Goal: Task Accomplishment & Management: Complete application form

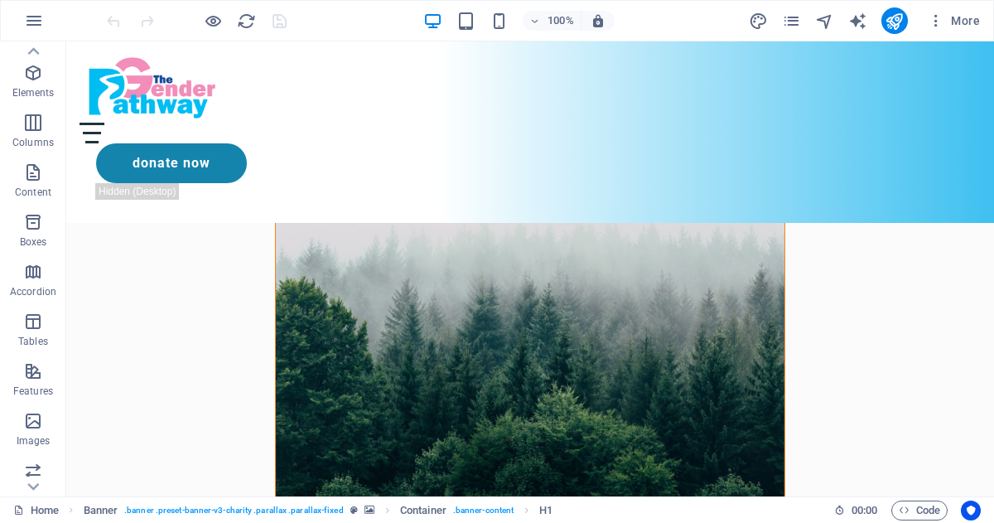
scroll to position [654, 0]
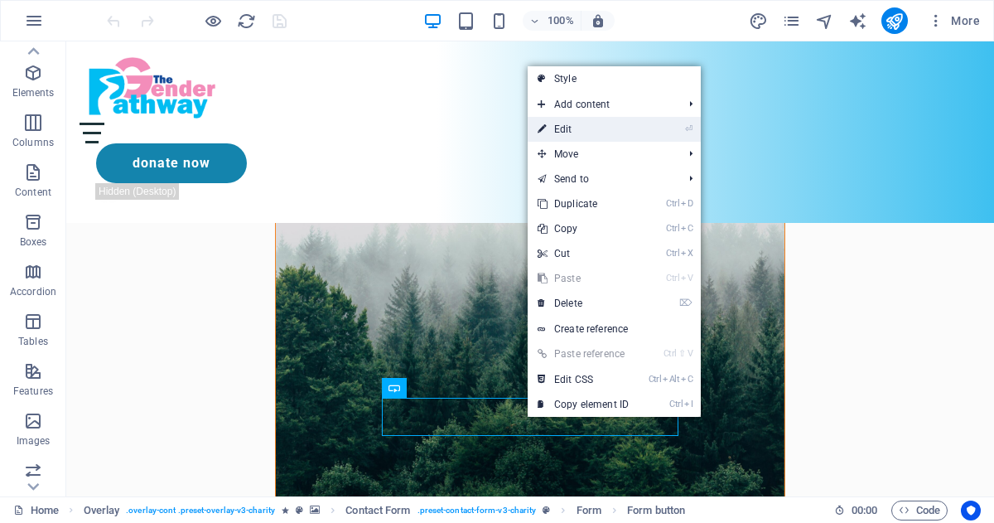
click at [566, 137] on link "⏎ Edit" at bounding box center [583, 129] width 111 height 25
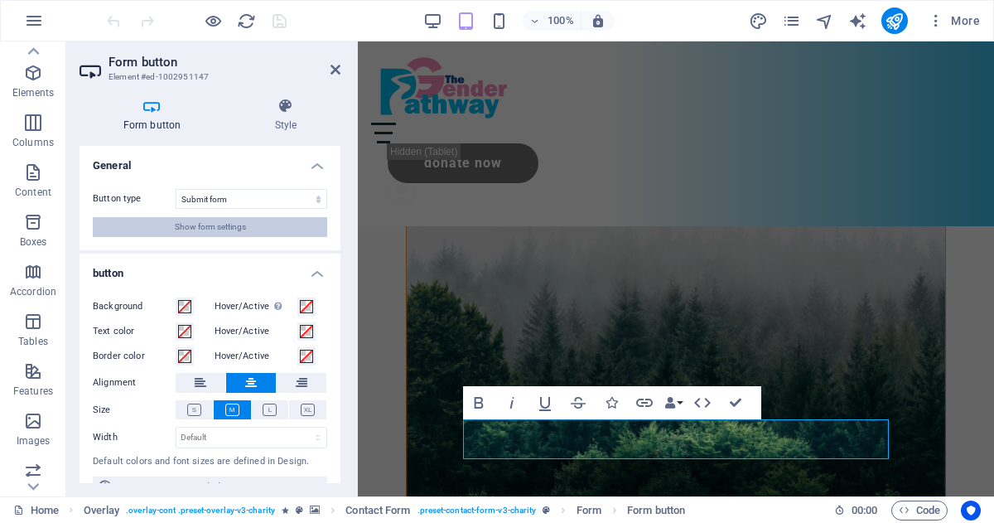
click at [190, 231] on span "Show form settings" at bounding box center [210, 227] width 71 height 20
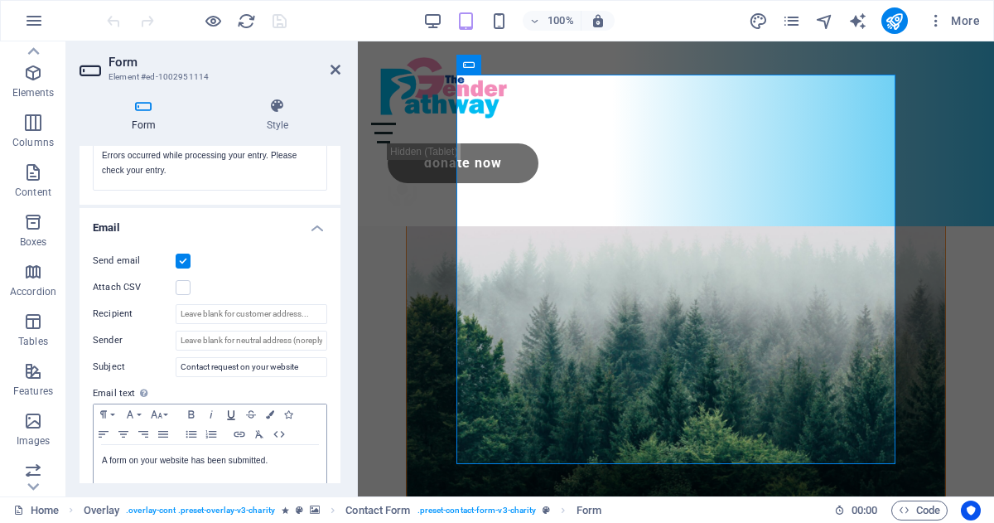
scroll to position [351, 0]
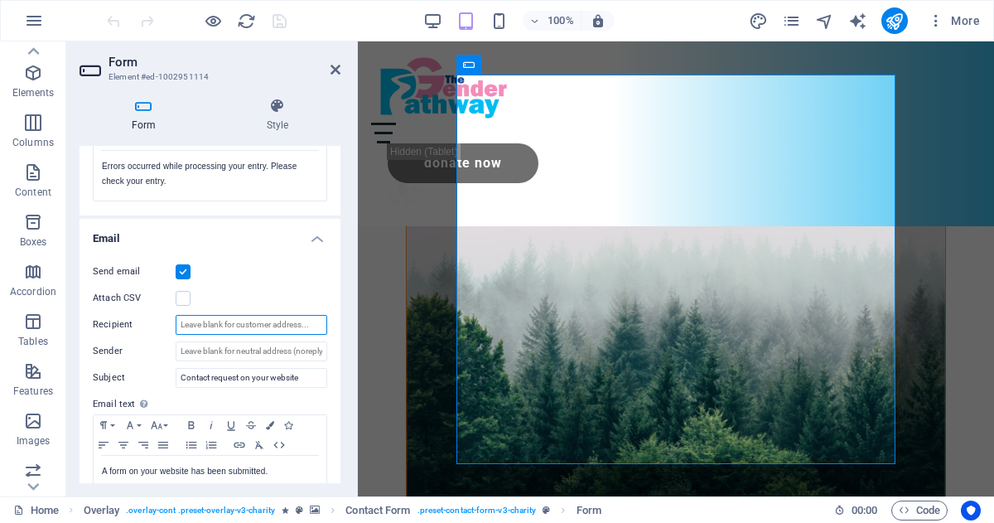
click at [206, 323] on input "Recipient" at bounding box center [252, 325] width 152 height 20
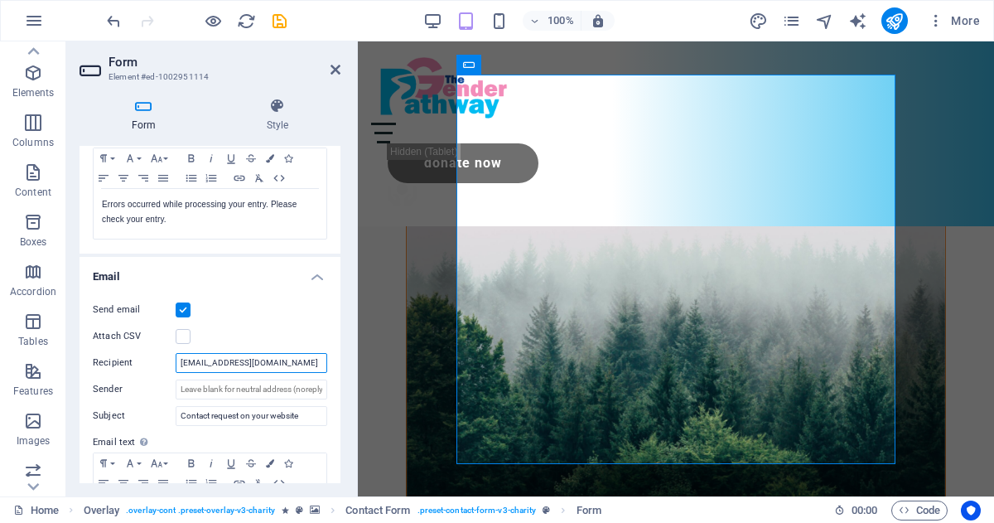
scroll to position [313, 0]
type input "[EMAIL_ADDRESS][DOMAIN_NAME]"
click at [897, 17] on icon "publish" at bounding box center [894, 21] width 19 height 19
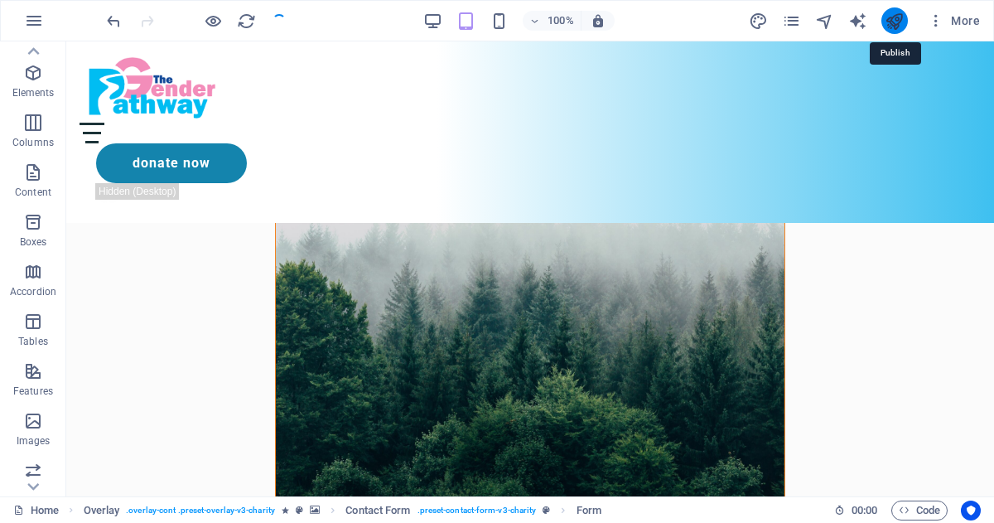
checkbox input "false"
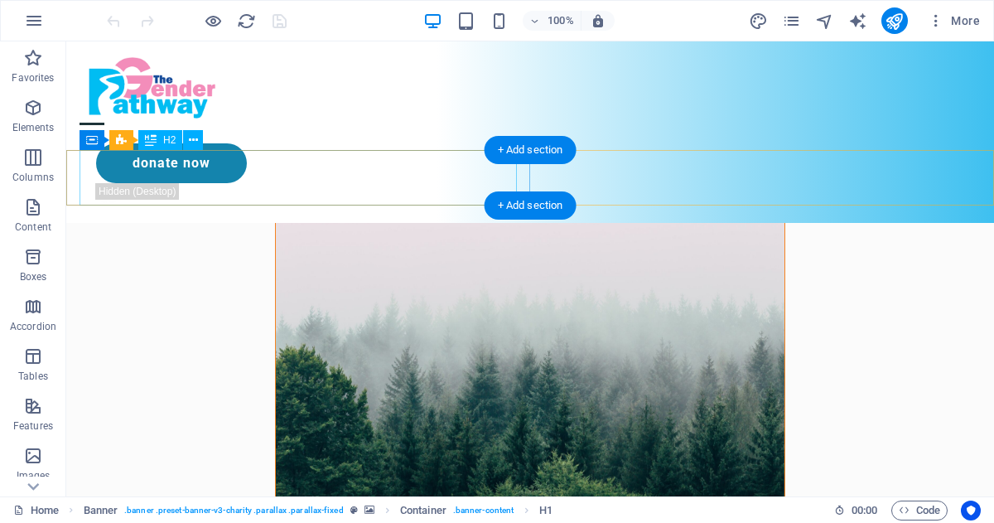
scroll to position [618, 0]
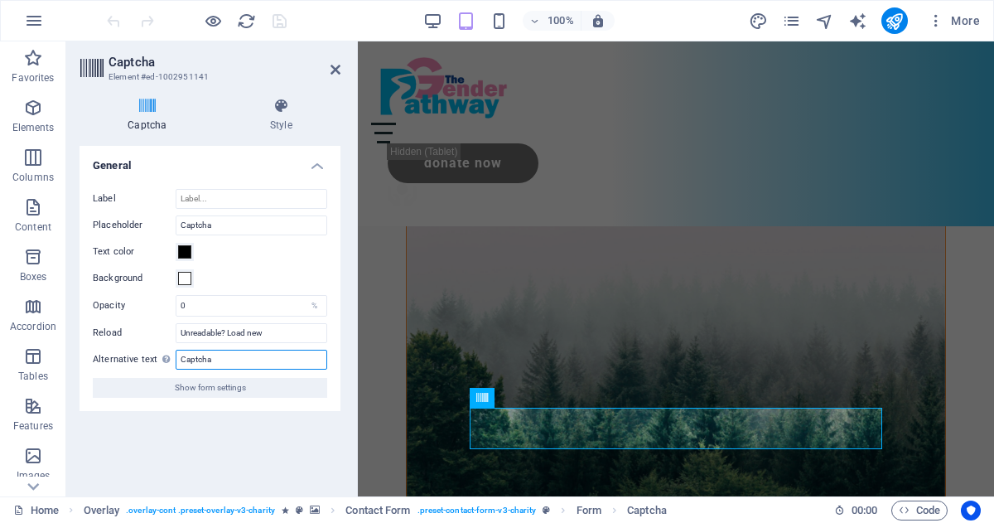
click at [215, 360] on input "Captcha" at bounding box center [252, 360] width 152 height 20
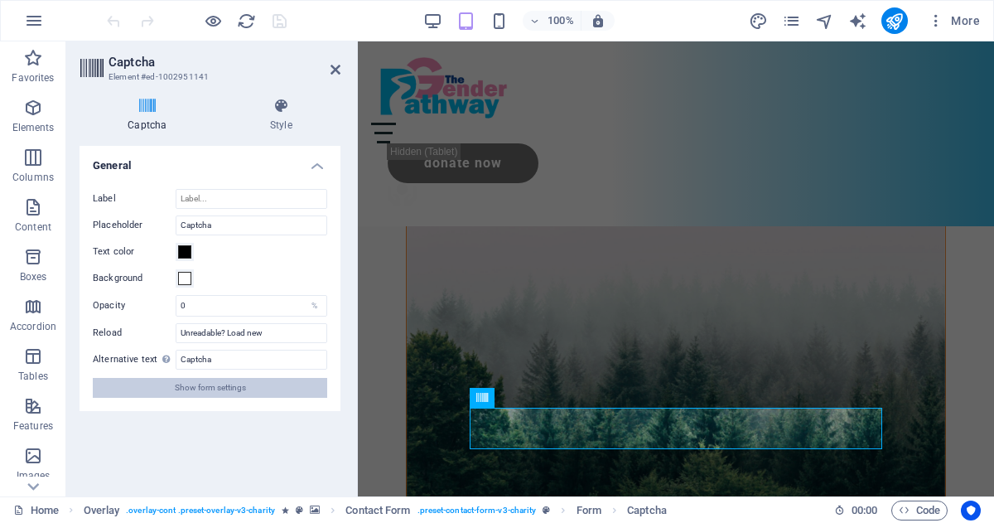
click at [260, 390] on button "Show form settings" at bounding box center [210, 388] width 234 height 20
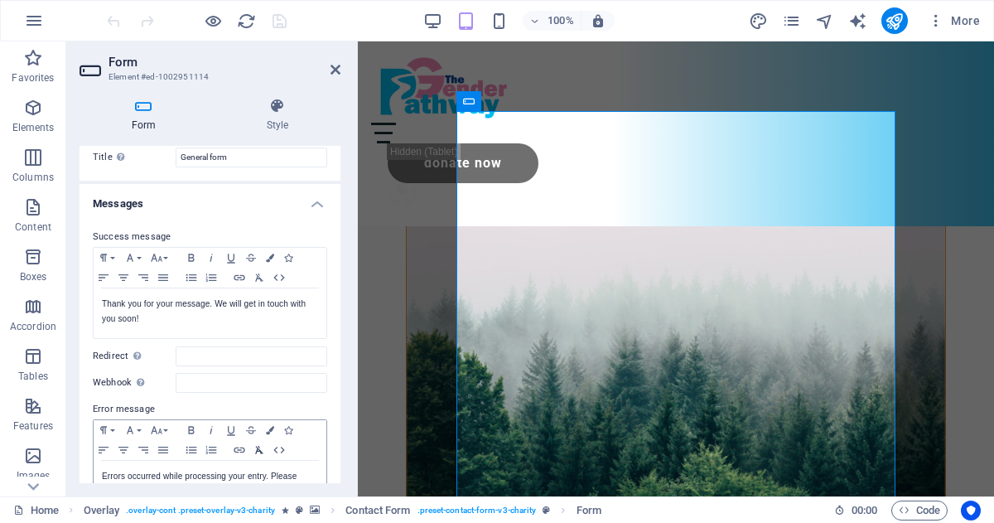
scroll to position [0, 0]
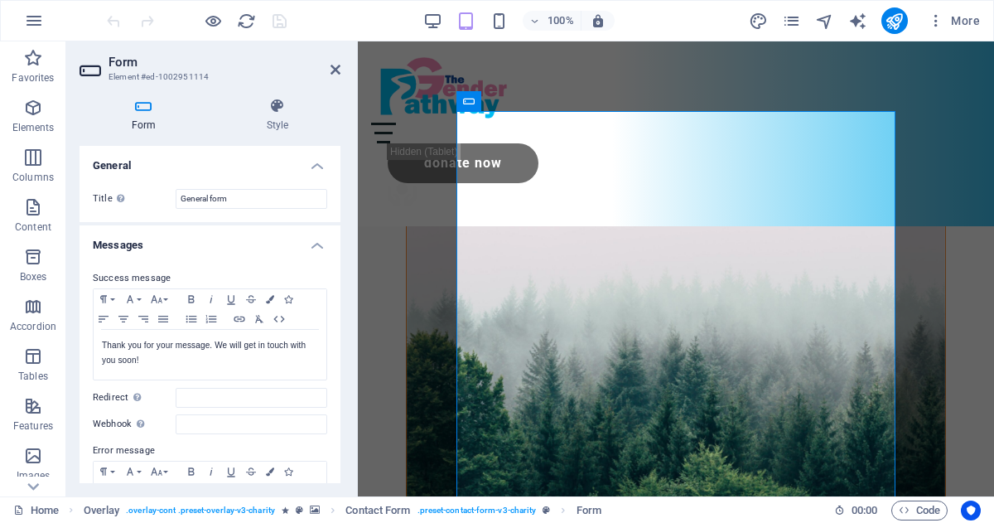
click at [148, 103] on icon at bounding box center [144, 106] width 128 height 17
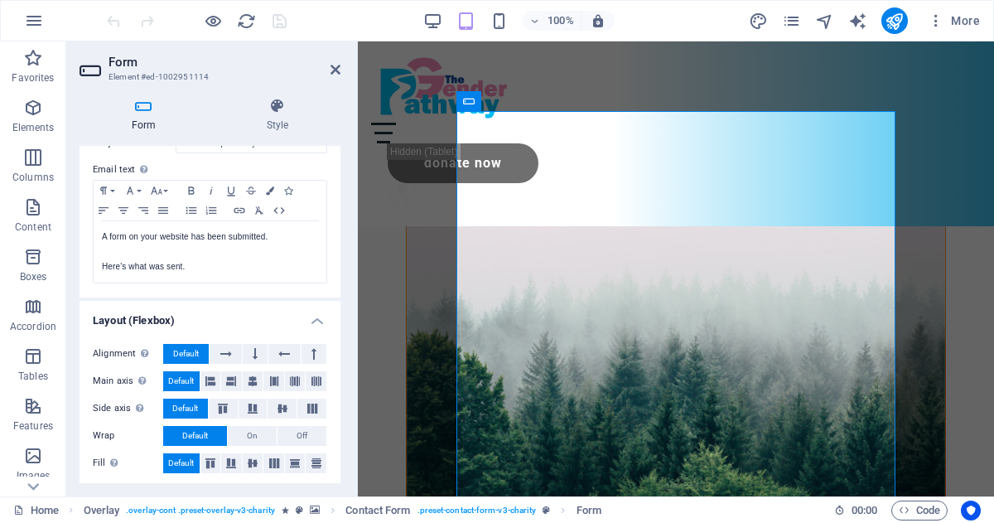
scroll to position [589, 0]
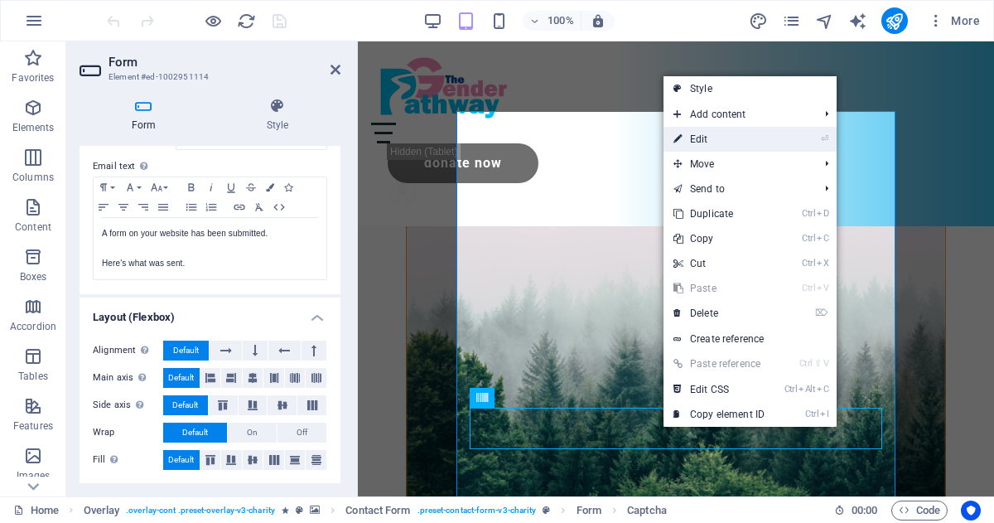
click at [704, 136] on link "⏎ Edit" at bounding box center [719, 139] width 111 height 25
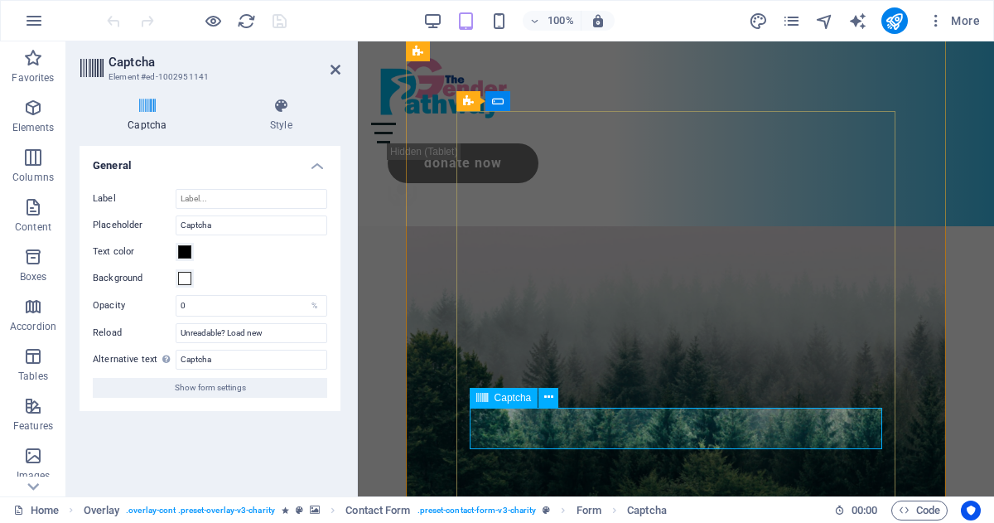
click at [150, 114] on h4 "Captcha" at bounding box center [151, 115] width 142 height 35
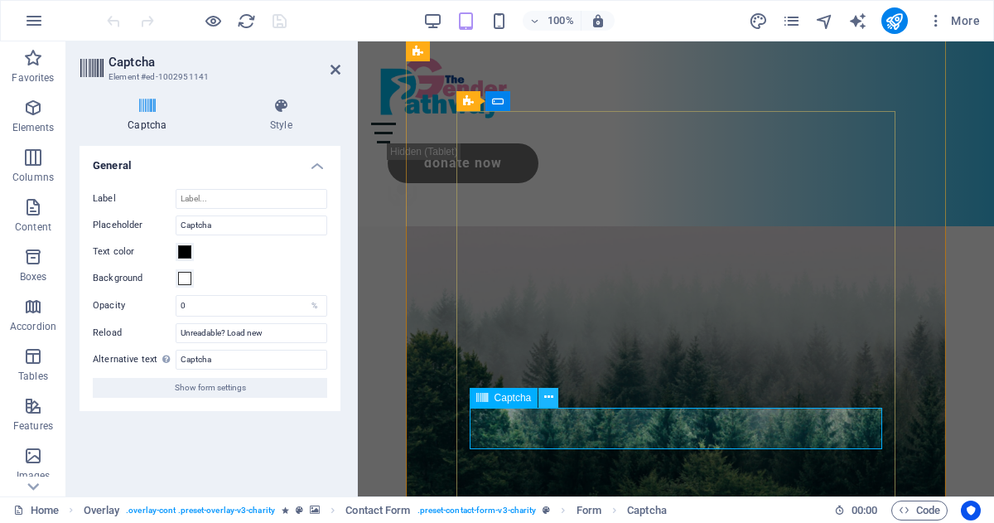
click at [547, 398] on icon at bounding box center [548, 397] width 9 height 17
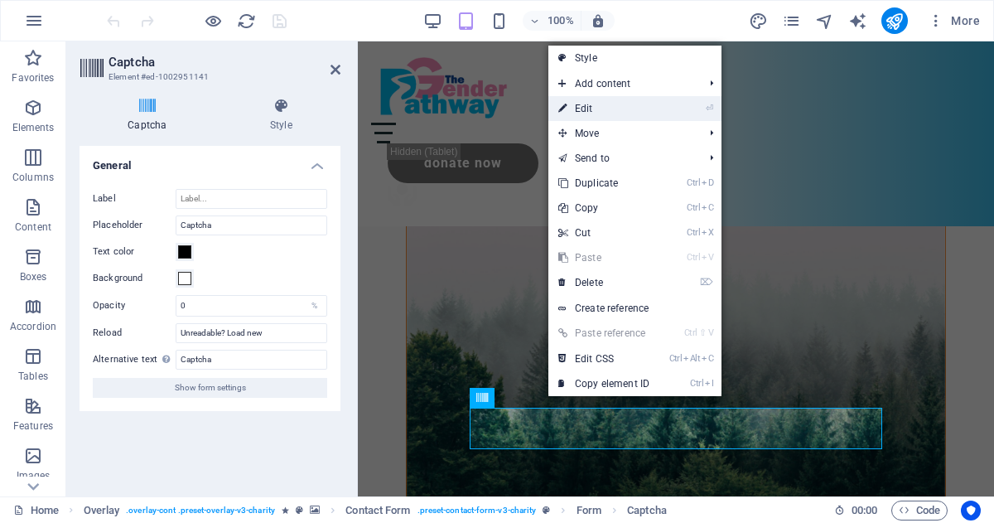
click at [590, 105] on link "⏎ Edit" at bounding box center [603, 108] width 111 height 25
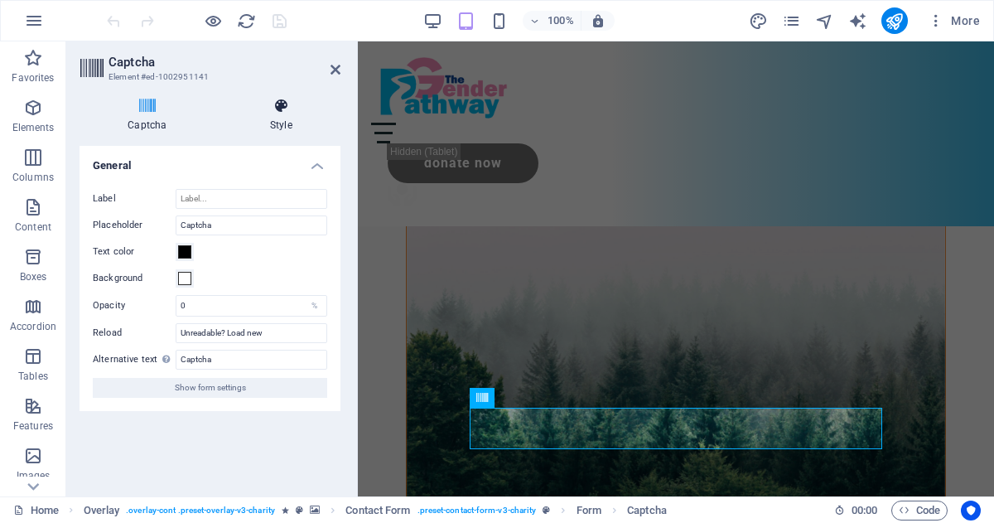
click at [276, 112] on icon at bounding box center [281, 106] width 118 height 17
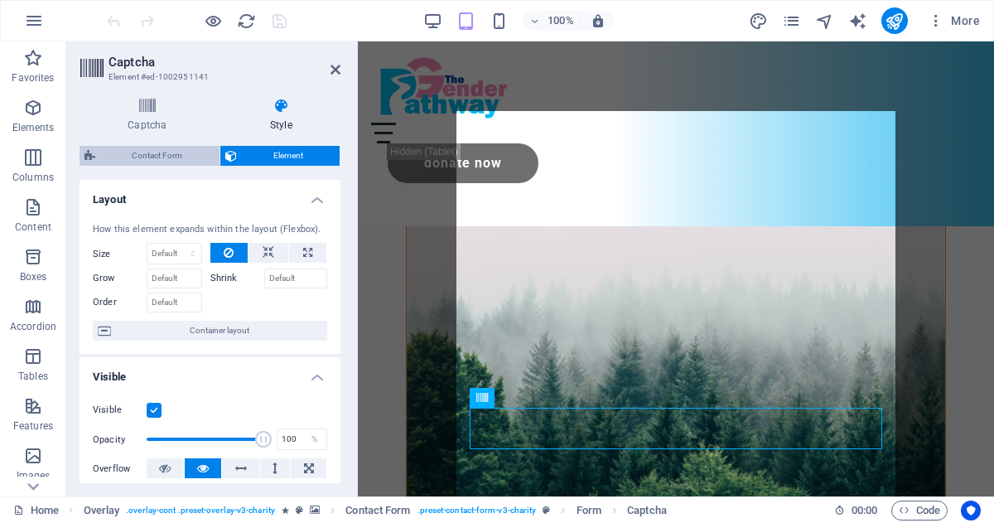
drag, startPoint x: 150, startPoint y: 156, endPoint x: 204, endPoint y: 417, distance: 266.5
click at [150, 156] on span "Contact Form" at bounding box center [157, 156] width 114 height 20
select select "rem"
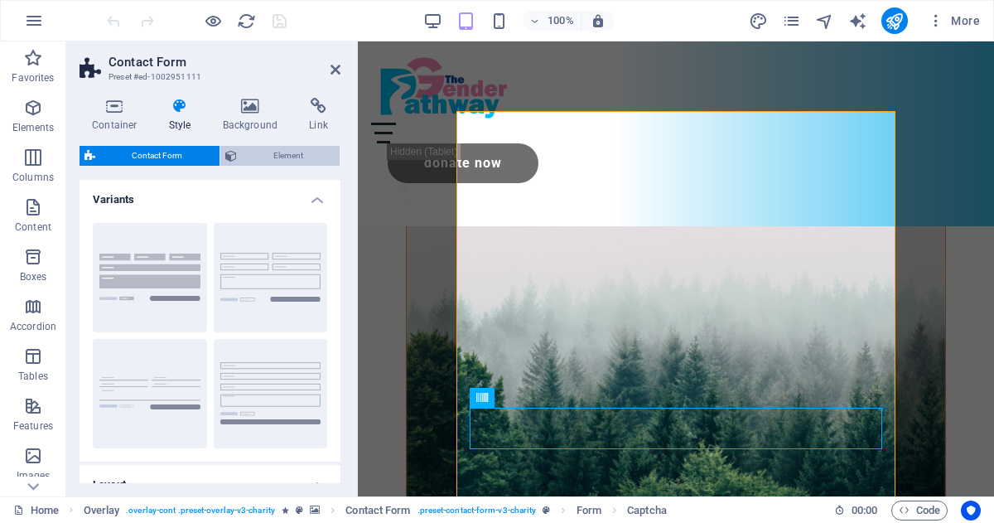
click at [285, 152] on span "Element" at bounding box center [289, 156] width 94 height 20
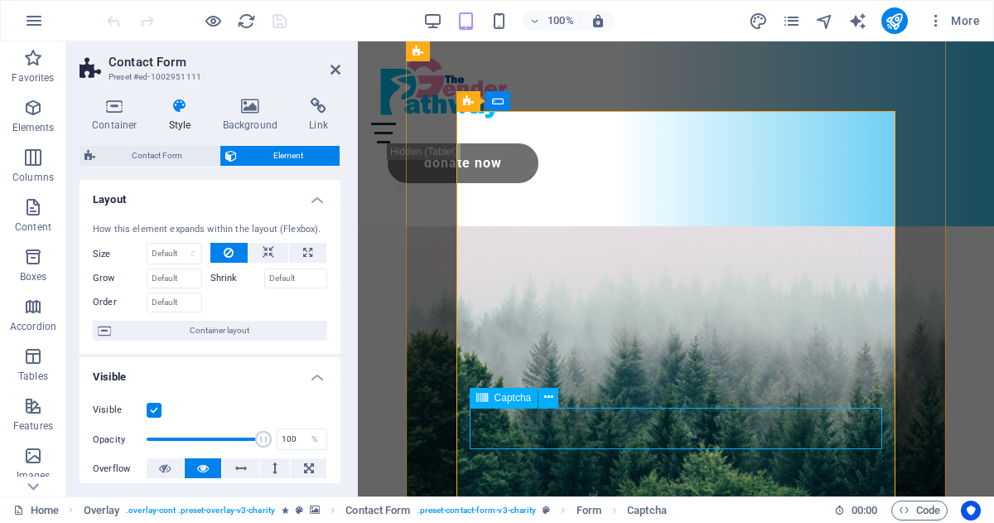
click at [548, 398] on icon at bounding box center [548, 397] width 9 height 17
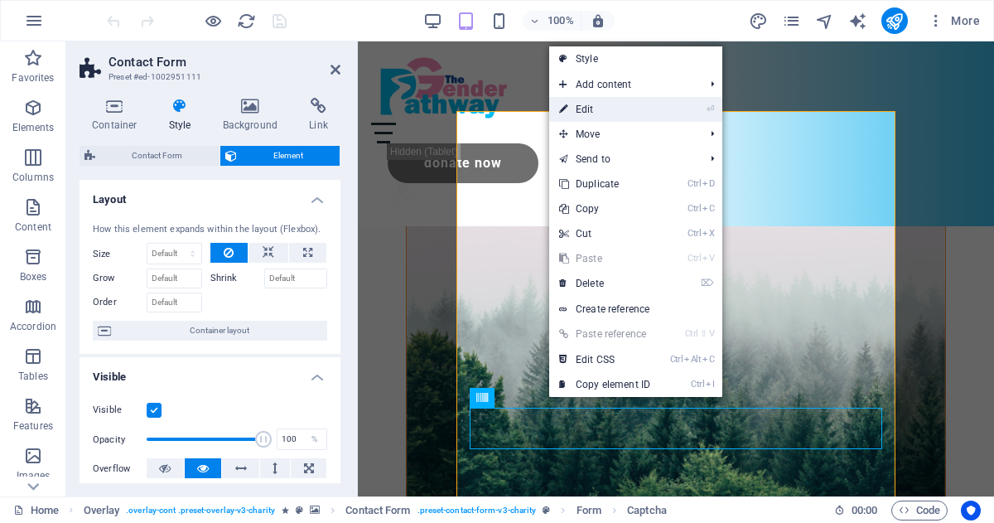
click at [582, 113] on link "⏎ Edit" at bounding box center [604, 109] width 111 height 25
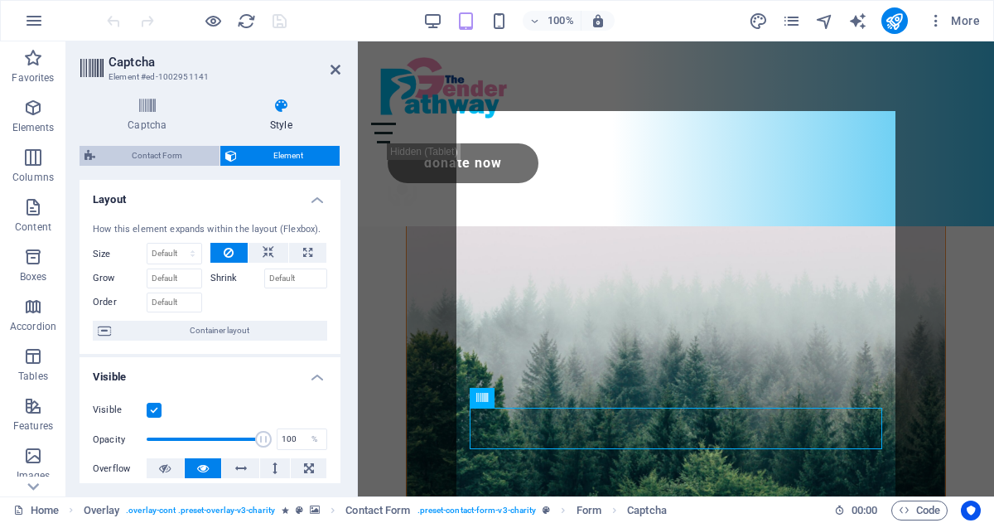
click at [90, 155] on icon at bounding box center [90, 156] width 11 height 20
select select "rem"
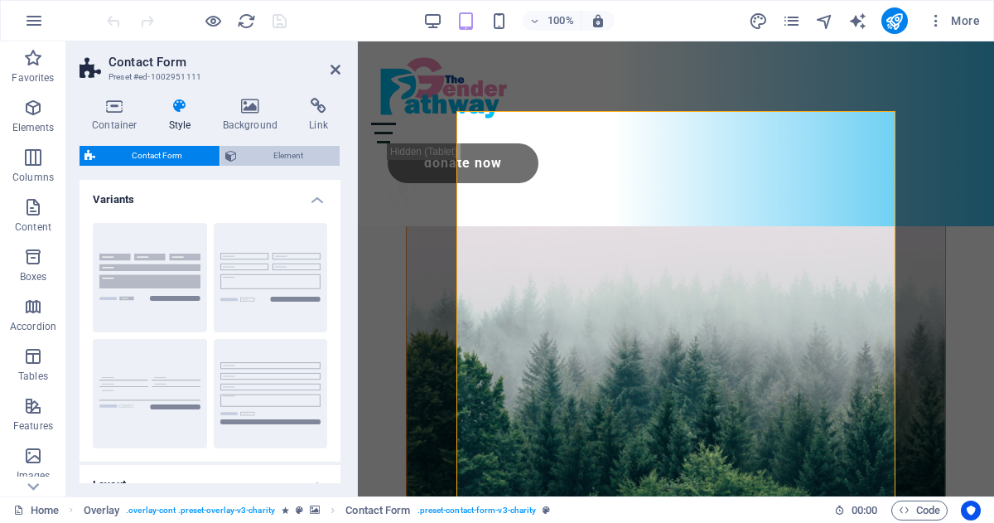
click at [274, 157] on span "Element" at bounding box center [289, 156] width 94 height 20
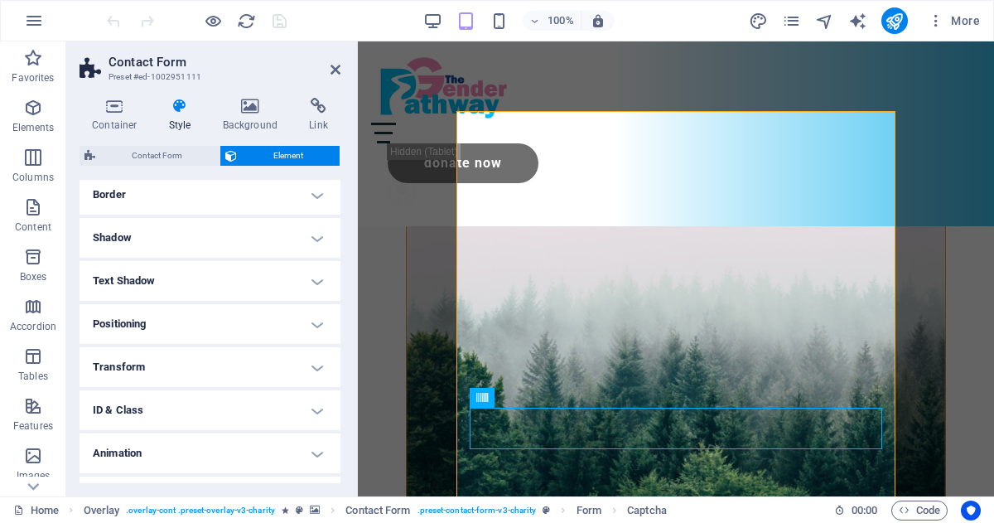
scroll to position [397, 0]
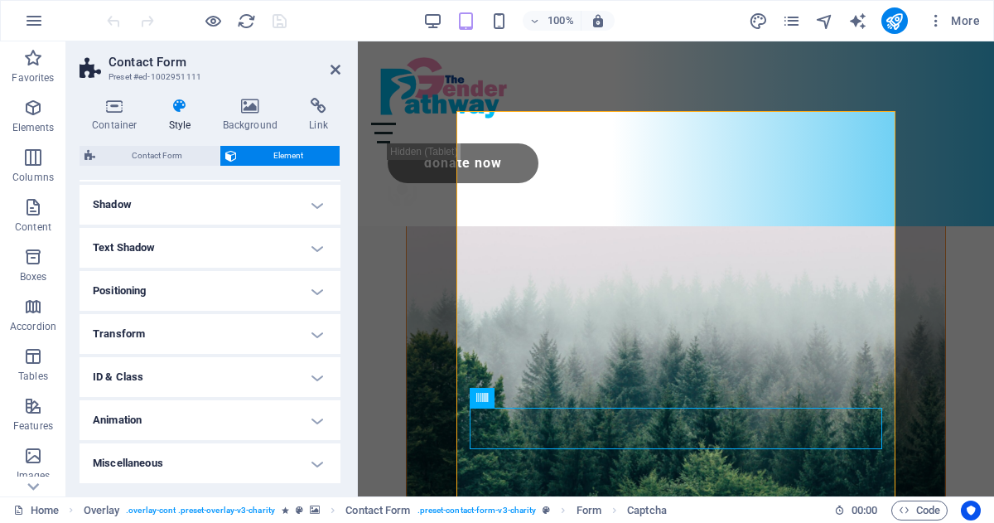
click at [180, 466] on h4 "Miscellaneous" at bounding box center [210, 463] width 261 height 40
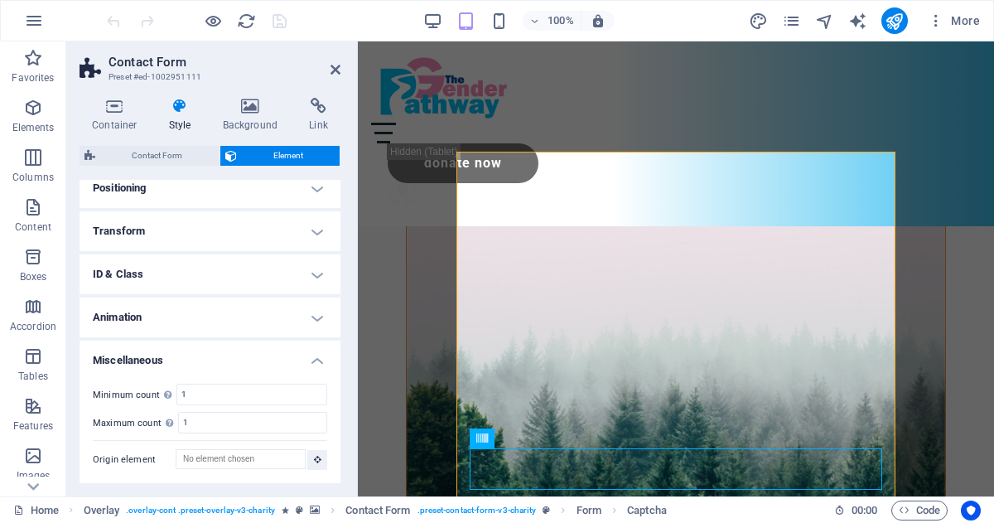
scroll to position [524, 0]
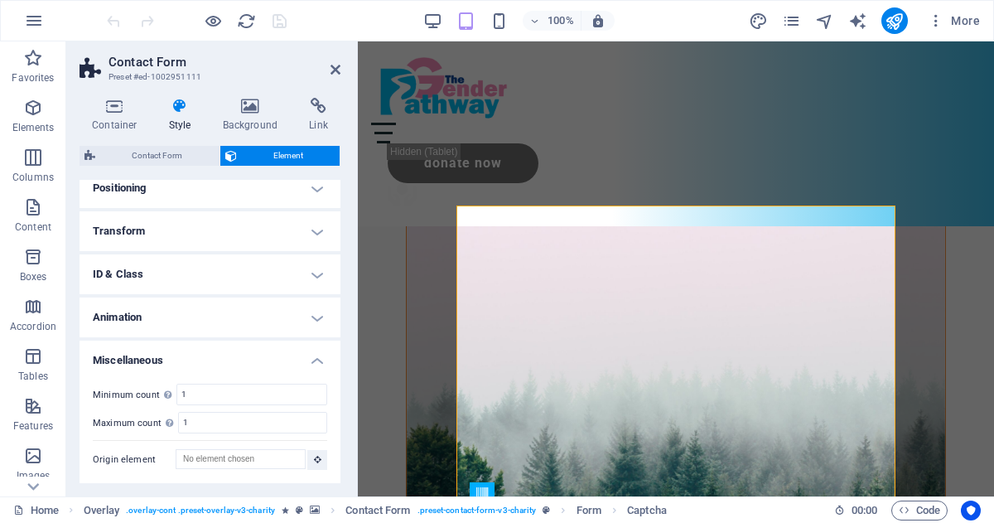
click at [176, 319] on h4 "Animation" at bounding box center [210, 317] width 261 height 40
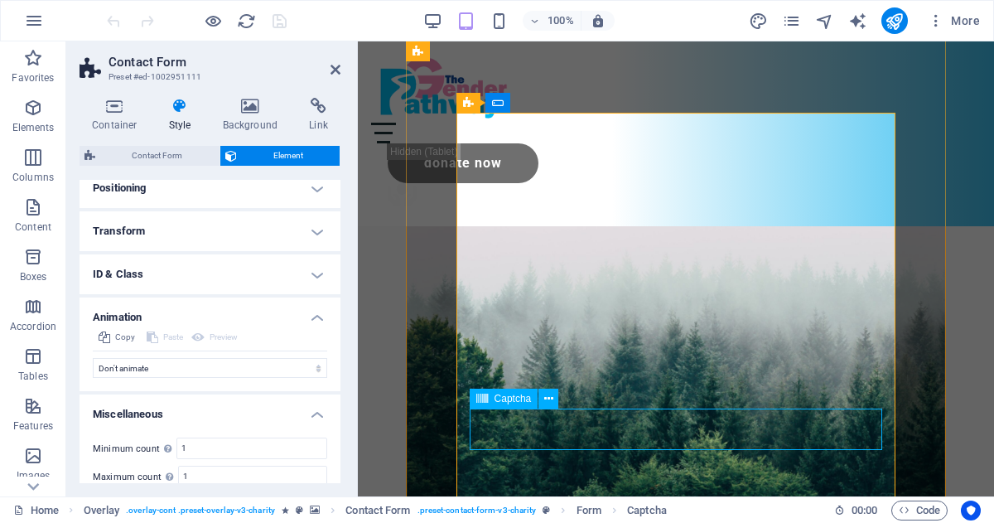
scroll to position [634, 0]
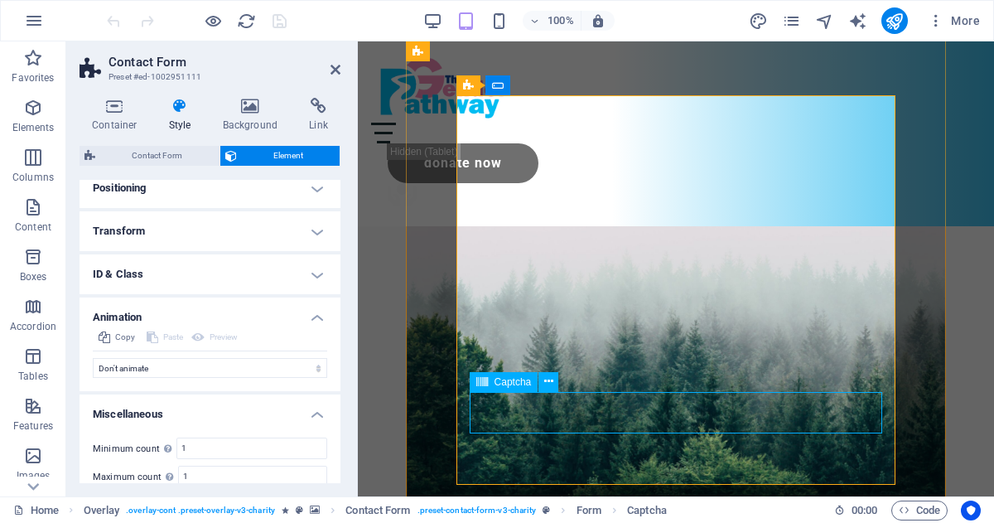
click at [316, 109] on icon at bounding box center [319, 106] width 44 height 17
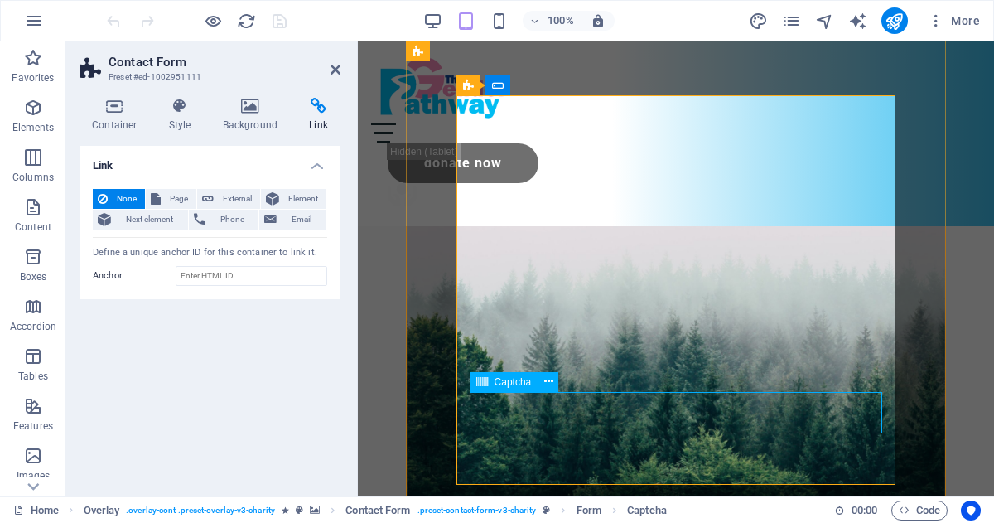
click at [217, 199] on button "External" at bounding box center [228, 199] width 63 height 20
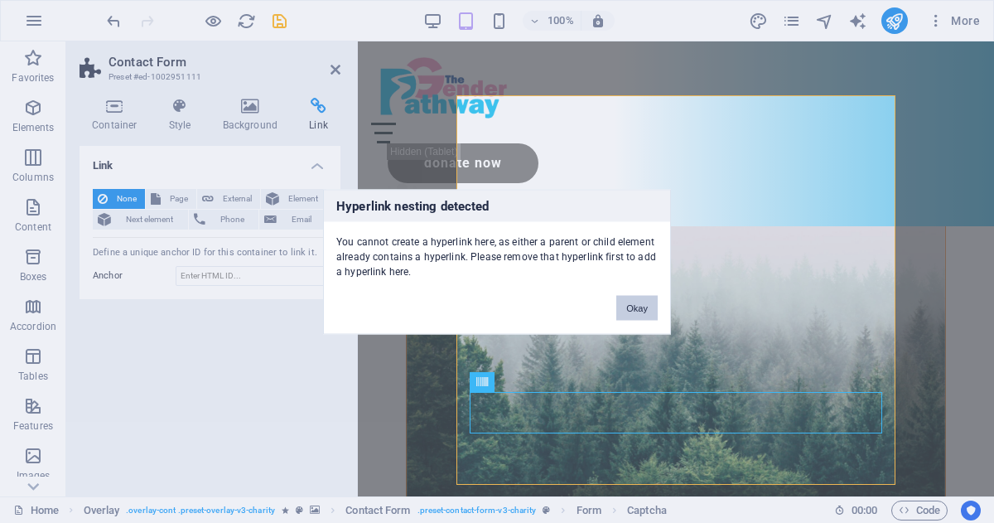
drag, startPoint x: 645, startPoint y: 304, endPoint x: 274, endPoint y: 262, distance: 372.7
click at [645, 304] on button "Okay" at bounding box center [636, 307] width 41 height 25
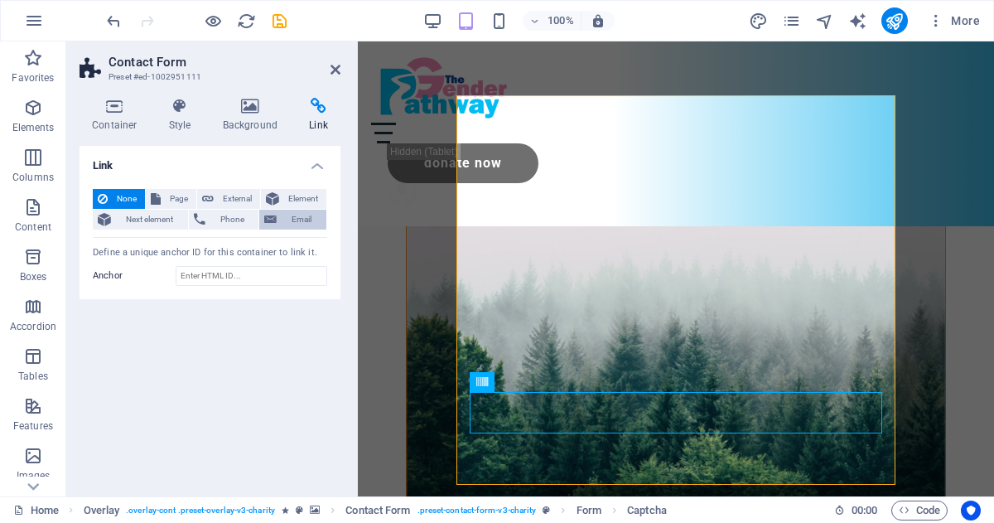
click at [272, 223] on icon at bounding box center [270, 220] width 12 height 20
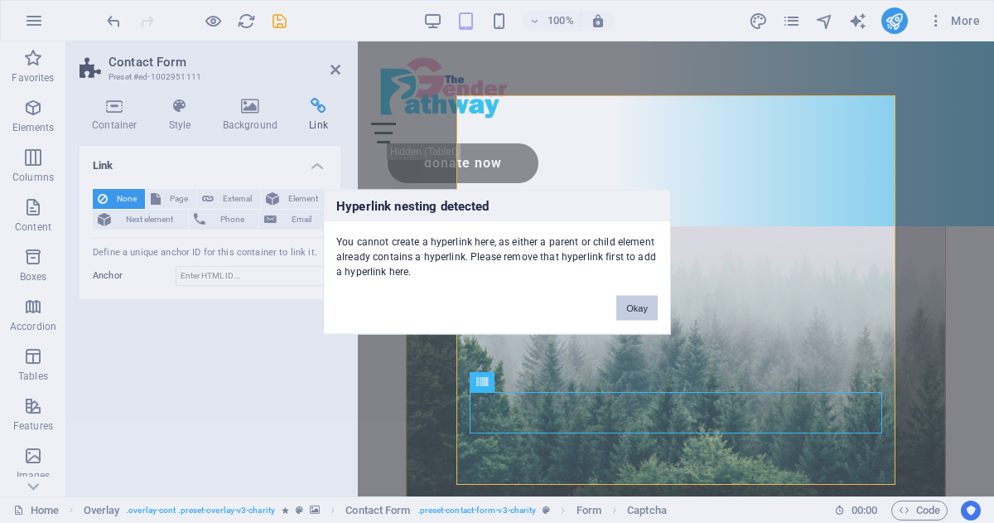
click at [640, 311] on button "Okay" at bounding box center [636, 307] width 41 height 25
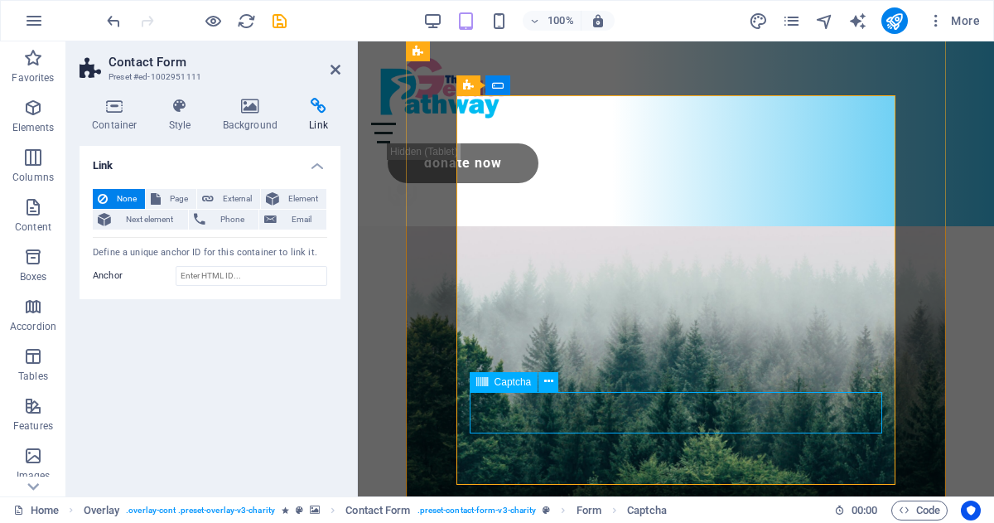
click at [115, 106] on icon at bounding box center [115, 106] width 70 height 17
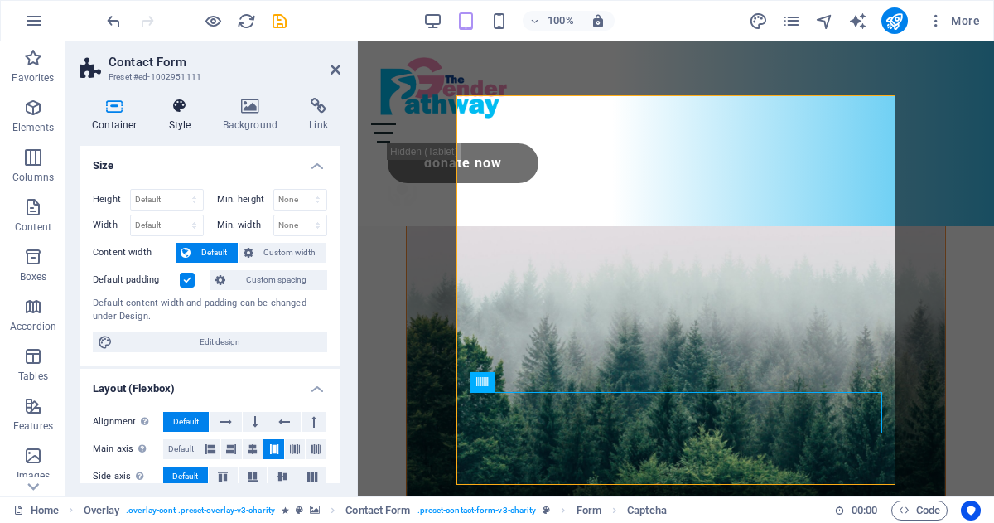
click at [179, 112] on icon at bounding box center [180, 106] width 47 height 17
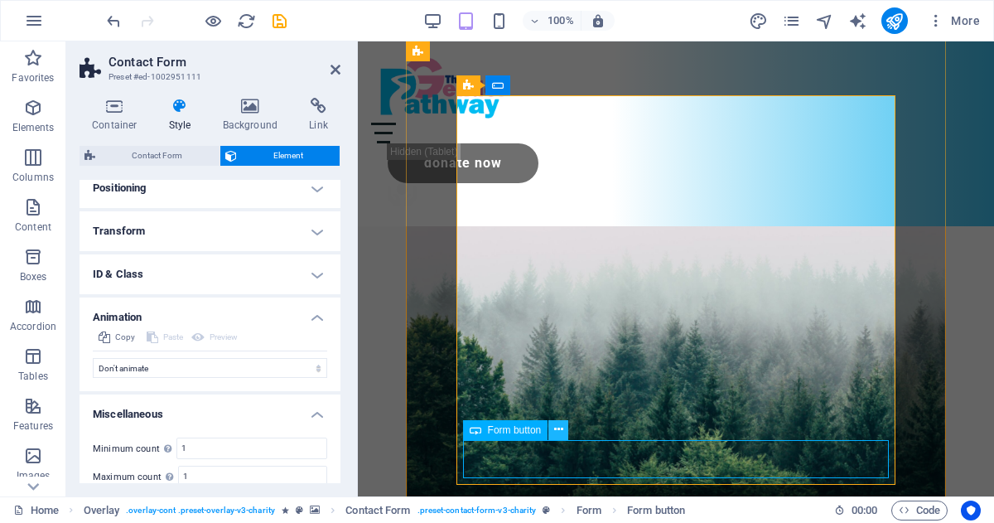
click at [554, 432] on icon at bounding box center [558, 429] width 9 height 17
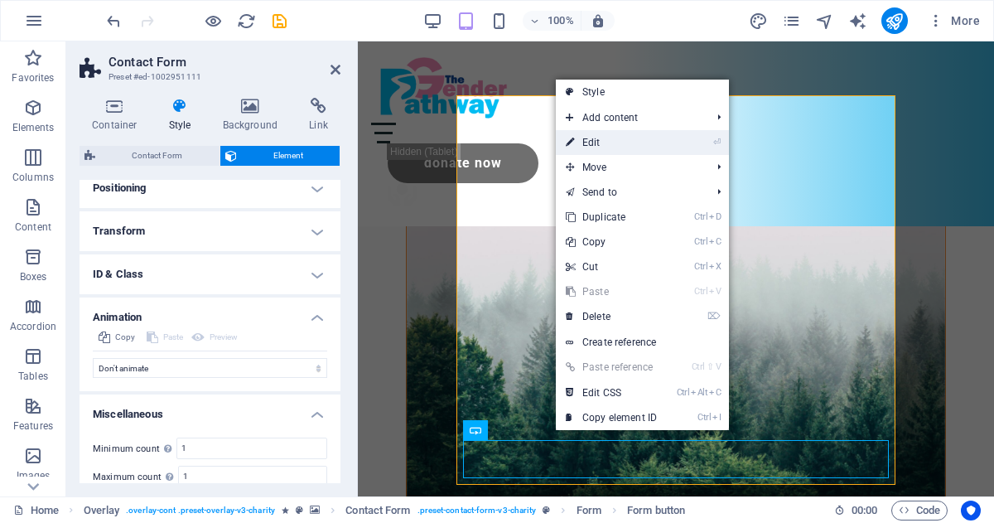
click at [592, 146] on link "⏎ Edit" at bounding box center [611, 142] width 111 height 25
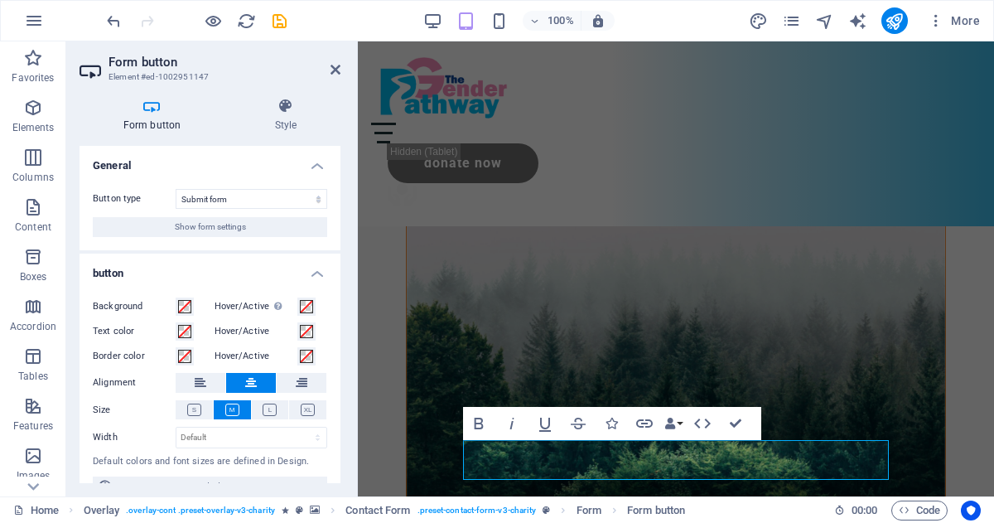
click at [151, 107] on icon at bounding box center [152, 106] width 145 height 17
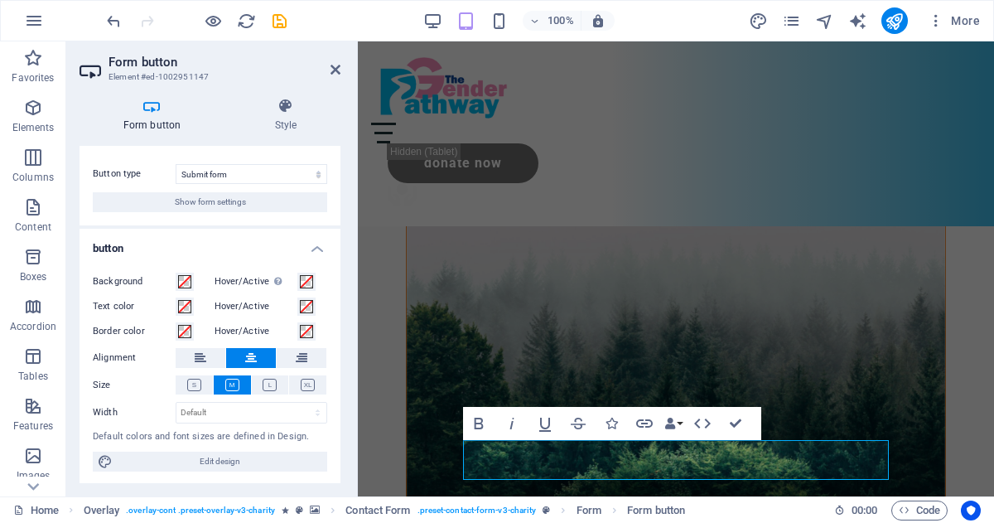
scroll to position [27, 0]
click at [698, 430] on icon "button" at bounding box center [703, 423] width 20 height 20
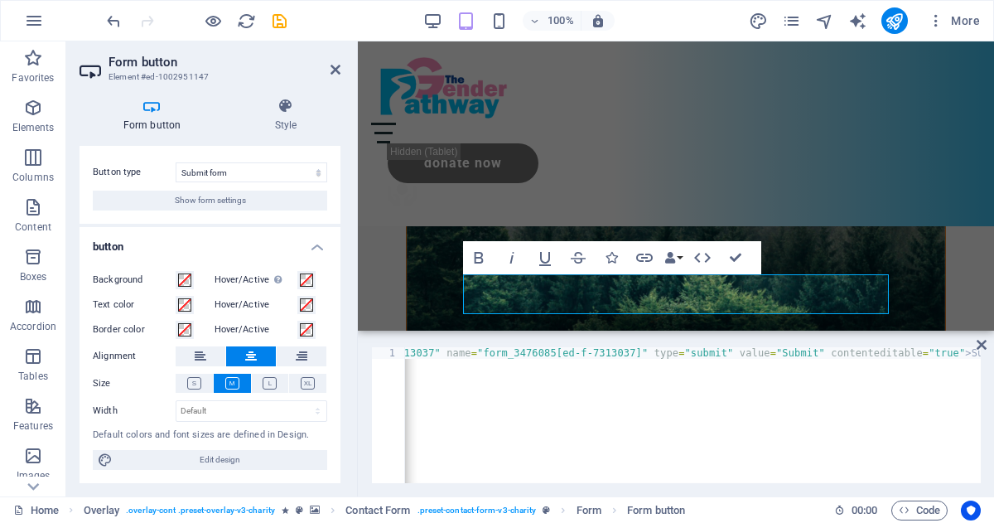
scroll to position [0, 0]
click at [641, 261] on icon "button" at bounding box center [644, 258] width 17 height 8
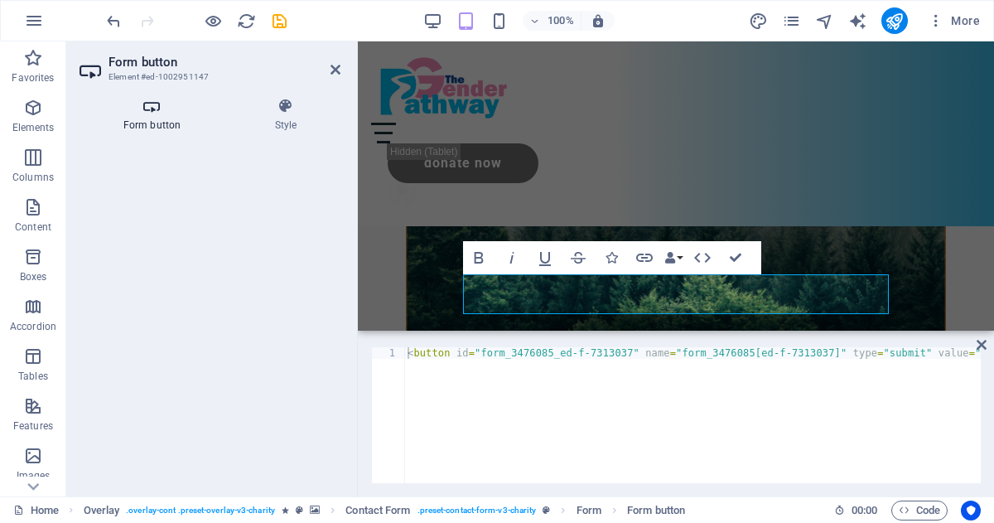
click at [138, 112] on icon at bounding box center [152, 106] width 145 height 17
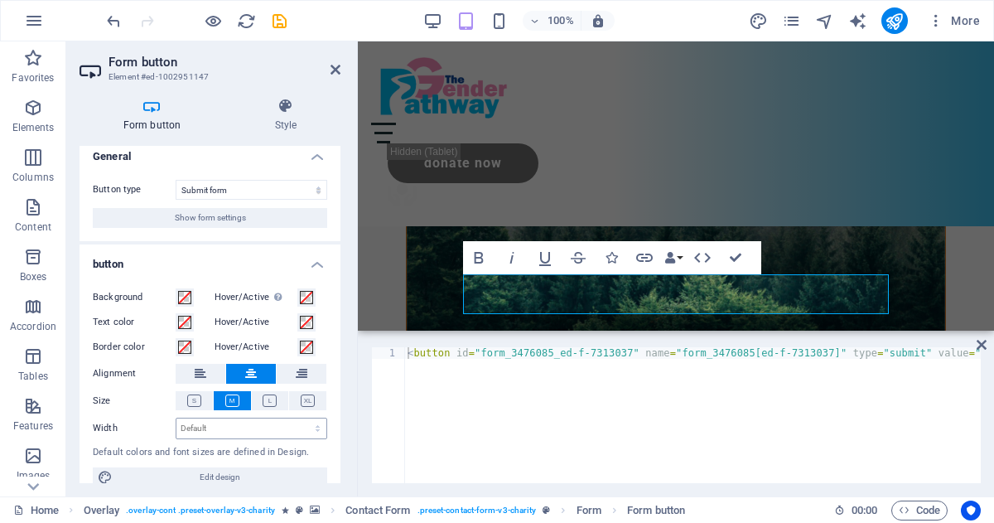
scroll to position [25, 0]
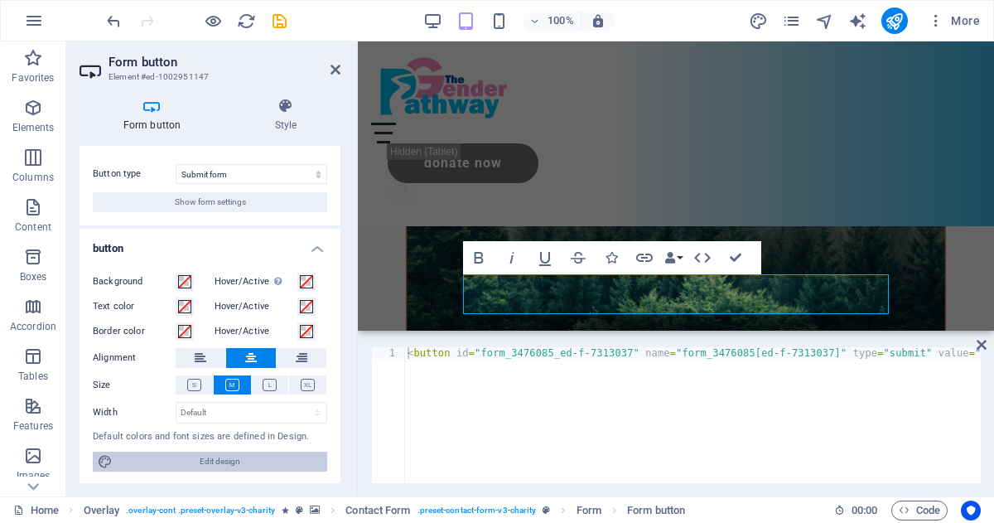
click at [231, 461] on span "Edit design" at bounding box center [220, 462] width 205 height 20
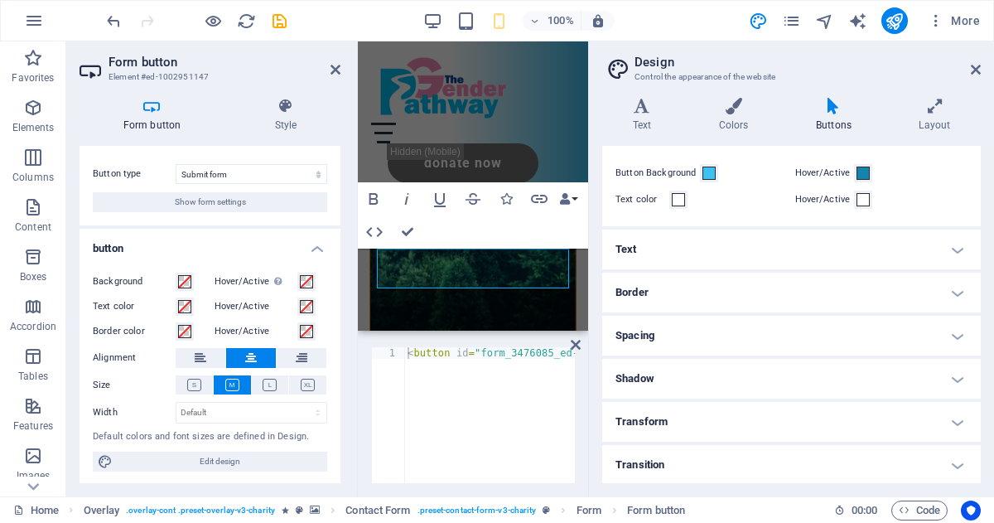
scroll to position [54, 0]
click at [746, 412] on h4 "Transform" at bounding box center [791, 421] width 379 height 40
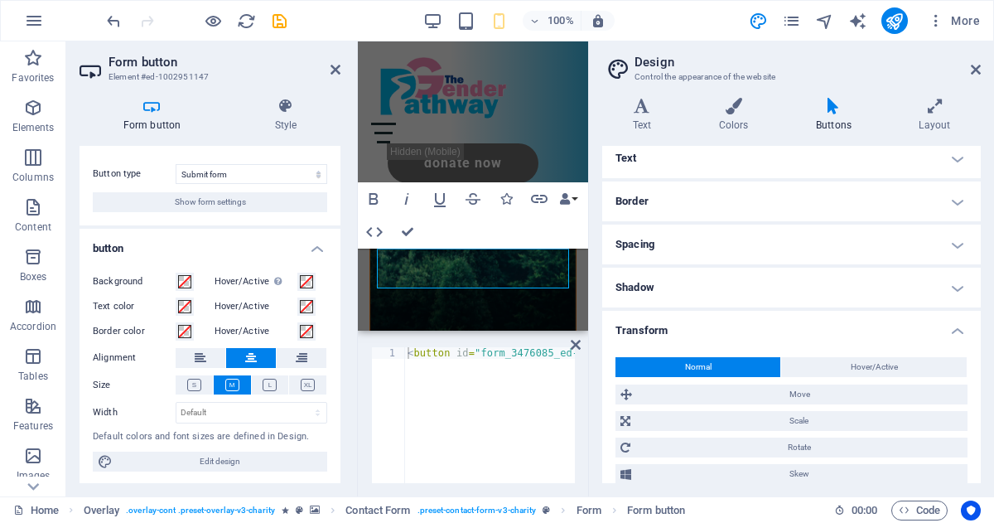
scroll to position [204, 0]
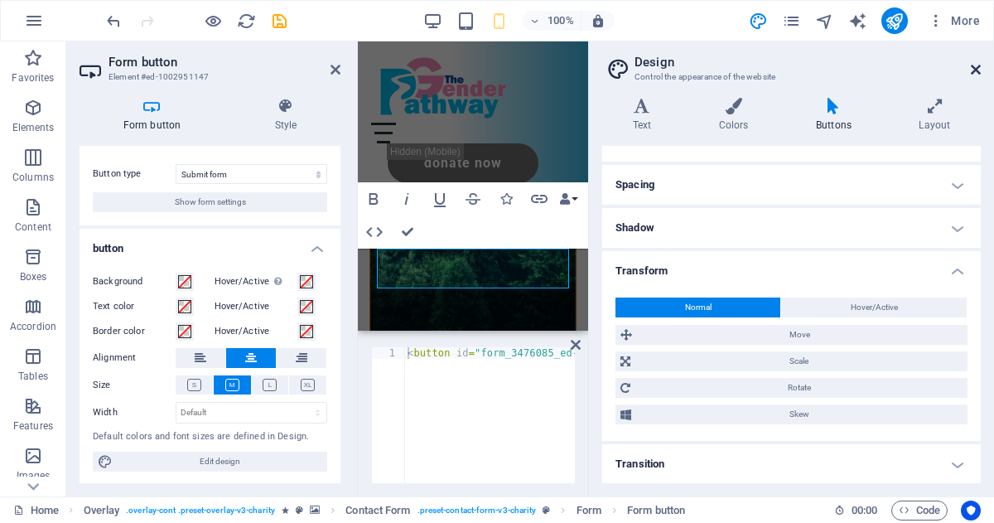
drag, startPoint x: 977, startPoint y: 70, endPoint x: 618, endPoint y: 28, distance: 361.1
click at [977, 70] on icon at bounding box center [976, 69] width 10 height 13
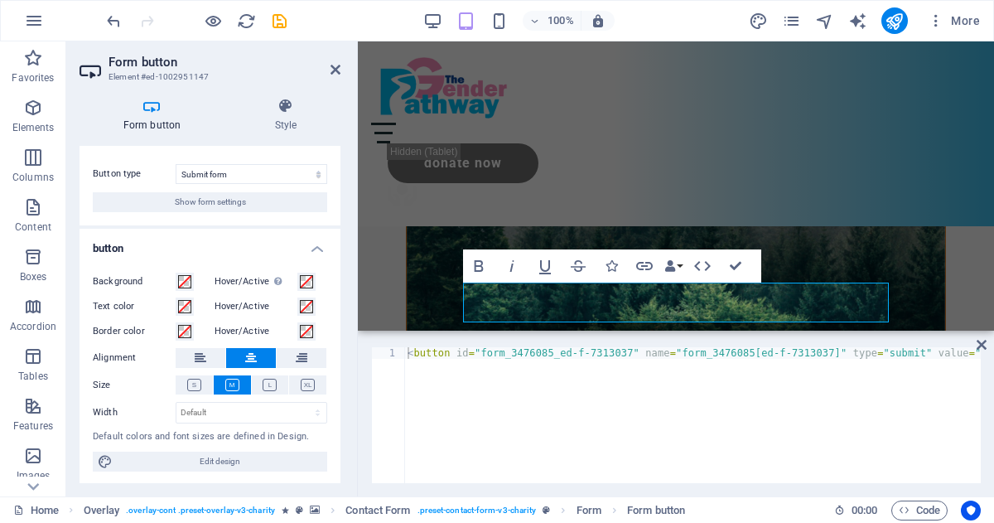
click at [913, 229] on figure at bounding box center [676, 111] width 539 height 638
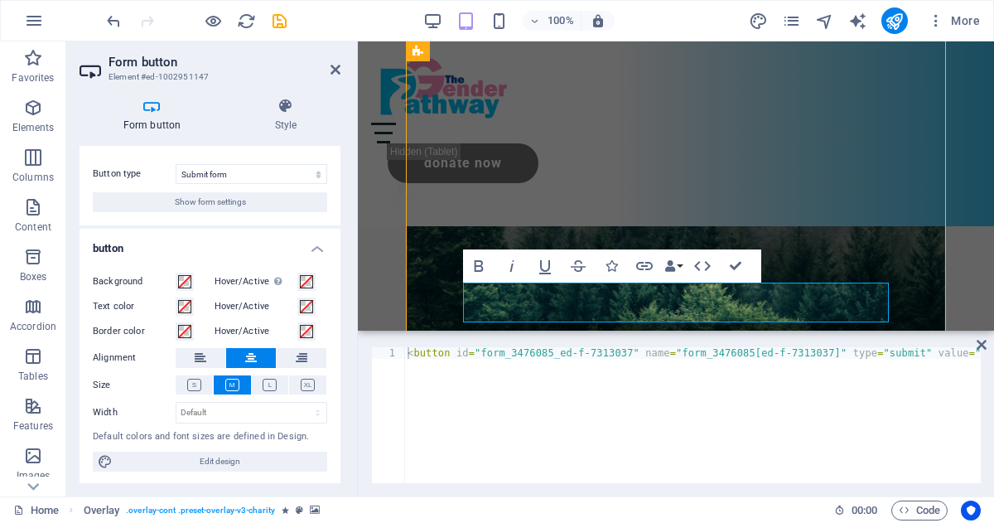
scroll to position [791, 0]
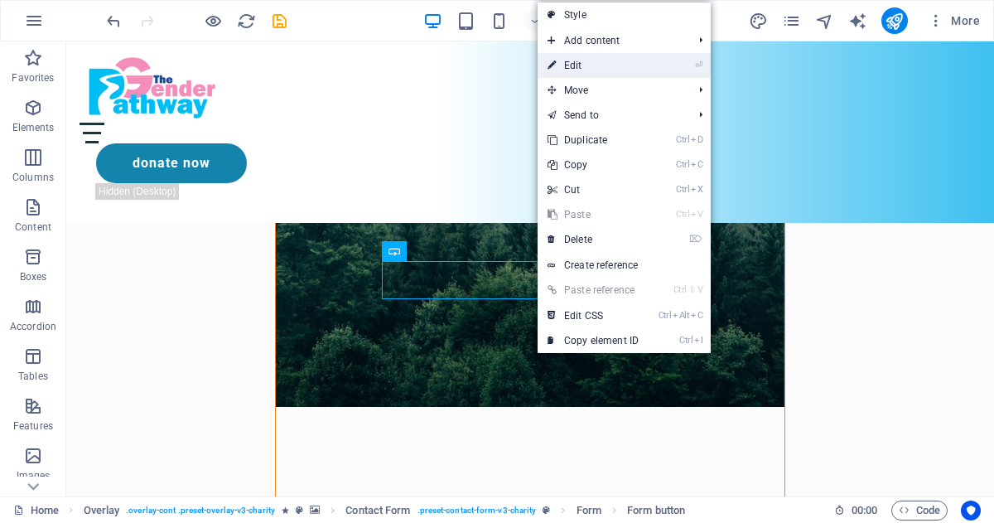
click at [596, 60] on link "⏎ Edit" at bounding box center [593, 65] width 111 height 25
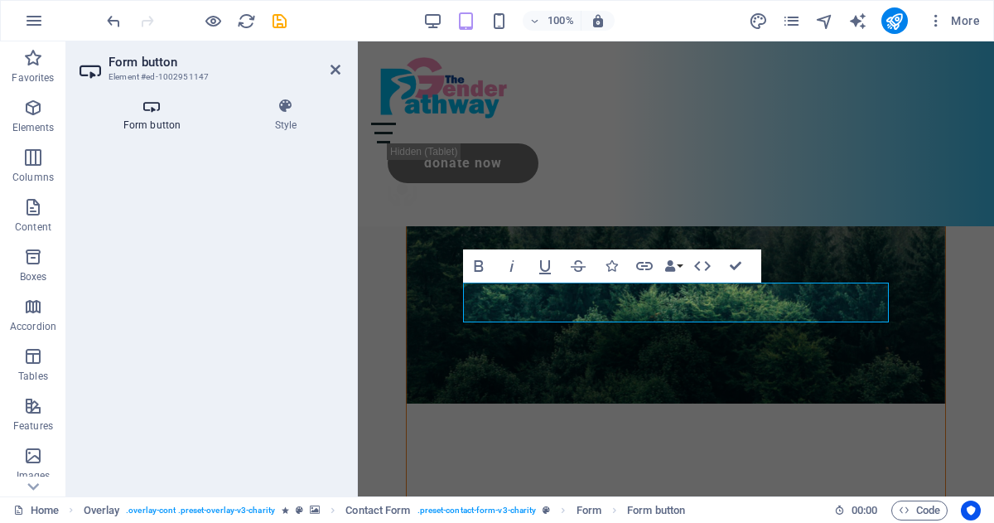
click at [146, 109] on icon at bounding box center [152, 106] width 145 height 17
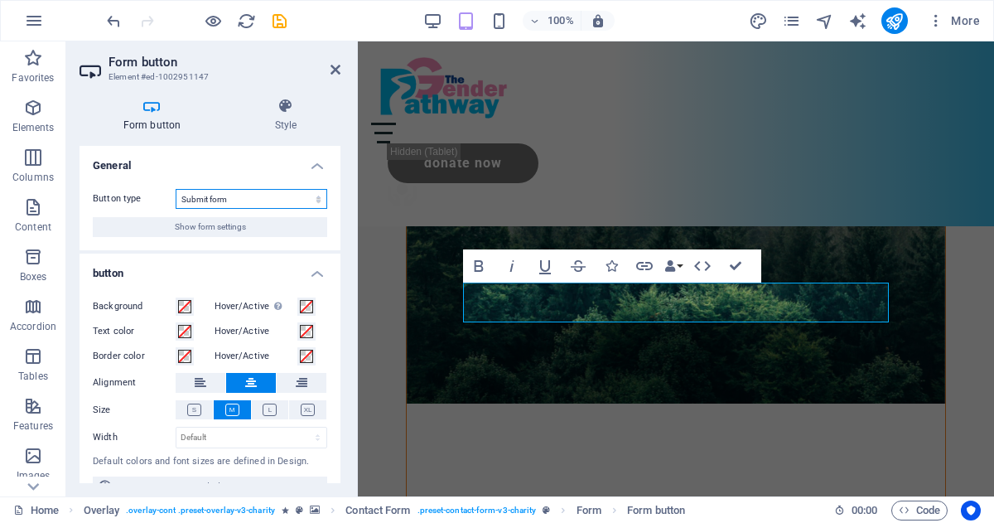
click at [234, 196] on select "Submit form Reset form No action" at bounding box center [252, 199] width 152 height 20
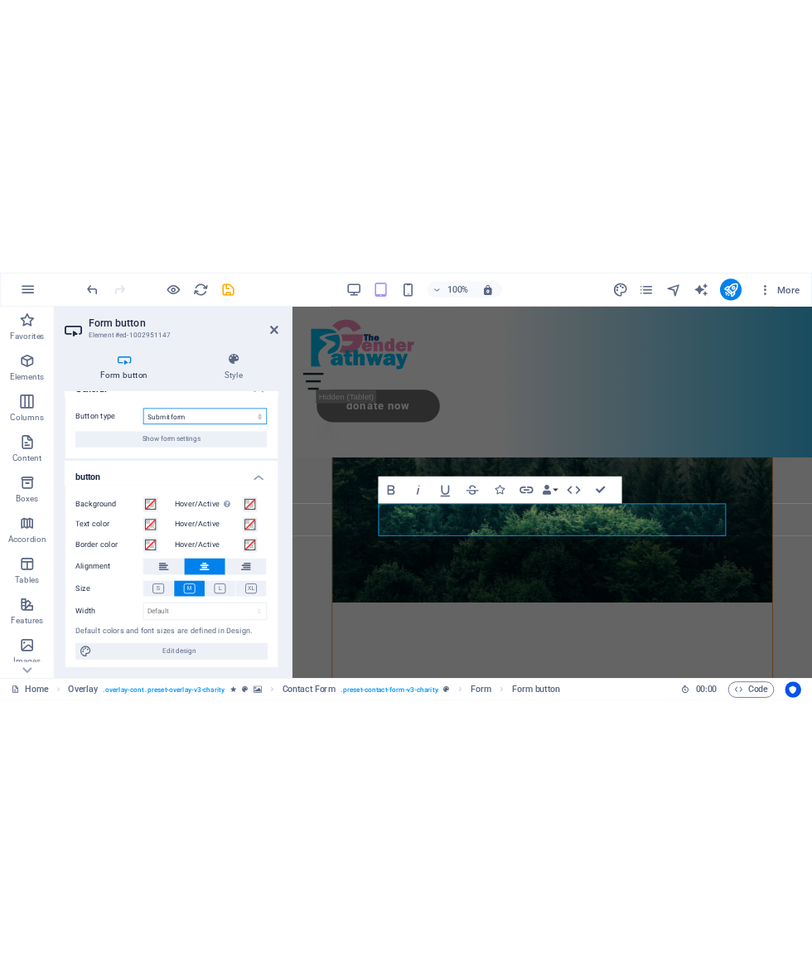
scroll to position [27, 0]
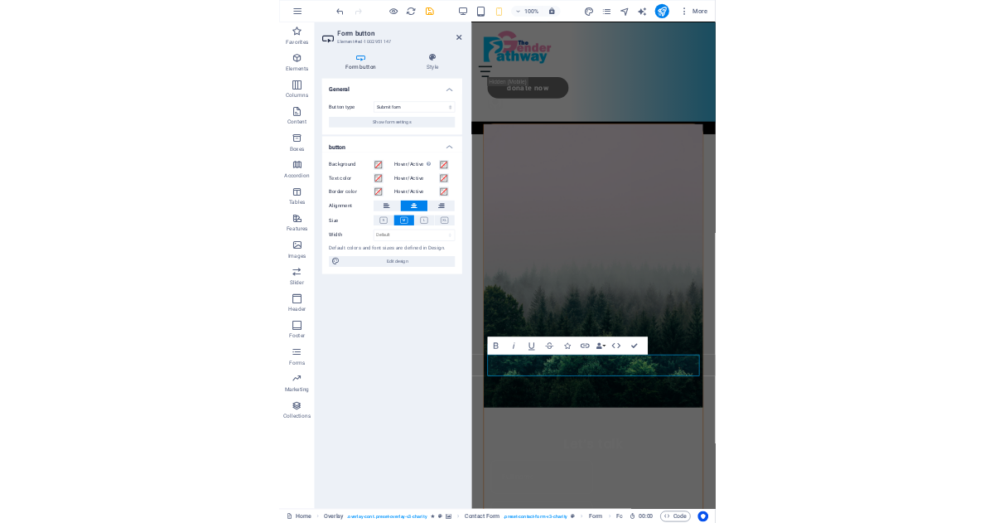
scroll to position [0, 0]
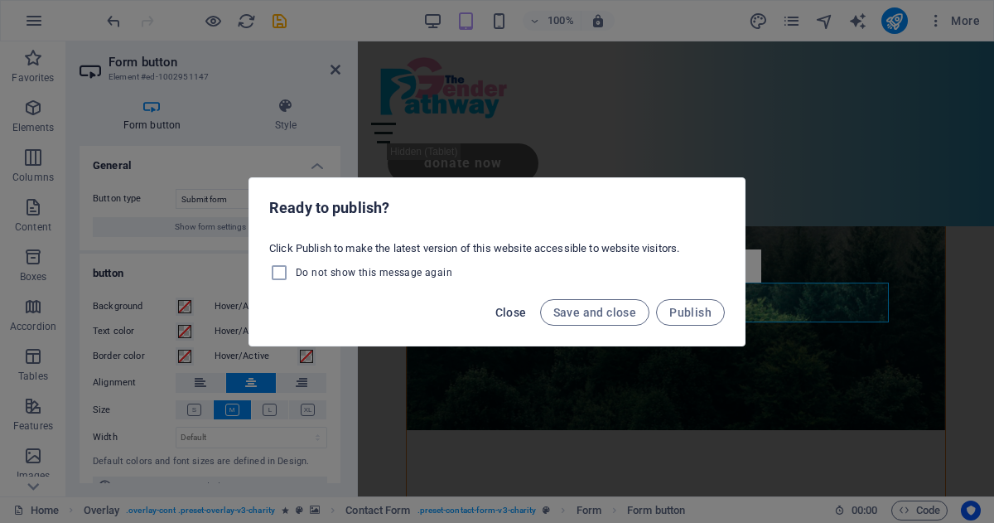
click at [520, 312] on span "Close" at bounding box center [510, 312] width 31 height 13
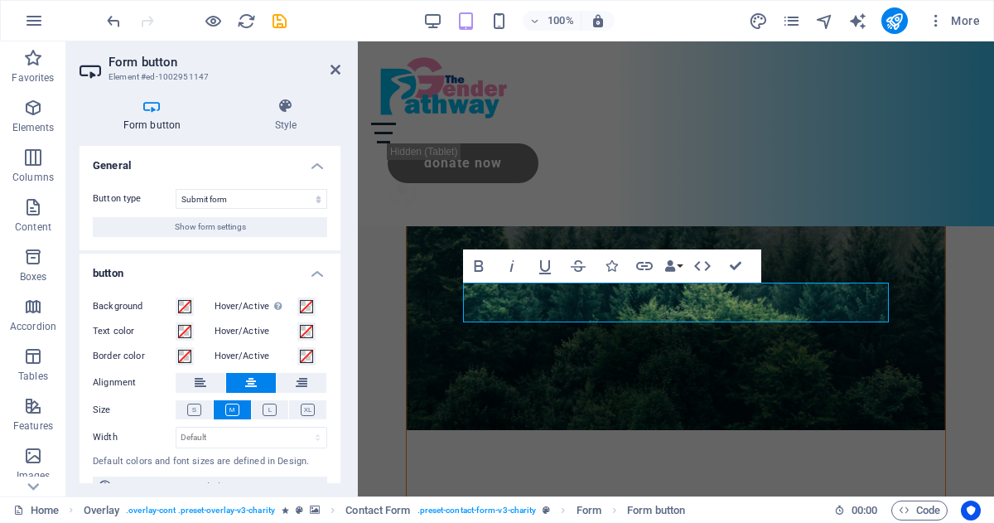
click at [597, 362] on figure at bounding box center [676, 111] width 539 height 638
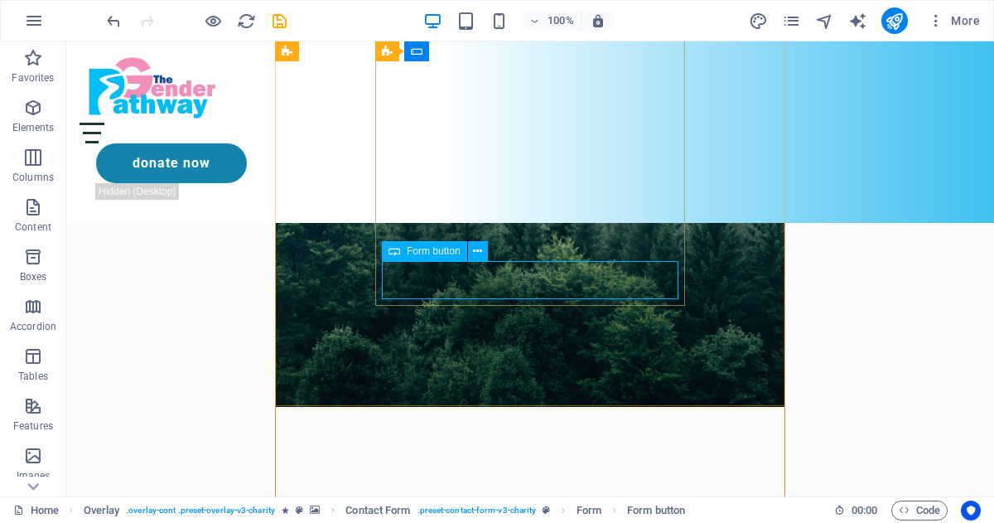
click at [418, 254] on span "Form button" at bounding box center [434, 251] width 54 height 10
click at [480, 254] on icon at bounding box center [477, 251] width 9 height 17
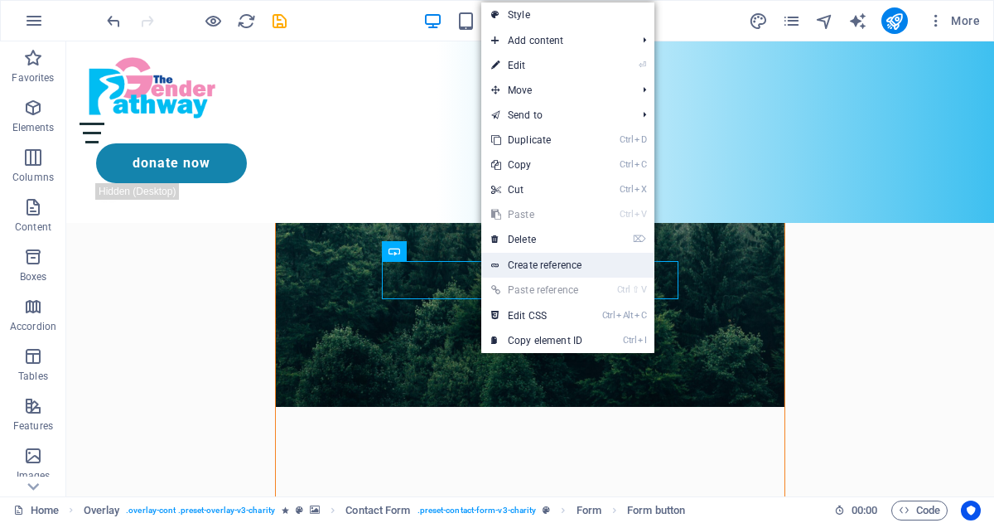
click at [519, 263] on link "Create reference" at bounding box center [567, 265] width 173 height 25
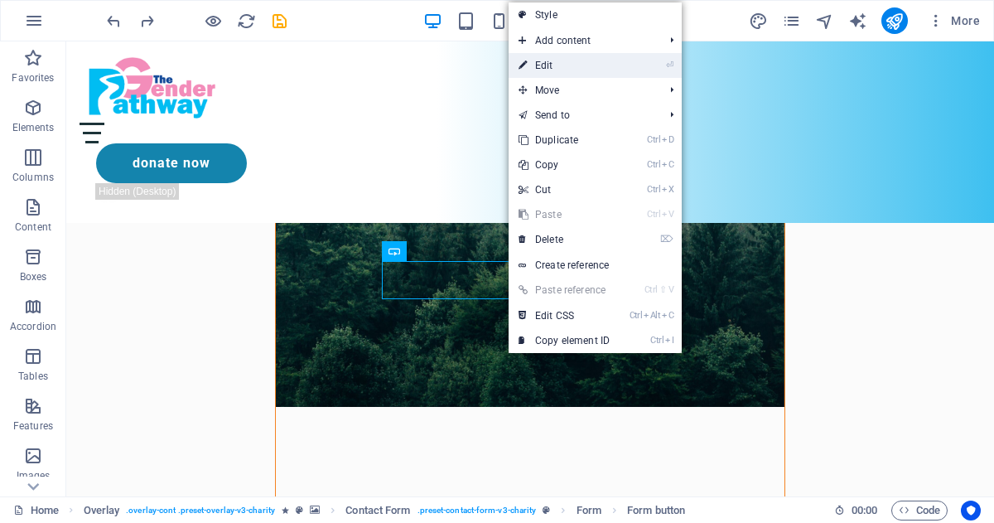
click at [538, 66] on link "⏎ Edit" at bounding box center [564, 65] width 111 height 25
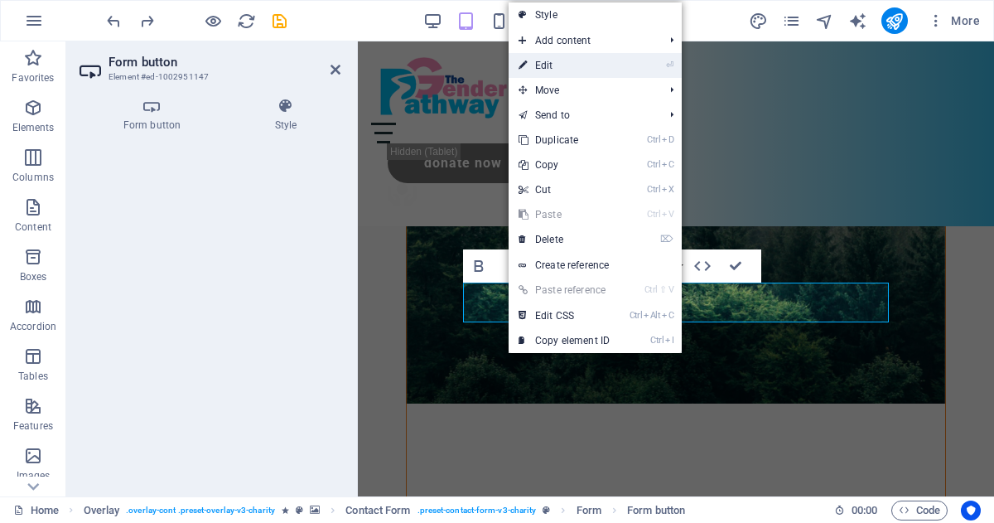
click at [540, 65] on link "⏎ Edit" at bounding box center [564, 65] width 111 height 25
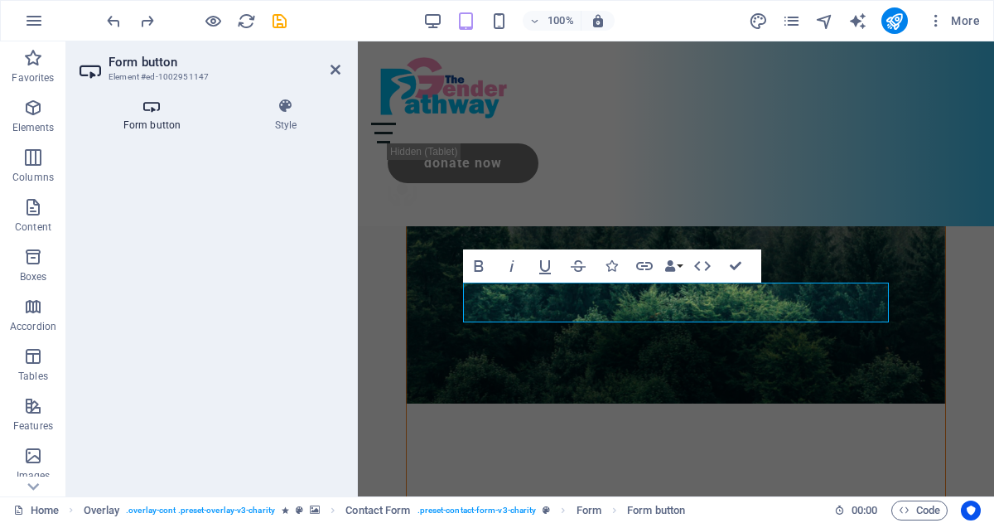
click at [147, 104] on icon at bounding box center [152, 106] width 145 height 17
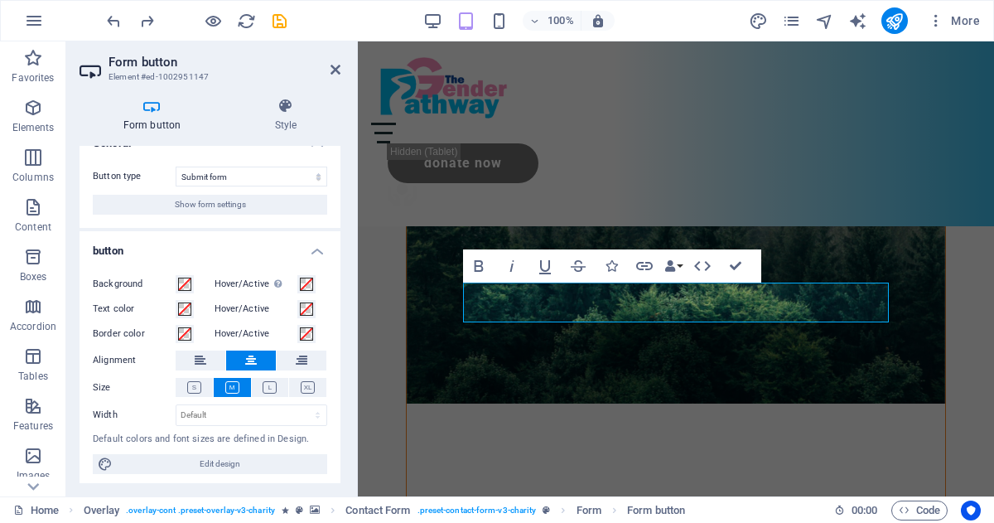
scroll to position [27, 0]
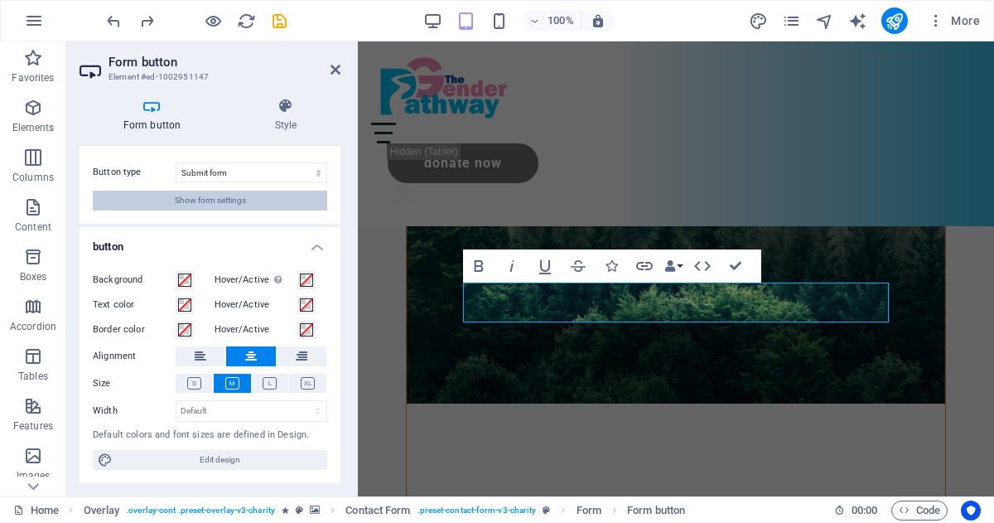
click at [223, 194] on span "Show form settings" at bounding box center [210, 201] width 71 height 20
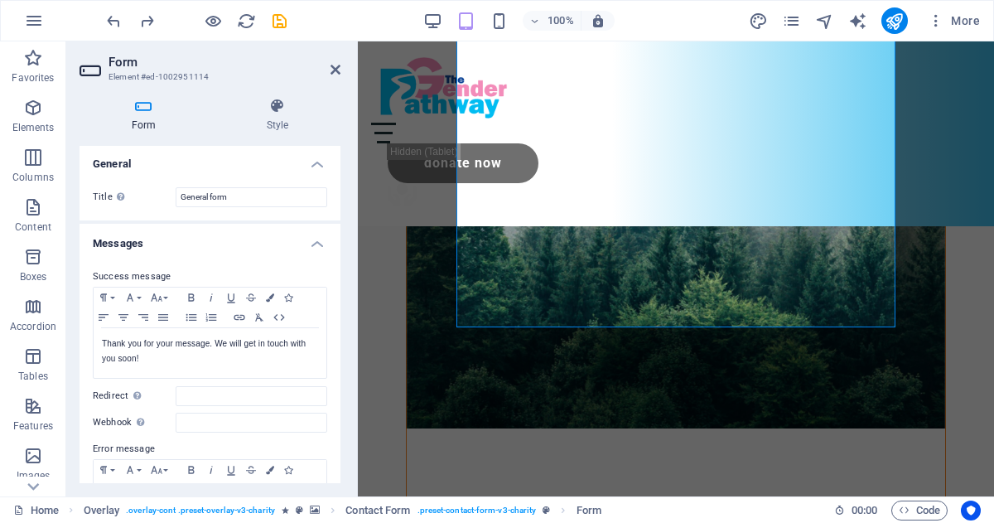
scroll to position [0, 0]
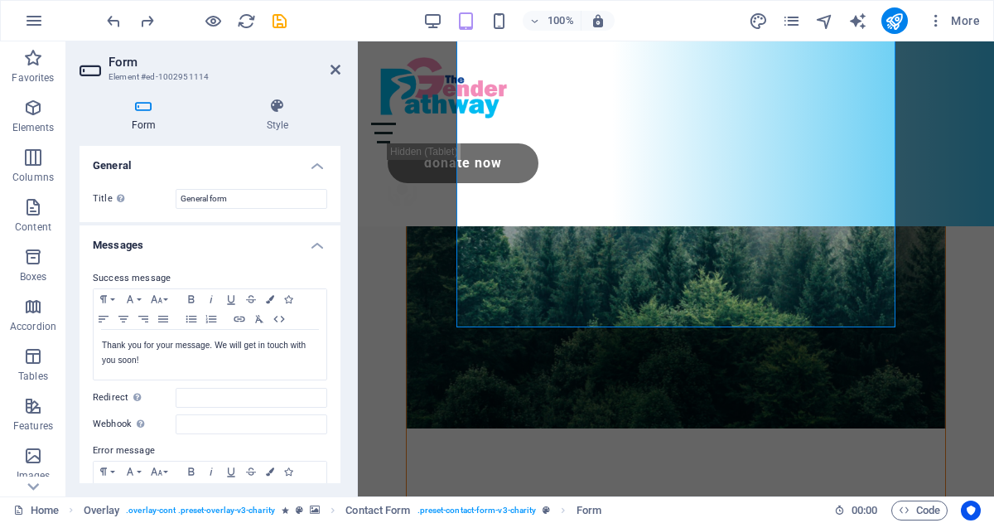
click at [142, 109] on icon at bounding box center [144, 106] width 128 height 17
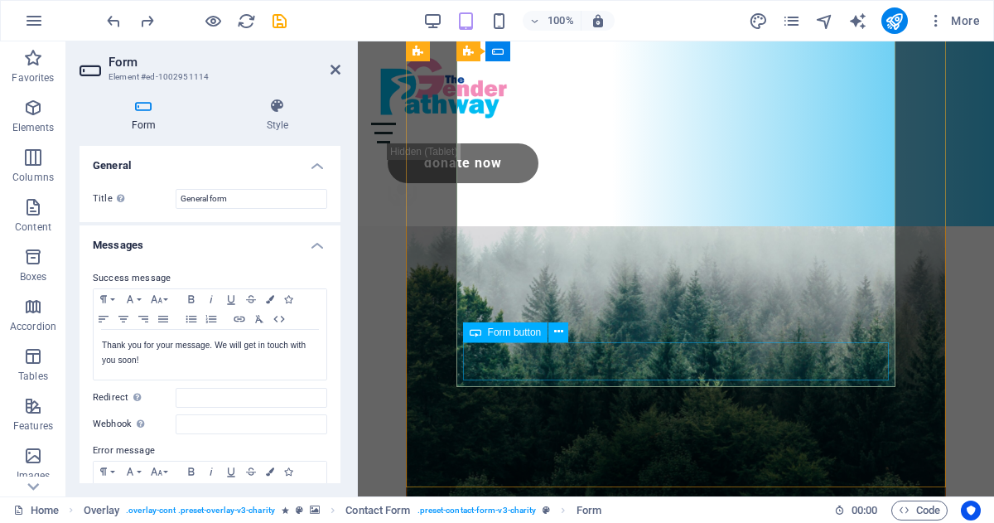
scroll to position [483, 0]
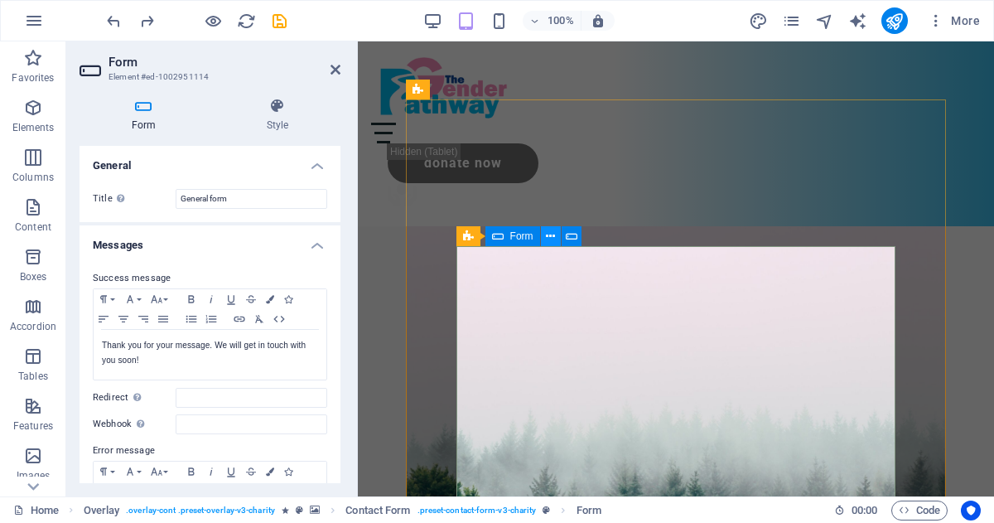
click at [548, 239] on icon at bounding box center [550, 236] width 9 height 17
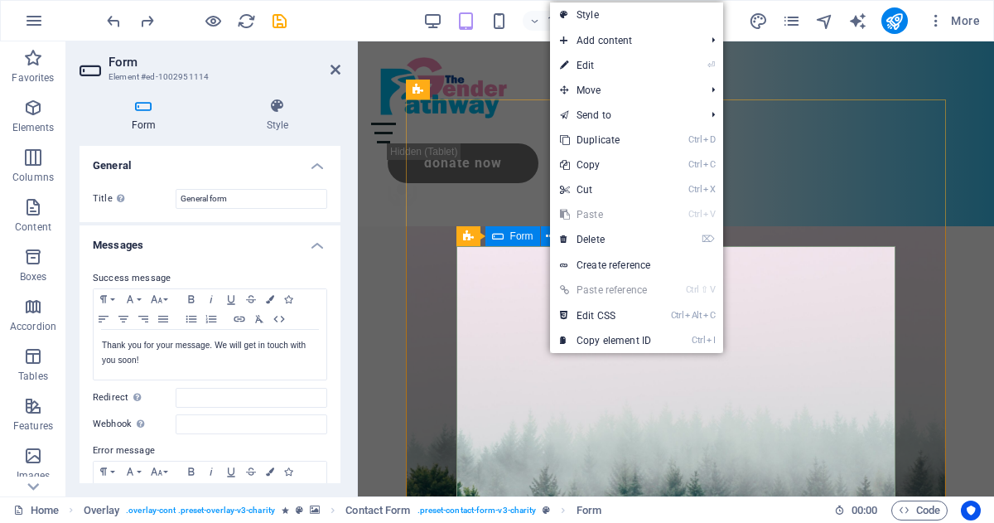
click at [523, 236] on span "Form" at bounding box center [521, 236] width 23 height 10
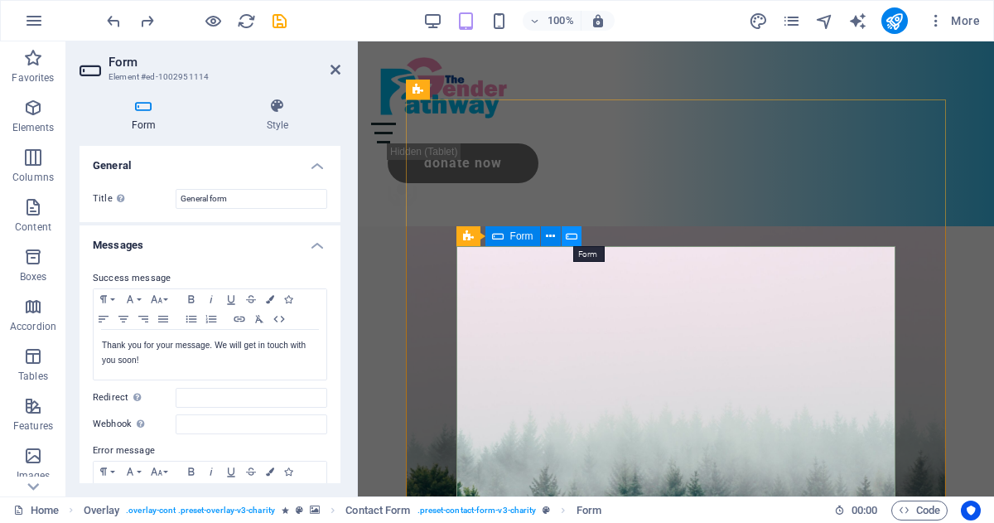
click at [570, 240] on icon at bounding box center [572, 236] width 12 height 17
click at [552, 237] on icon at bounding box center [550, 236] width 9 height 17
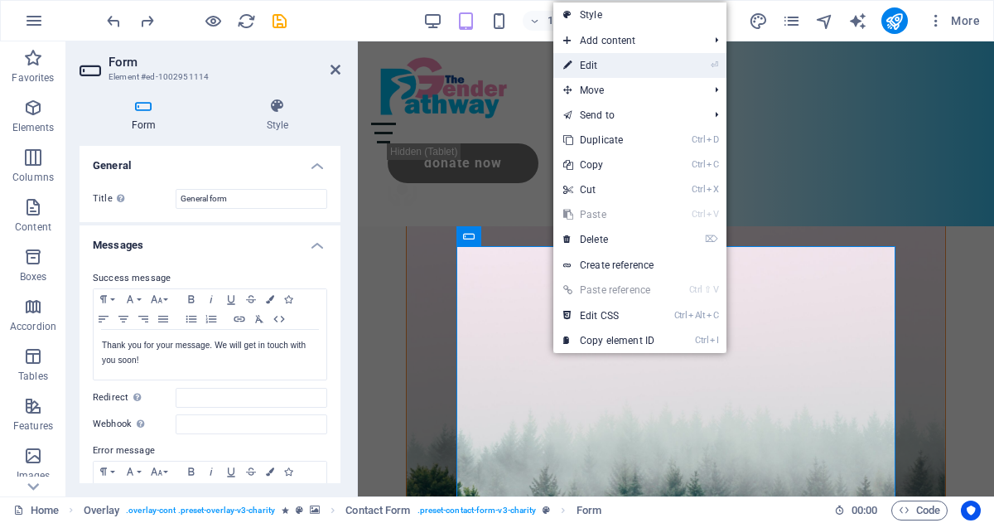
click at [593, 67] on link "⏎ Edit" at bounding box center [608, 65] width 111 height 25
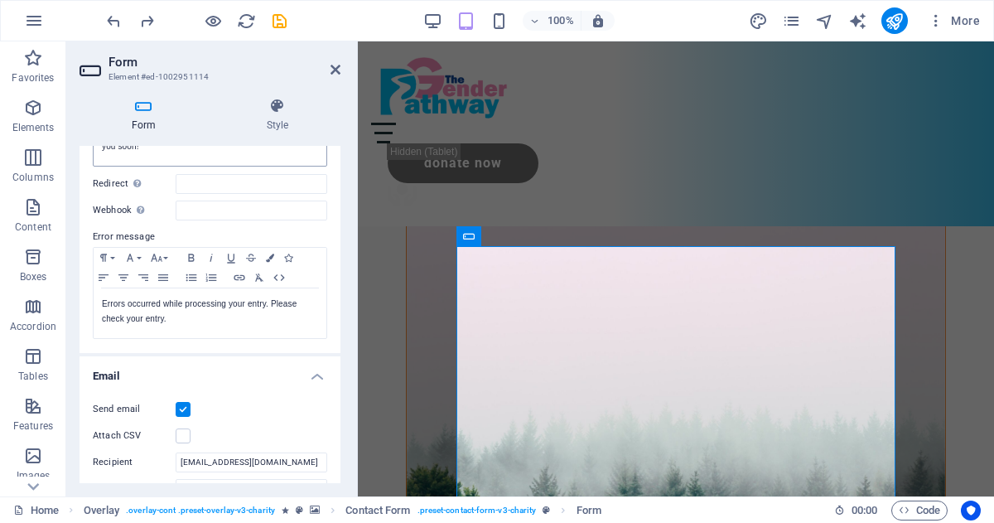
scroll to position [225, 0]
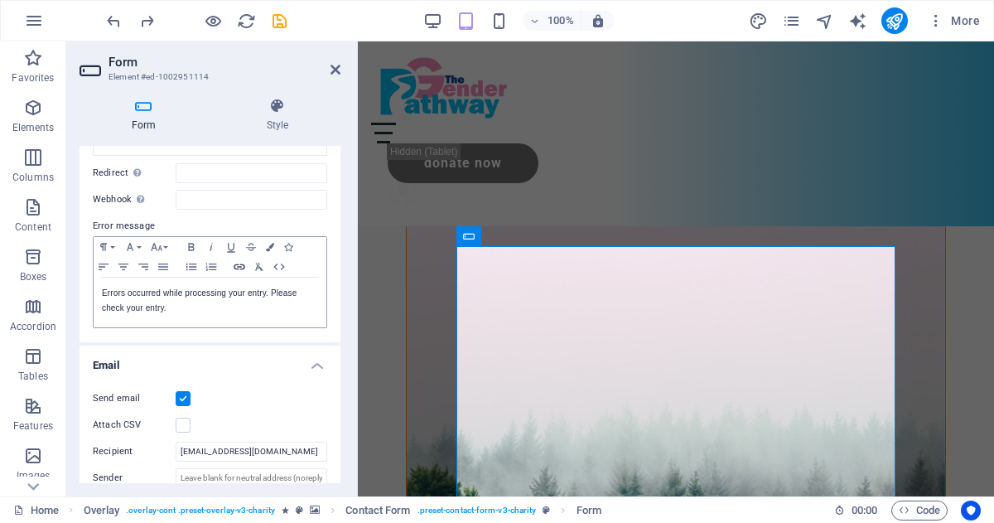
click at [239, 260] on icon "button" at bounding box center [239, 266] width 20 height 13
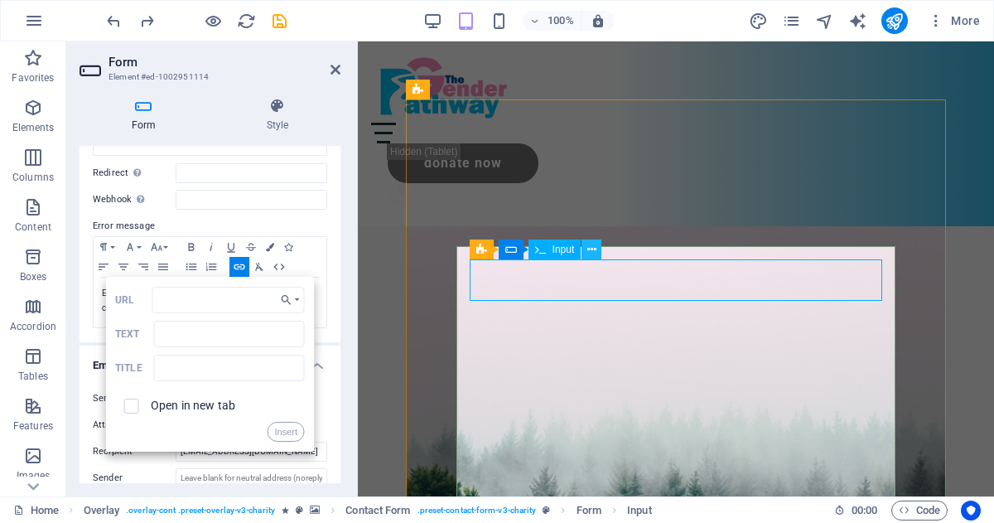
click at [597, 250] on button at bounding box center [592, 249] width 20 height 20
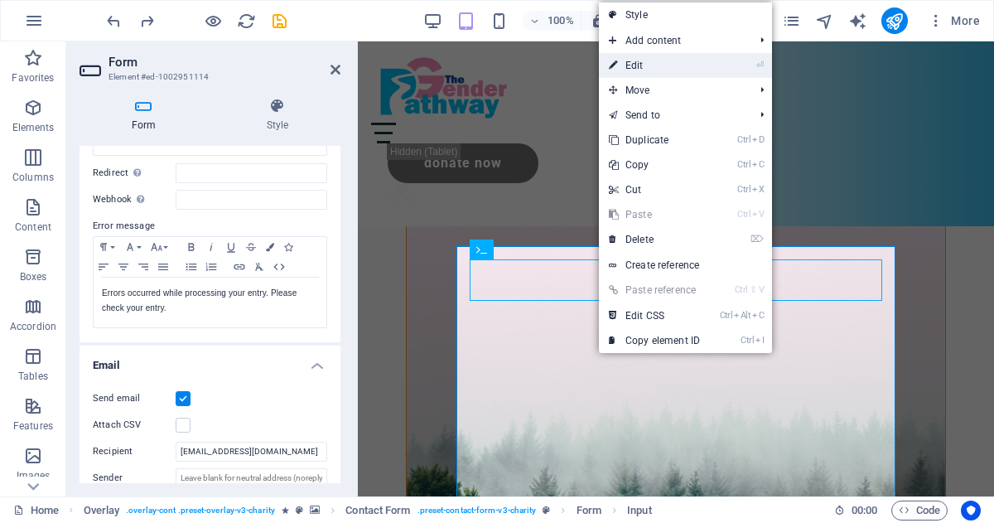
drag, startPoint x: 637, startPoint y: 70, endPoint x: 278, endPoint y: 27, distance: 361.2
click at [637, 70] on link "⏎ Edit" at bounding box center [654, 65] width 111 height 25
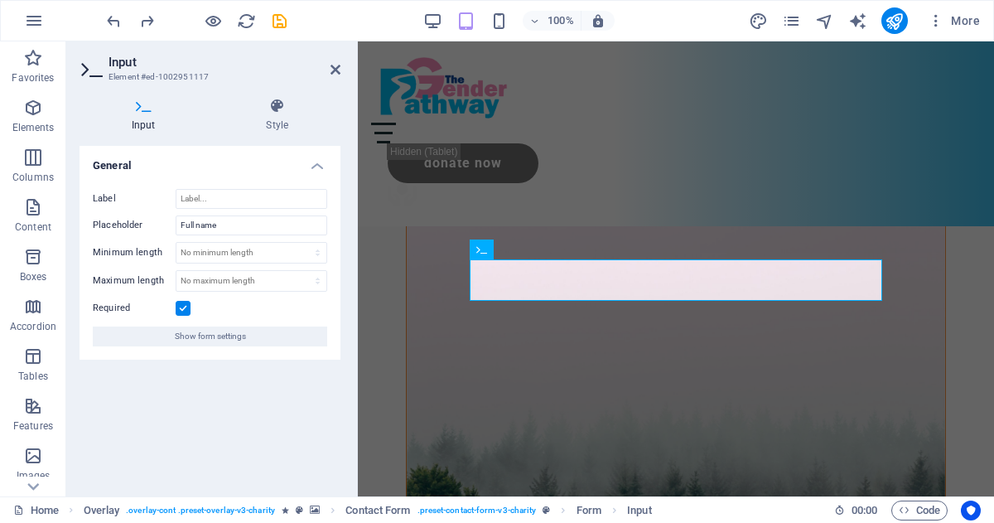
click at [145, 109] on icon at bounding box center [144, 106] width 128 height 17
click at [213, 342] on span "Show form settings" at bounding box center [210, 336] width 71 height 20
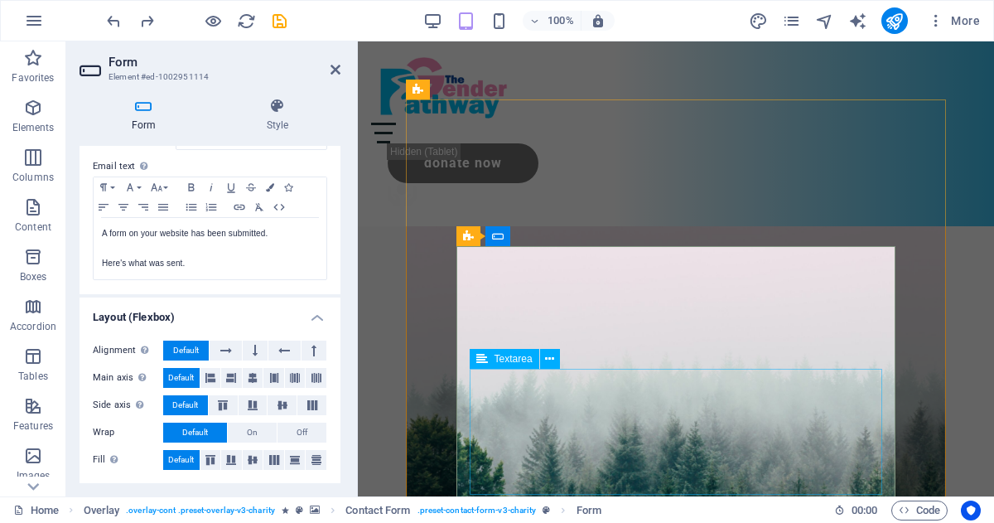
scroll to position [759, 0]
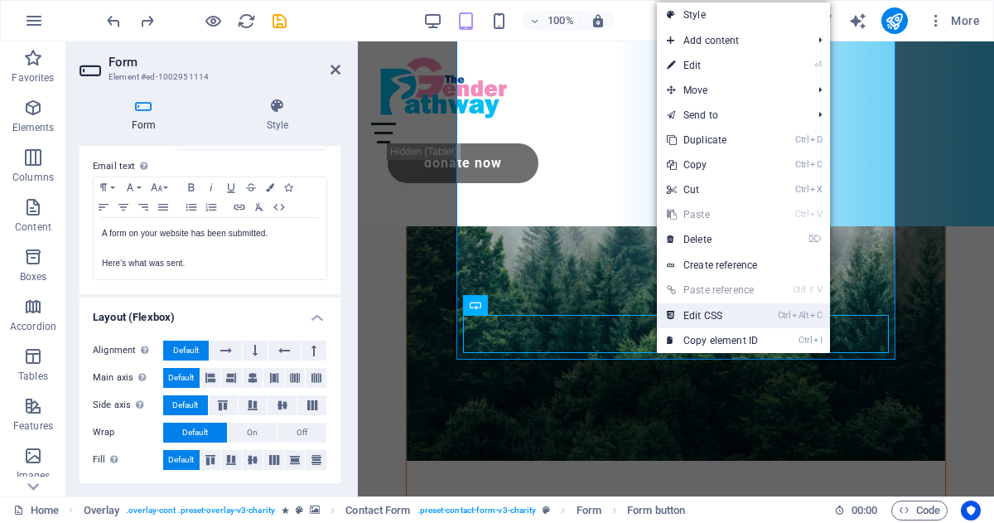
click at [688, 319] on link "Ctrl Alt C Edit CSS" at bounding box center [712, 315] width 111 height 25
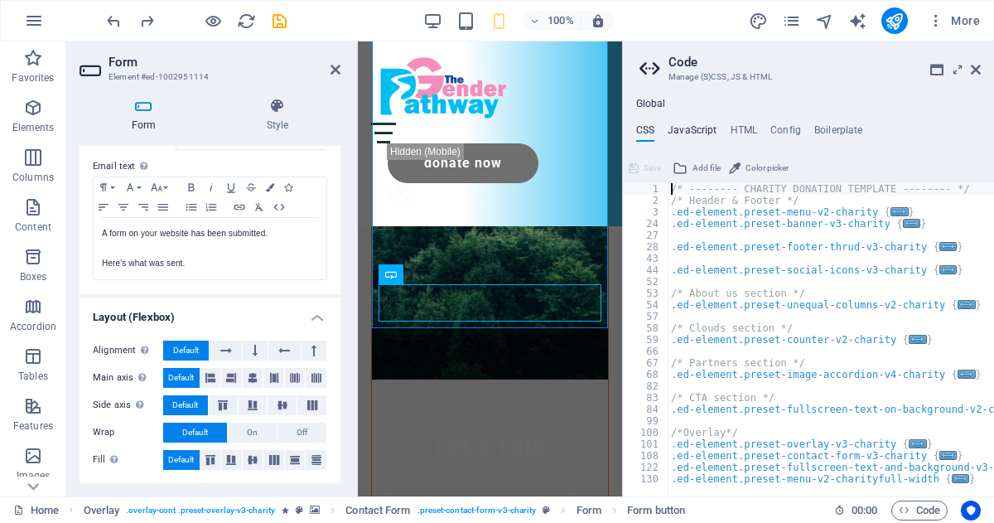
click at [688, 128] on h4 "JavaScript" at bounding box center [692, 133] width 49 height 18
type textarea "/* JS for preset "Menu V2" */"
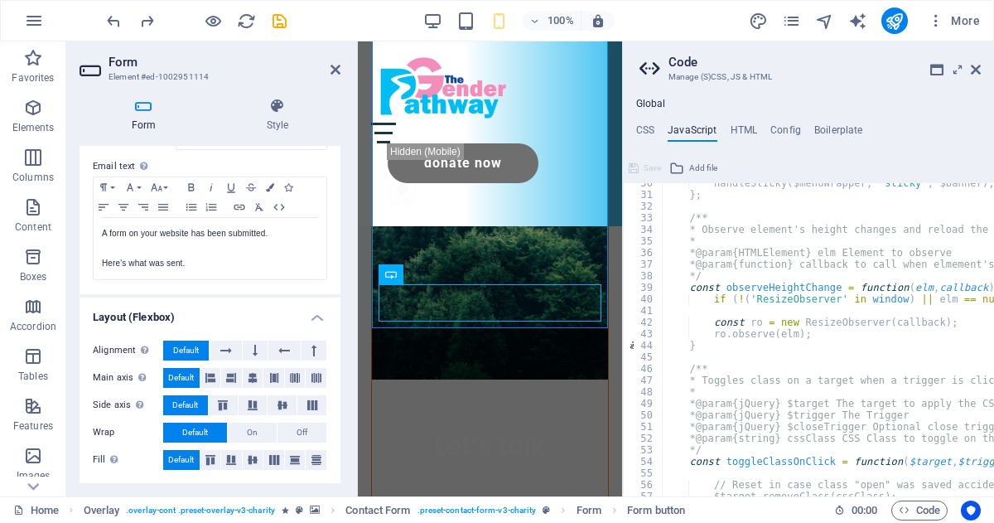
scroll to position [381, 0]
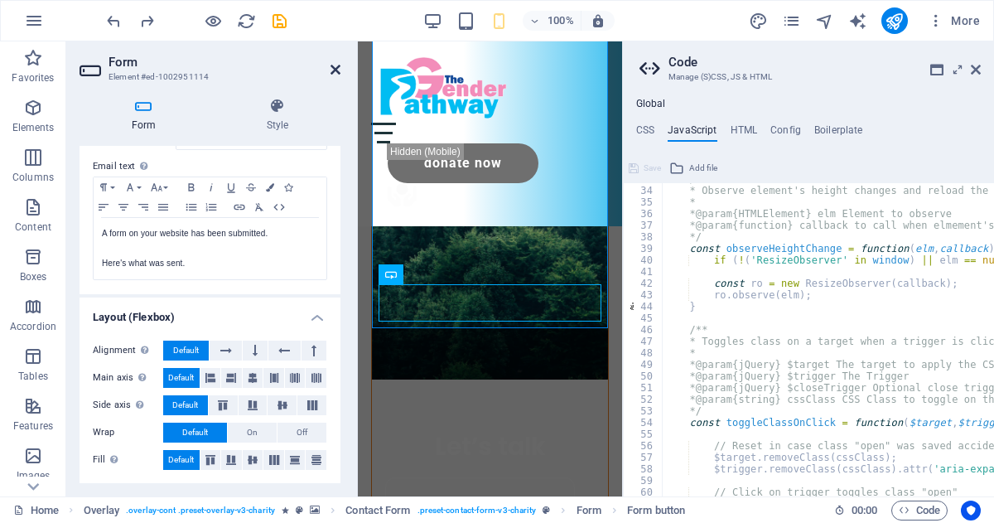
click at [334, 68] on icon at bounding box center [336, 69] width 10 height 13
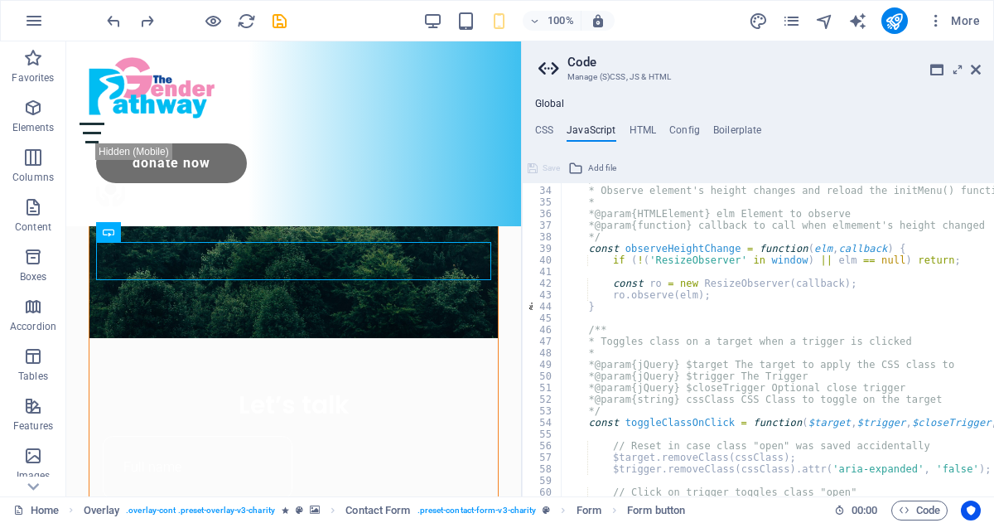
drag, startPoint x: 625, startPoint y: 224, endPoint x: 519, endPoint y: 210, distance: 106.2
click at [519, 210] on div "Home Favorites Elements Columns Content Boxes Accordion Tables Features Images …" at bounding box center [497, 268] width 994 height 455
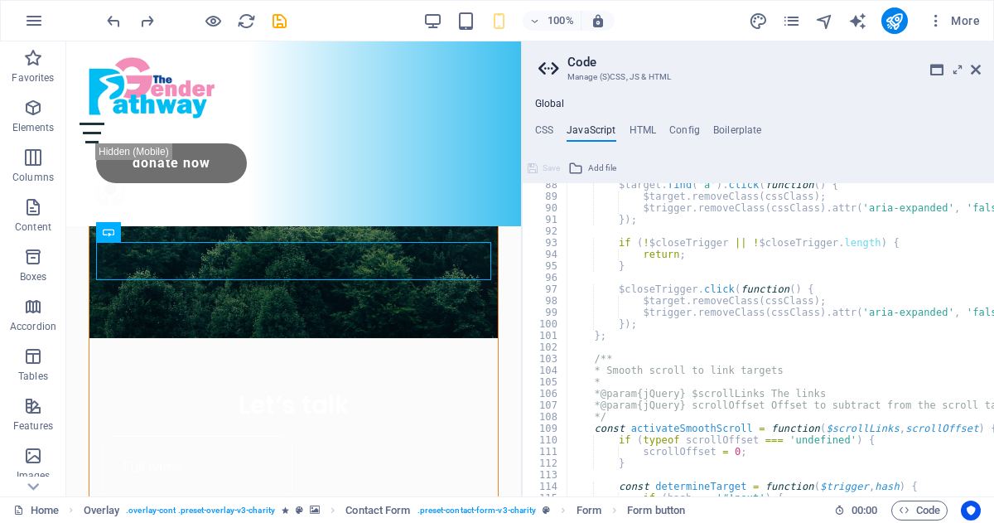
scroll to position [1026, 0]
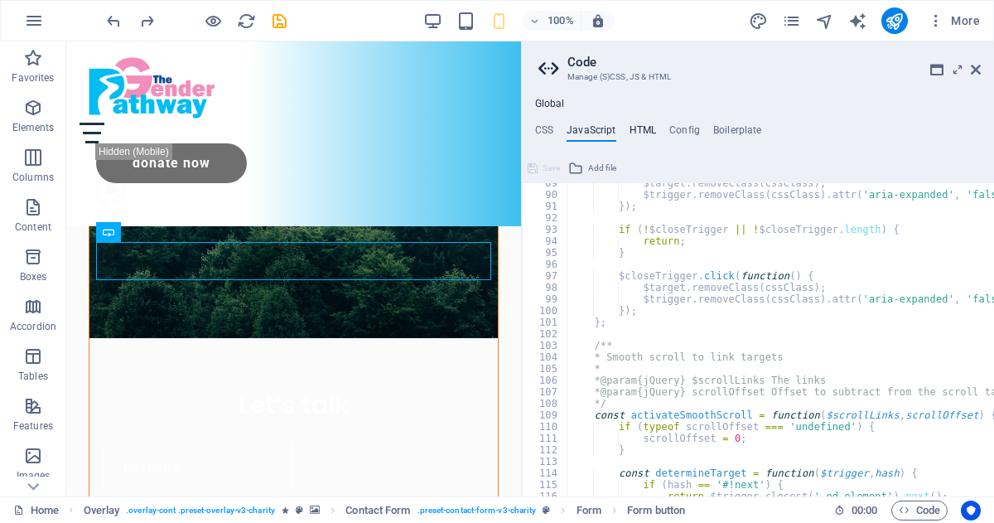
click at [650, 130] on h4 "HTML" at bounding box center [643, 133] width 27 height 18
type textarea "<a href="#main-content" class="wv-link-content button">Skip to main content</a>"
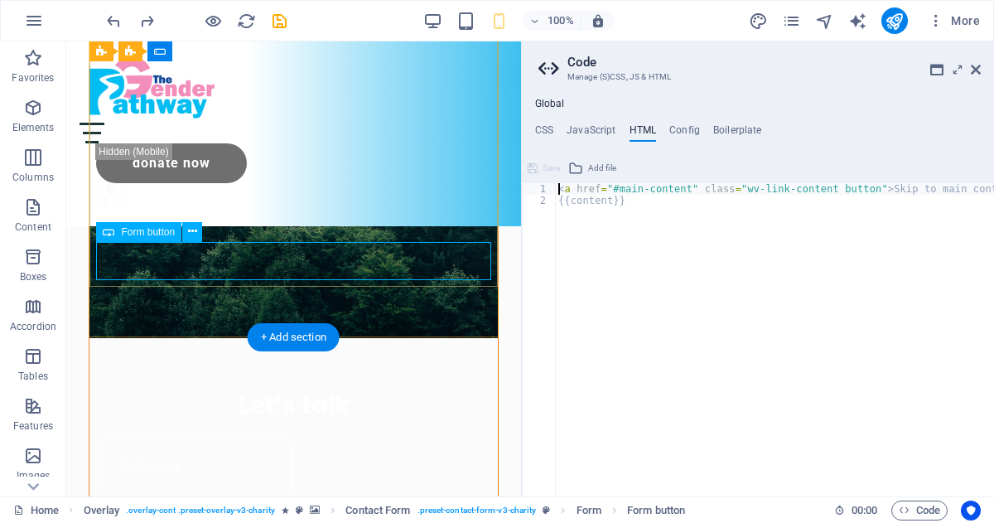
click at [191, 234] on icon at bounding box center [192, 231] width 9 height 17
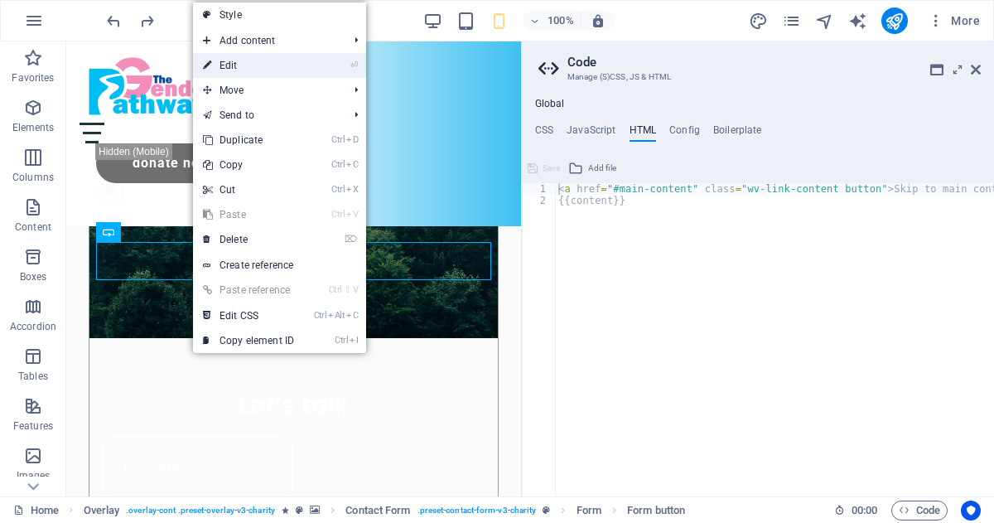
click at [237, 65] on link "⏎ Edit" at bounding box center [248, 65] width 111 height 25
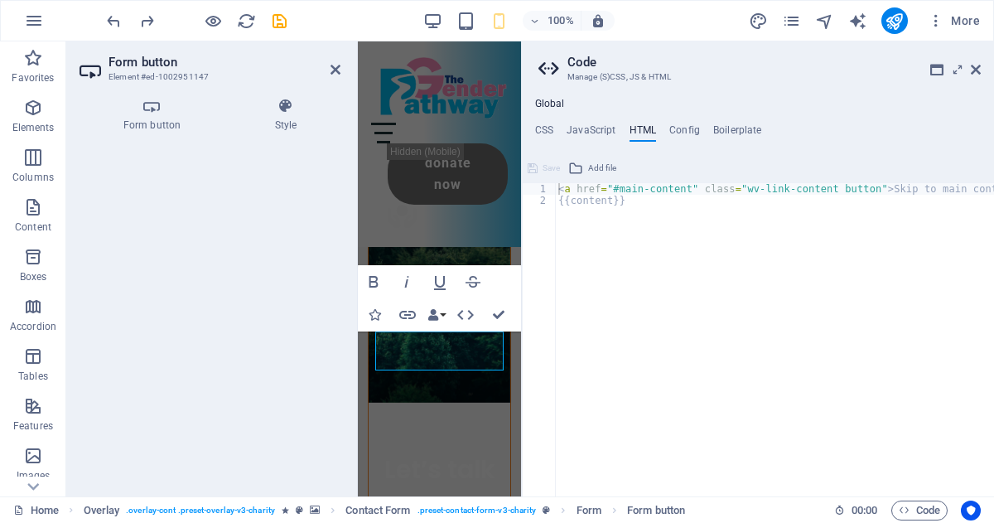
click at [229, 426] on div "General Button type Submit form Reset form No action Show form settings button …" at bounding box center [210, 314] width 261 height 337
click at [152, 121] on h4 "Form button" at bounding box center [156, 115] width 152 height 35
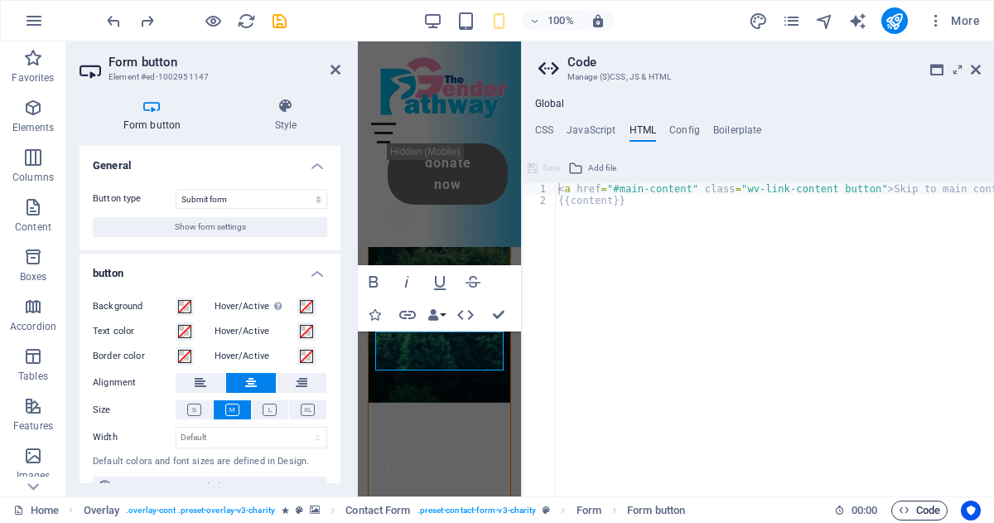
click at [910, 512] on span "Code" at bounding box center [919, 510] width 41 height 20
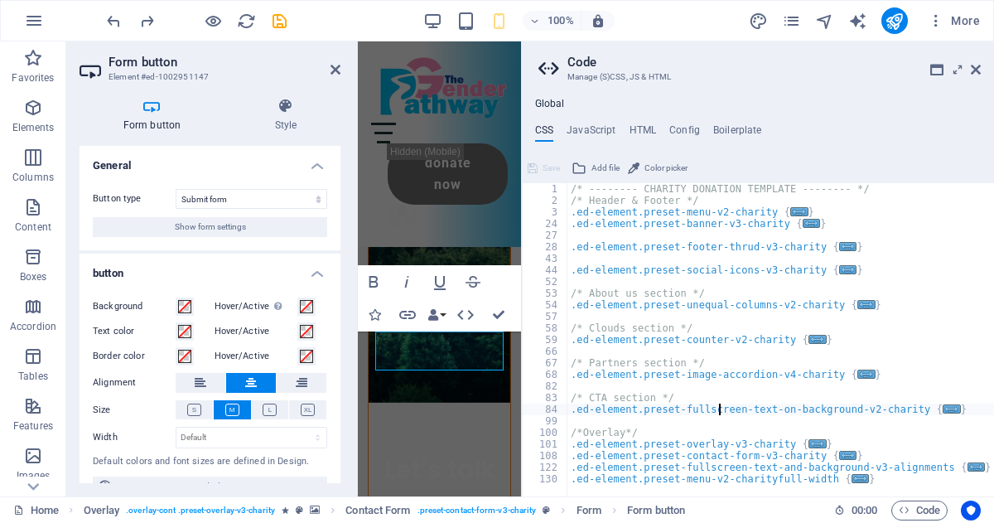
click at [720, 407] on div "/* -------- CHARITY DONATION TEMPLATE -------- */ /* Header & Footer */ .ed-ele…" at bounding box center [780, 351] width 427 height 336
type textarea ".ed-element.preset-overlay-v3-charity {"
click at [642, 446] on div "/* -------- CHARITY DONATION TEMPLATE -------- */ /* Header & Footer */ .ed-ele…" at bounding box center [780, 351] width 427 height 336
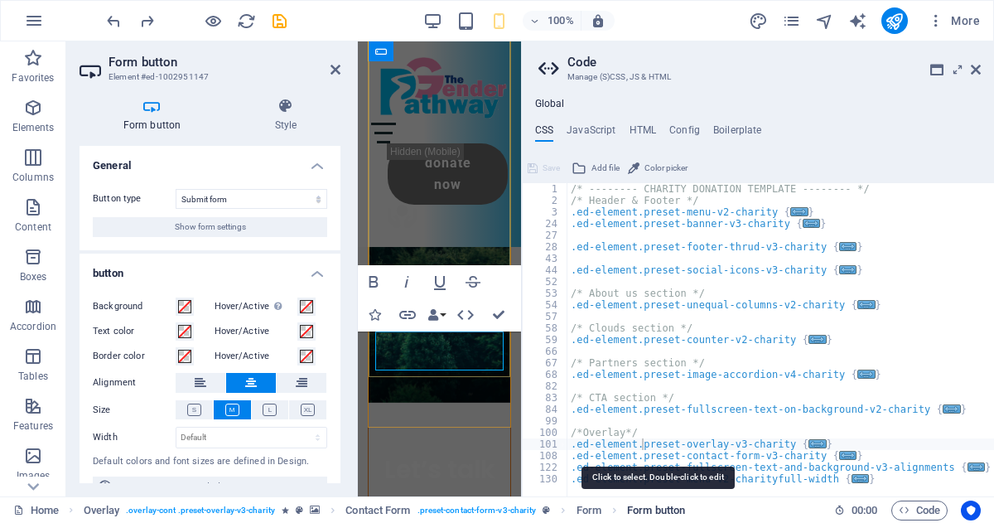
click at [645, 513] on span "Form button" at bounding box center [656, 510] width 58 height 20
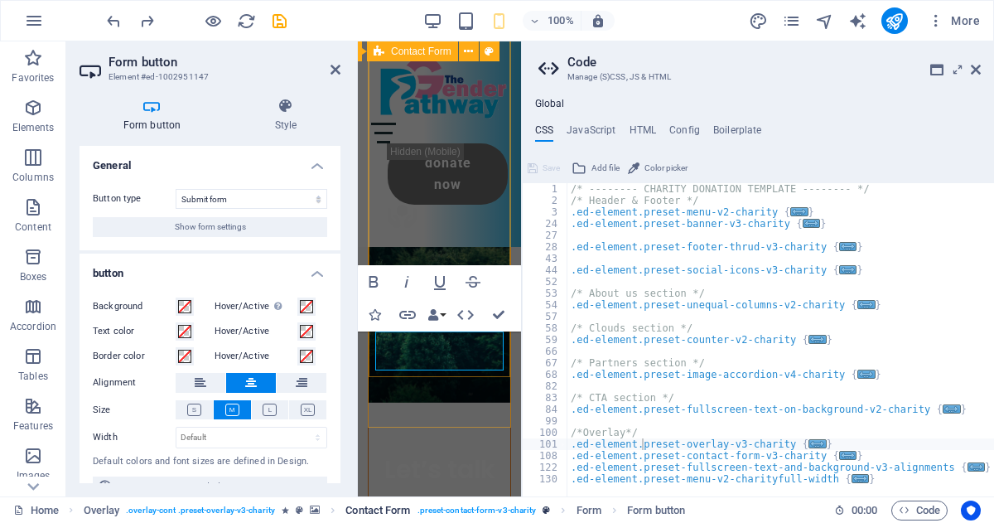
click at [508, 509] on span ". preset-contact-form-v3-charity" at bounding box center [477, 510] width 119 height 20
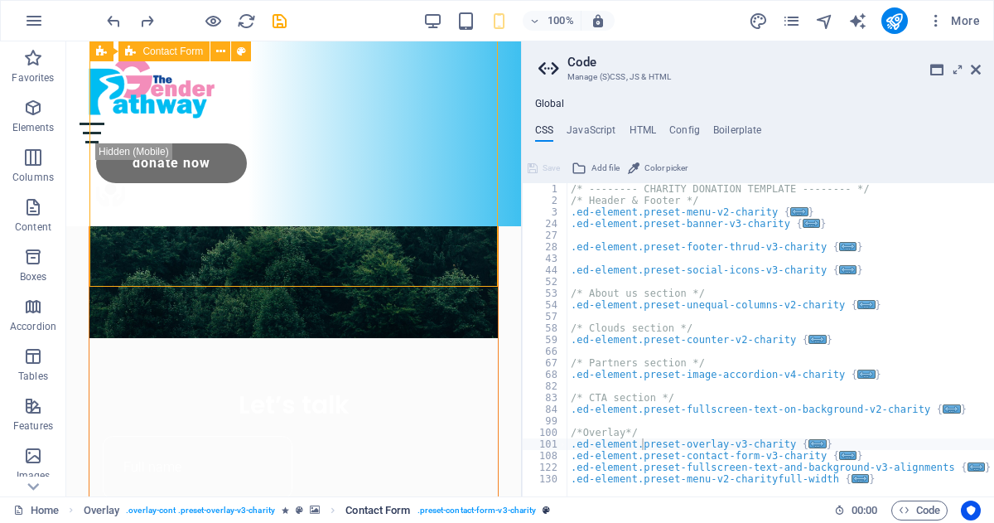
click at [435, 510] on span ". preset-contact-form-v3-charity" at bounding box center [477, 510] width 119 height 20
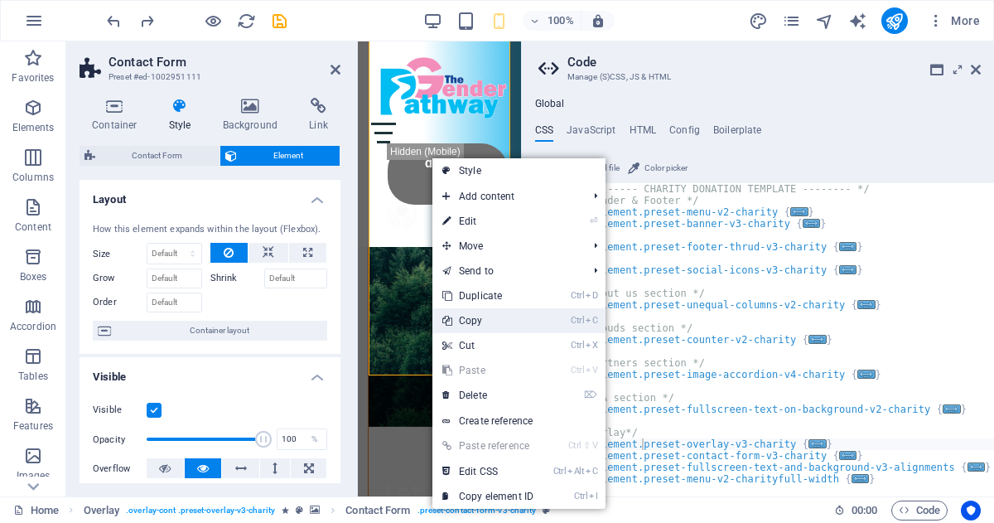
click at [495, 318] on link "Ctrl C Copy" at bounding box center [487, 320] width 111 height 25
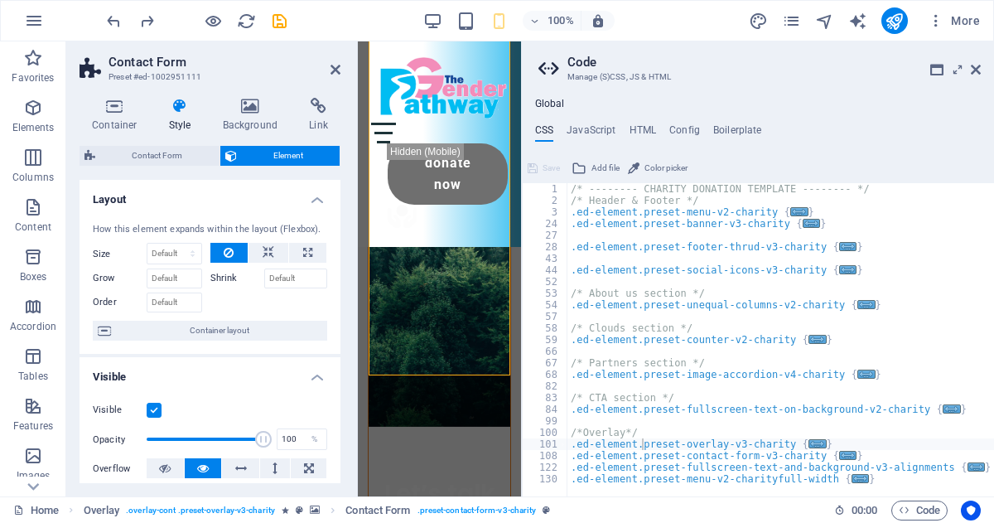
click at [620, 425] on div "/* -------- CHARITY DONATION TEMPLATE -------- */ /* Header & Footer */ .ed-ele…" at bounding box center [780, 351] width 427 height 336
click at [591, 135] on h4 "JavaScript" at bounding box center [591, 133] width 49 height 18
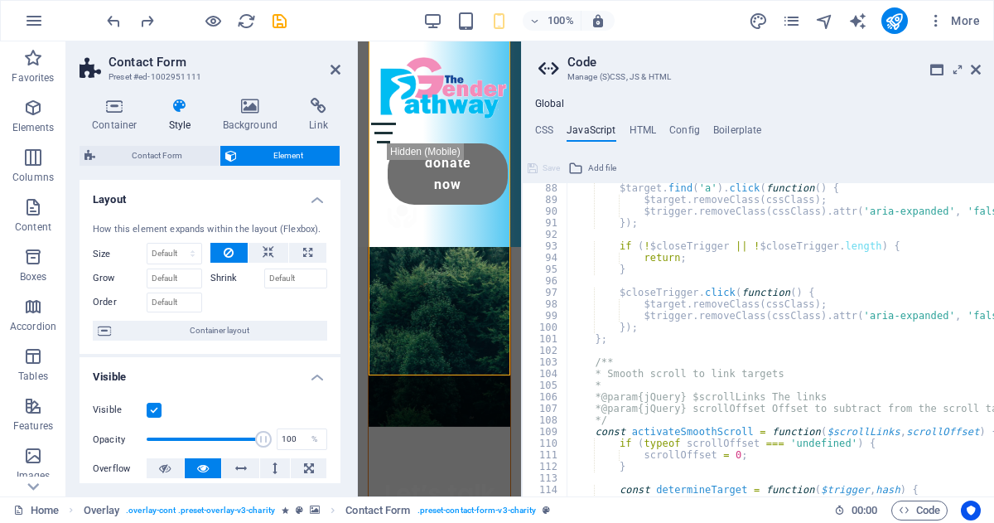
scroll to position [1010, 0]
click at [635, 268] on div "$target . find ( 'a' ) . click ( function ( ) { $target . removeClass ( cssClas…" at bounding box center [969, 350] width 805 height 336
type textarea "}"
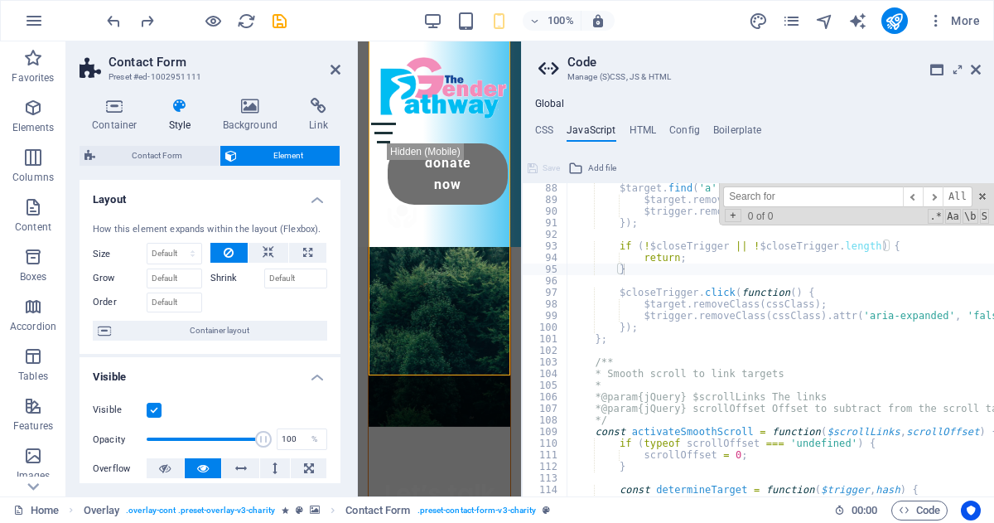
click at [754, 196] on input at bounding box center [813, 196] width 180 height 21
paste input "."
type input "."
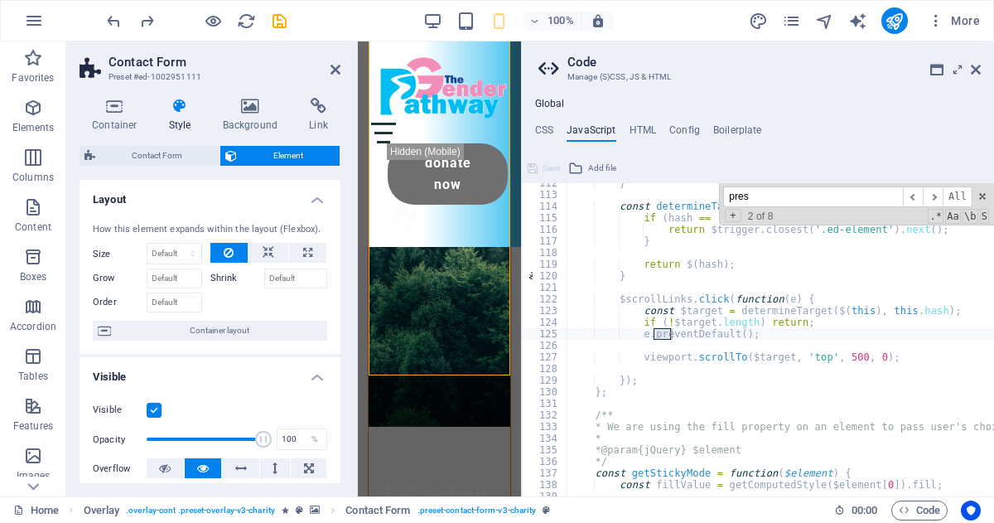
scroll to position [3068, 0]
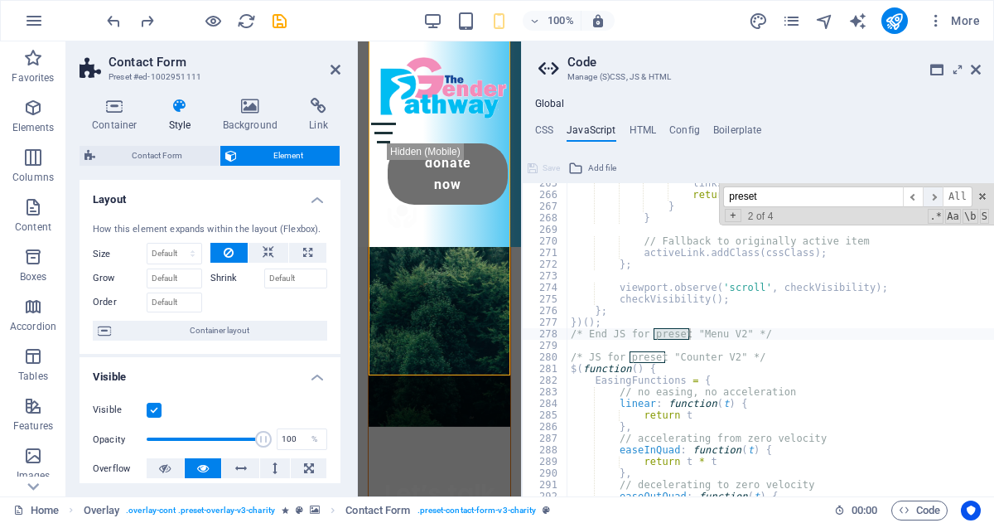
type input "preset"
click at [935, 196] on span "​" at bounding box center [933, 196] width 20 height 21
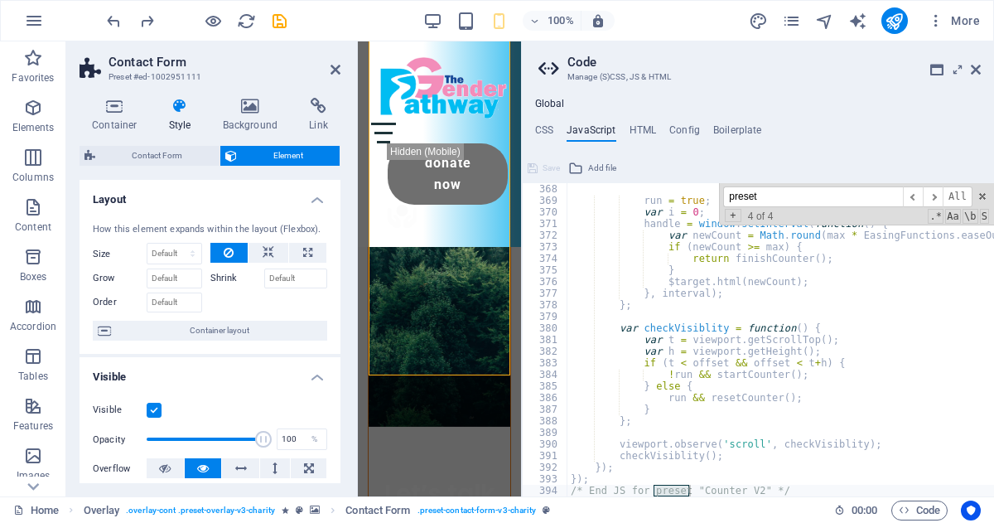
click at [744, 377] on div "run = true ; var i = 0 ; handle = window . setInterval ( function ( ) { var new…" at bounding box center [969, 351] width 805 height 336
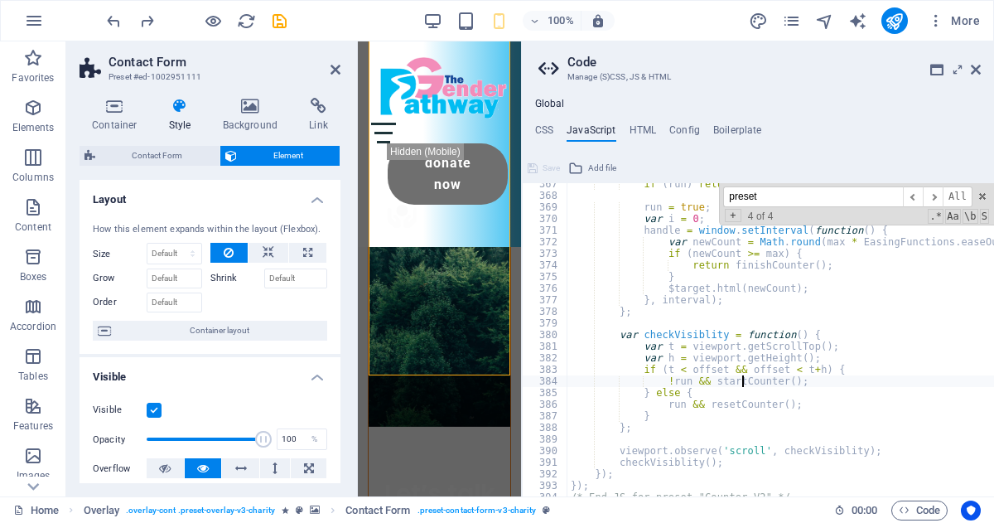
scroll to position [4250, 0]
click at [934, 196] on span "​" at bounding box center [933, 196] width 20 height 21
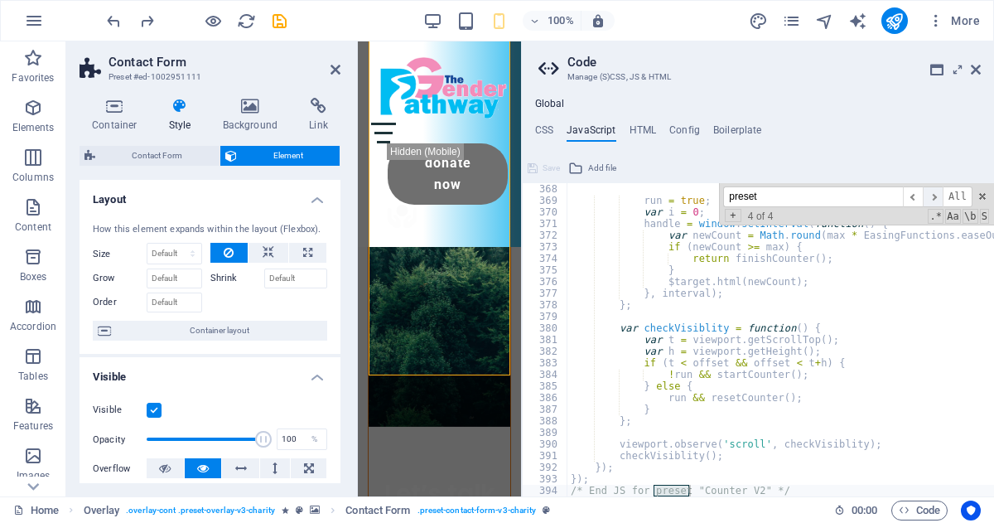
scroll to position [4257, 0]
click at [688, 400] on div "run = true ; var i = 0 ; handle = window . setInterval ( function ( ) { var new…" at bounding box center [969, 351] width 805 height 336
click at [915, 199] on span "​" at bounding box center [913, 196] width 20 height 21
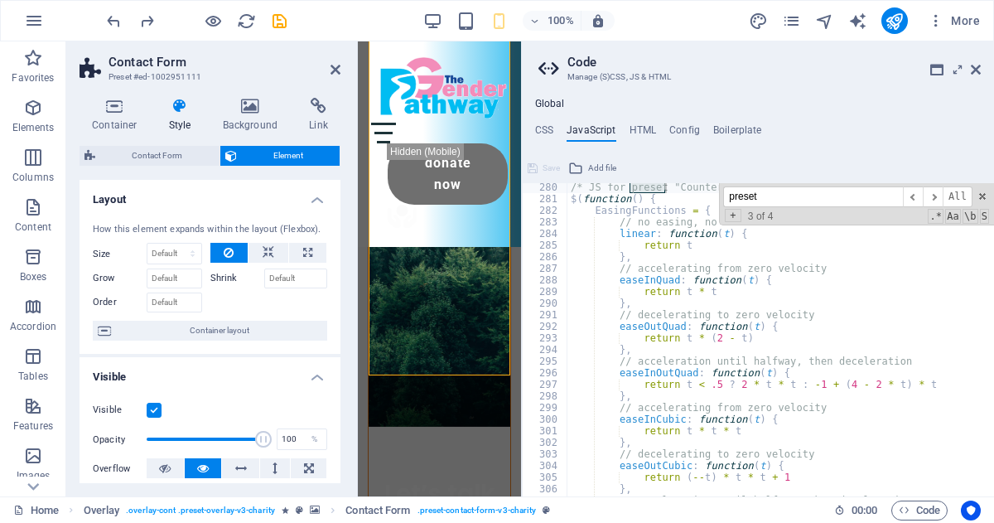
scroll to position [3238, 0]
click at [910, 197] on span "​" at bounding box center [913, 196] width 20 height 21
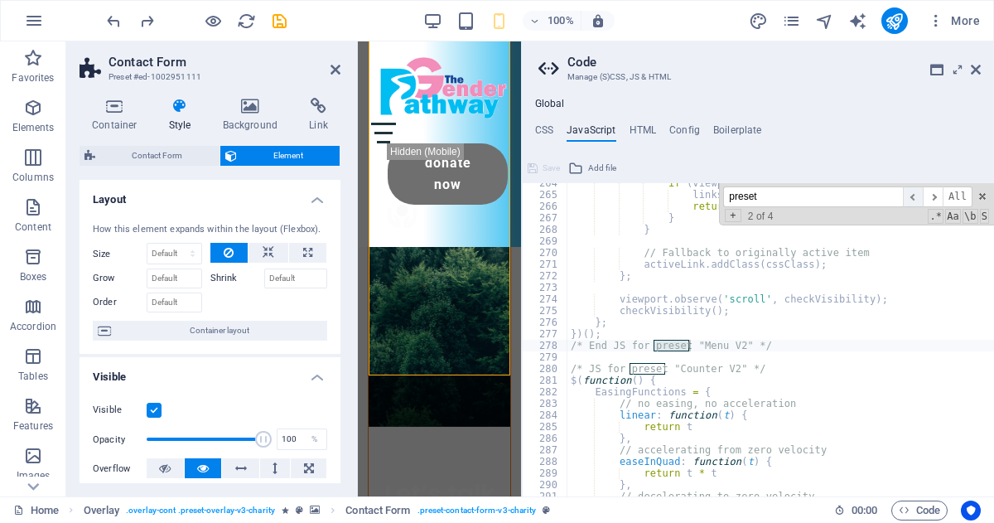
scroll to position [3056, 0]
click at [914, 198] on span "​" at bounding box center [913, 196] width 20 height 21
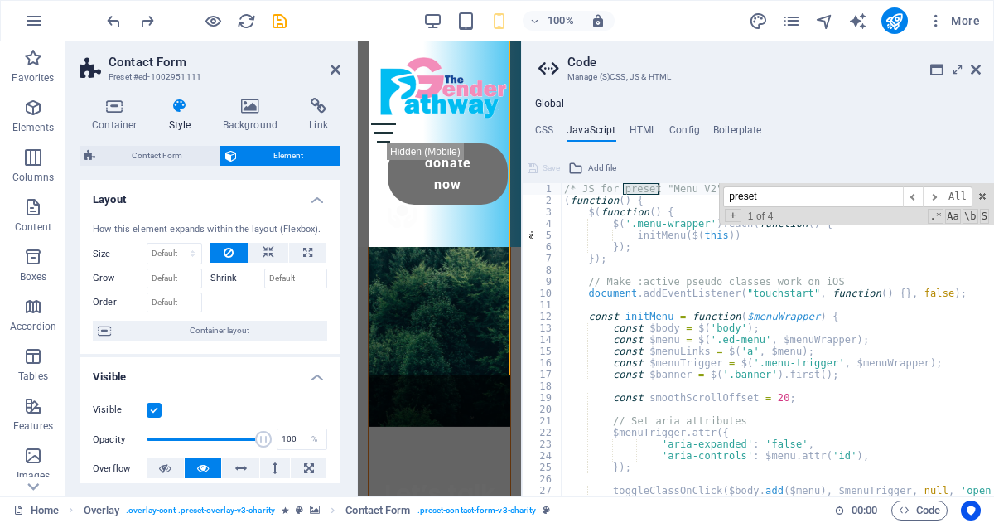
type textarea "document.addEventListener("touchstart", function() {}, false);"
click at [694, 294] on div "/* JS for preset "Menu V2" */ ( function ( ) { $ ( function ( ) { $ ( '.menu-wr…" at bounding box center [963, 351] width 805 height 336
drag, startPoint x: 935, startPoint y: 62, endPoint x: 874, endPoint y: 142, distance: 101.1
click at [874, 142] on aside "Code Manage (S)CSS, JS & HTML Global CSS JavaScript HTML Config Boilerplate 1 2…" at bounding box center [757, 268] width 473 height 455
click at [550, 65] on icon at bounding box center [550, 68] width 25 height 23
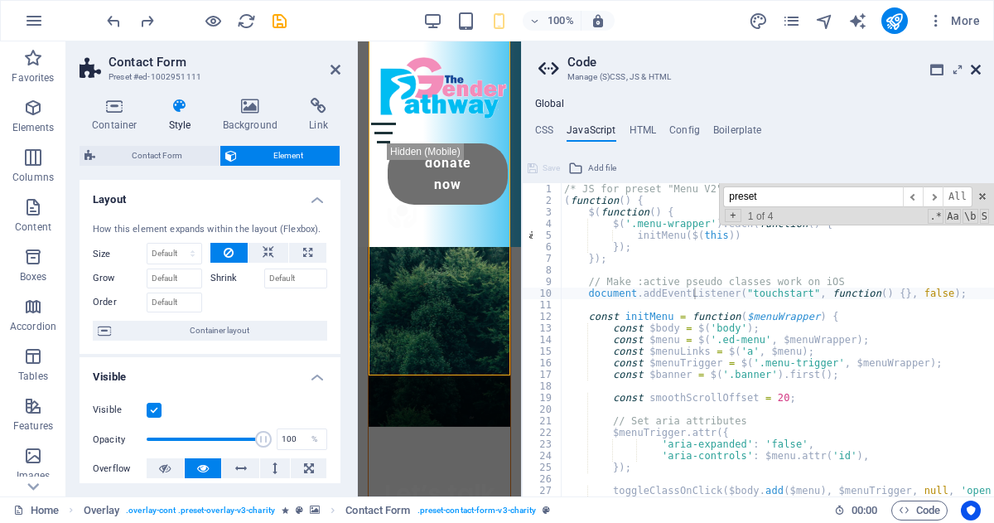
click at [972, 67] on icon at bounding box center [976, 69] width 10 height 13
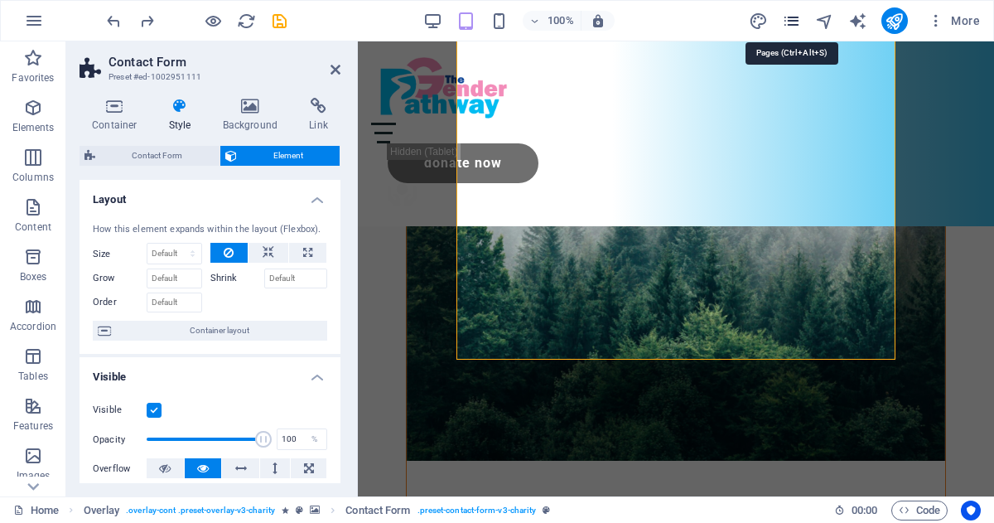
click at [795, 19] on icon "pages" at bounding box center [791, 21] width 19 height 19
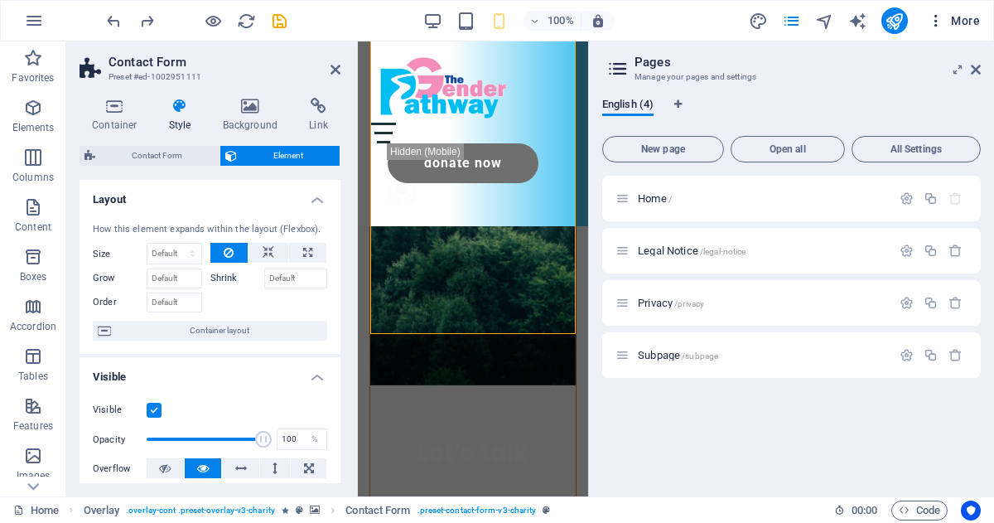
click at [935, 24] on icon "button" at bounding box center [936, 20] width 17 height 17
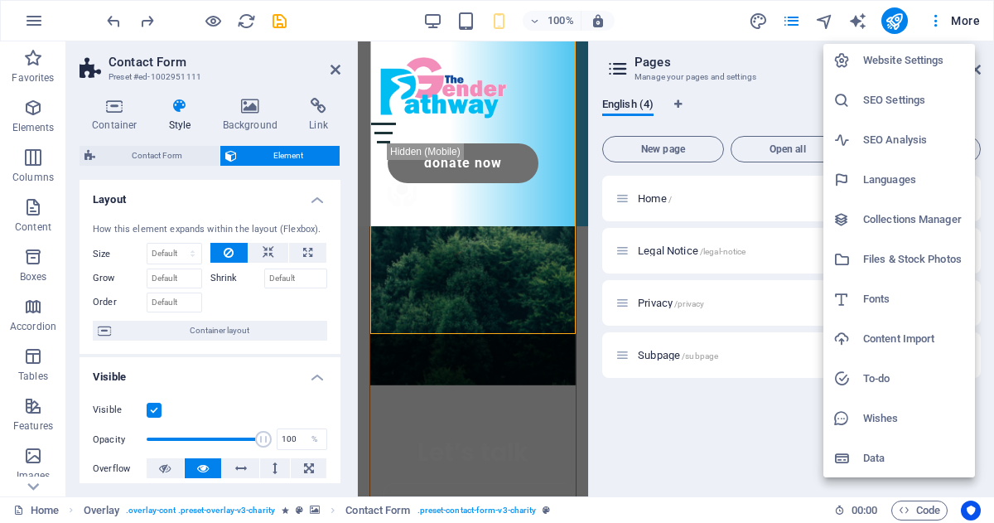
scroll to position [4, 0]
click at [971, 20] on div at bounding box center [497, 261] width 994 height 523
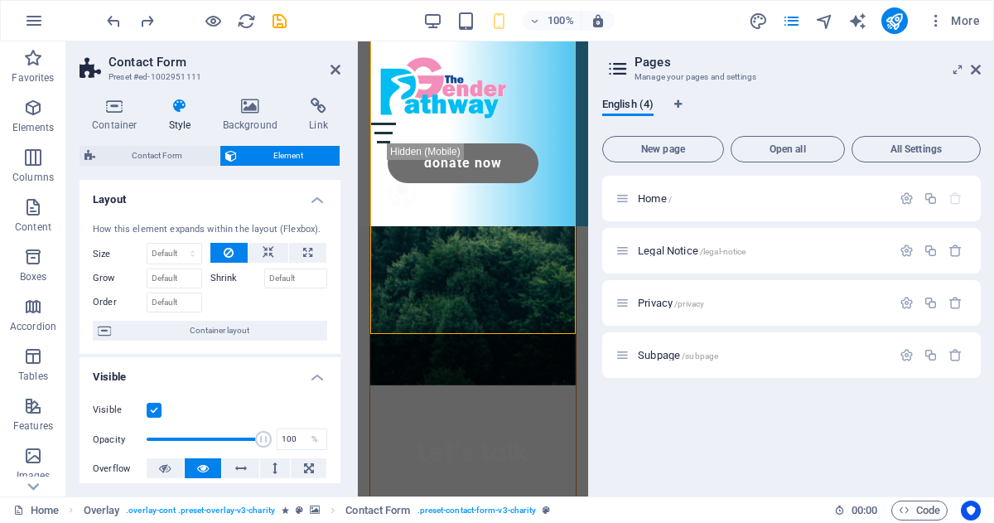
click at [968, 19] on span "More" at bounding box center [954, 20] width 52 height 17
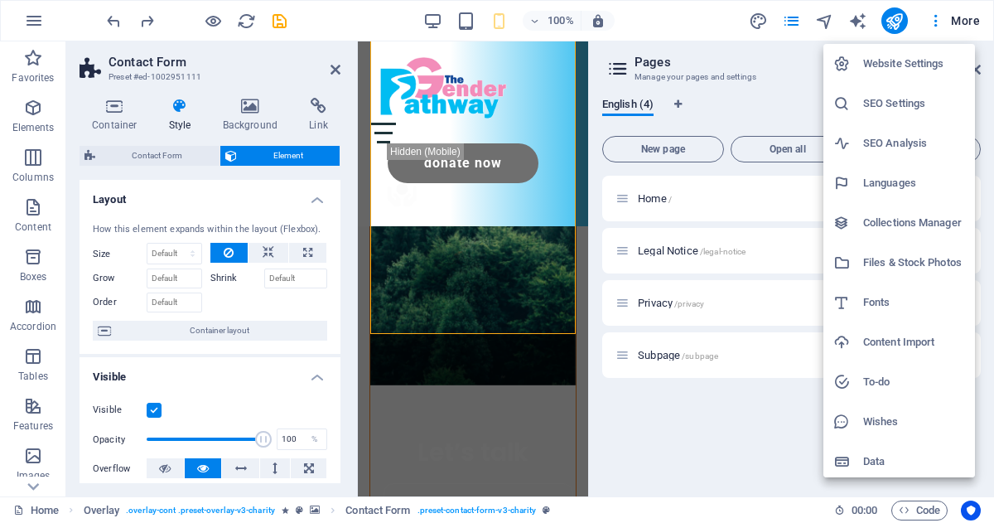
click at [968, 20] on div at bounding box center [497, 261] width 994 height 523
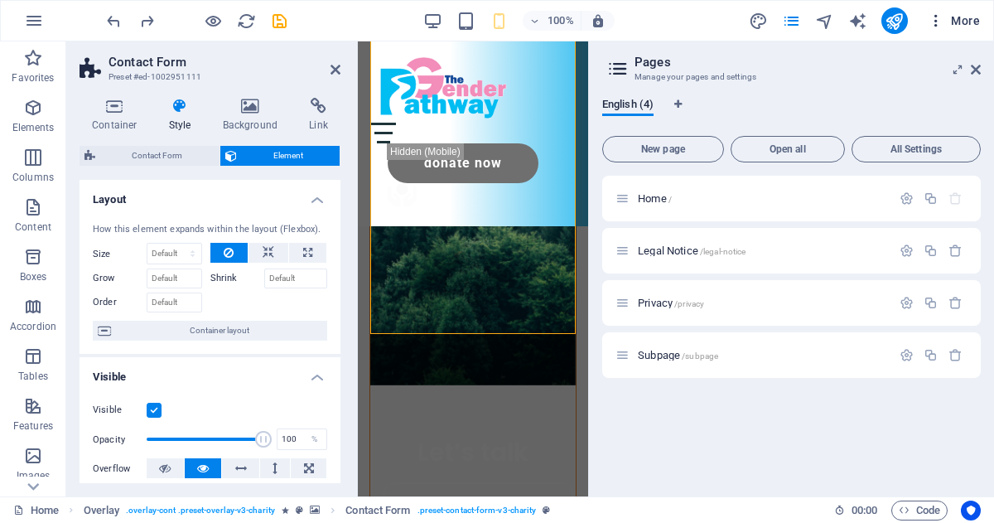
click at [936, 21] on icon "button" at bounding box center [936, 20] width 17 height 17
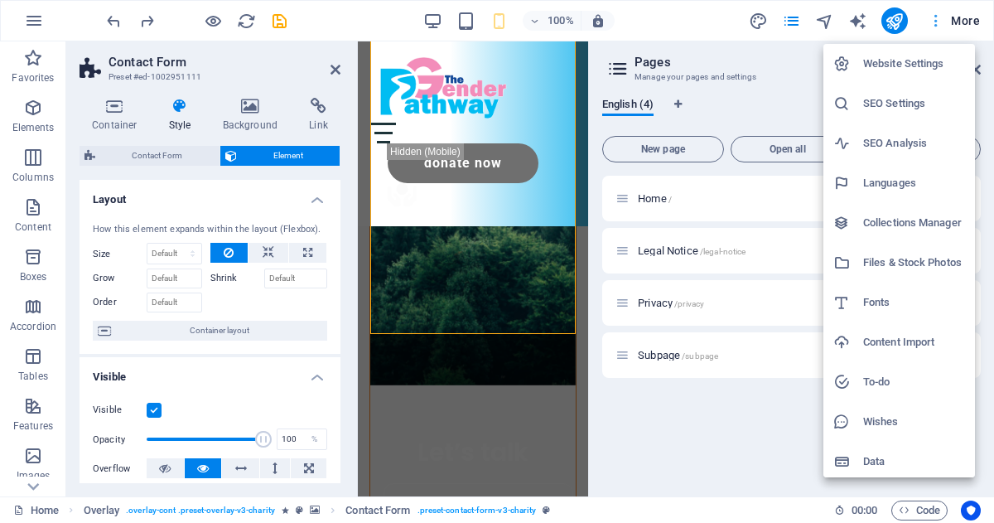
click at [936, 21] on div at bounding box center [497, 261] width 994 height 523
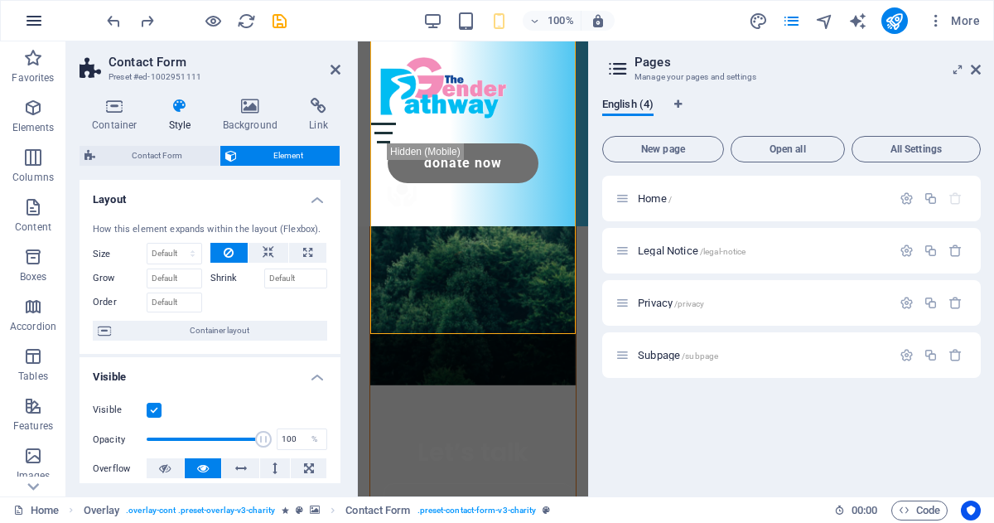
click at [35, 19] on icon "button" at bounding box center [34, 21] width 20 height 20
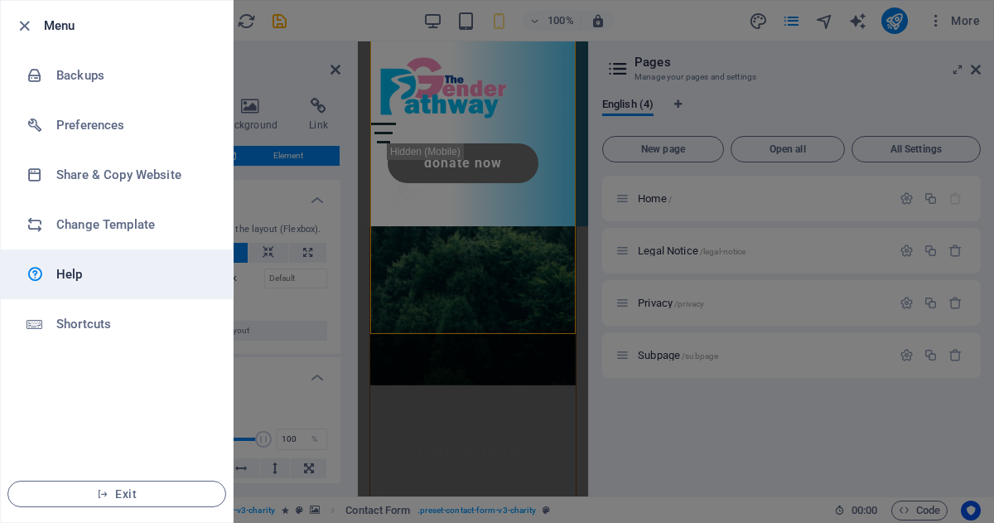
click at [58, 281] on h6 "Help" at bounding box center [132, 274] width 153 height 20
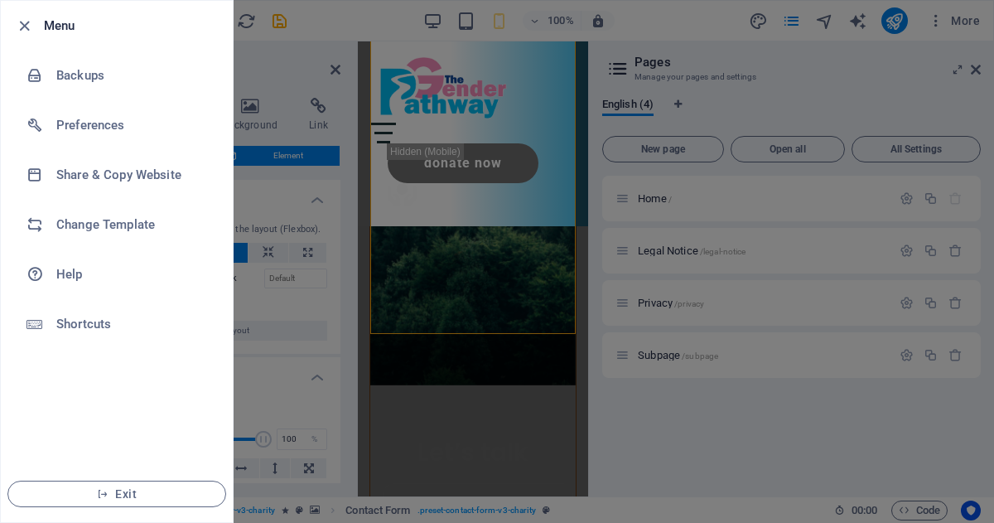
click at [695, 146] on div at bounding box center [497, 261] width 994 height 523
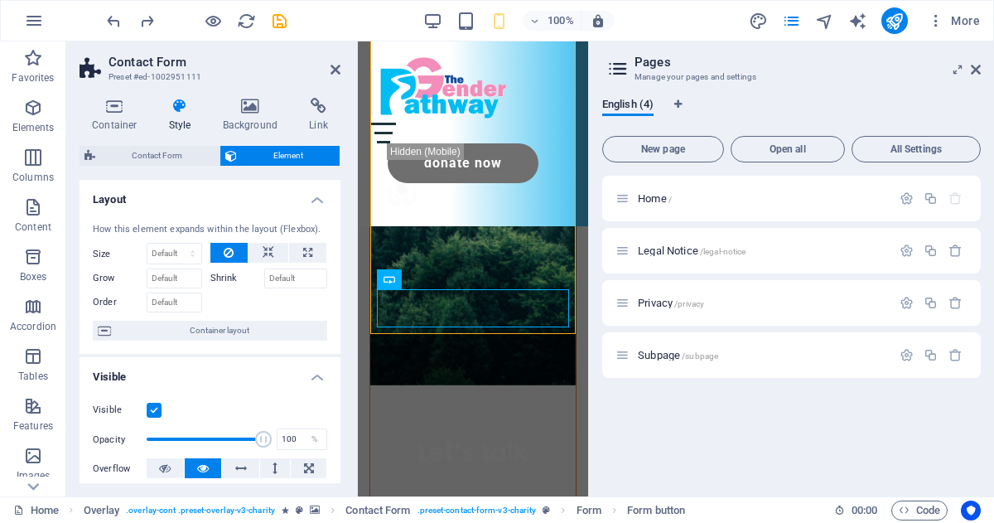
click at [703, 428] on div "Home / Legal Notice /legal-notice Privacy /privacy Subpage /subpage" at bounding box center [791, 329] width 379 height 307
click at [976, 73] on icon at bounding box center [976, 69] width 10 height 13
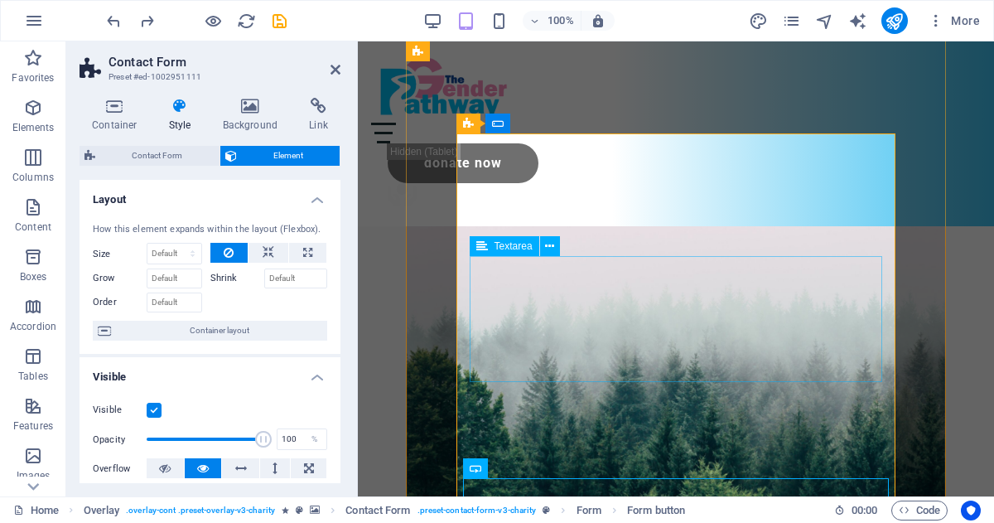
scroll to position [596, 0]
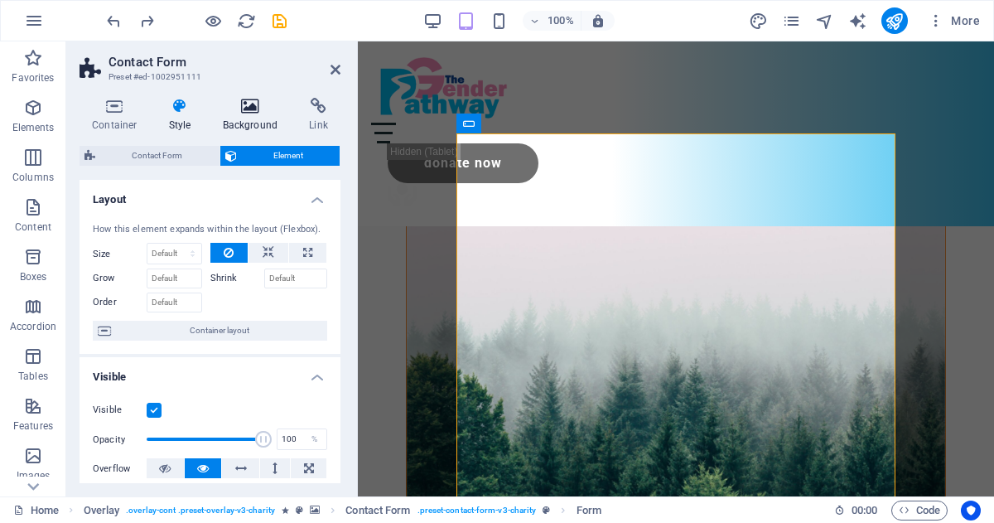
click at [251, 112] on icon at bounding box center [250, 106] width 80 height 17
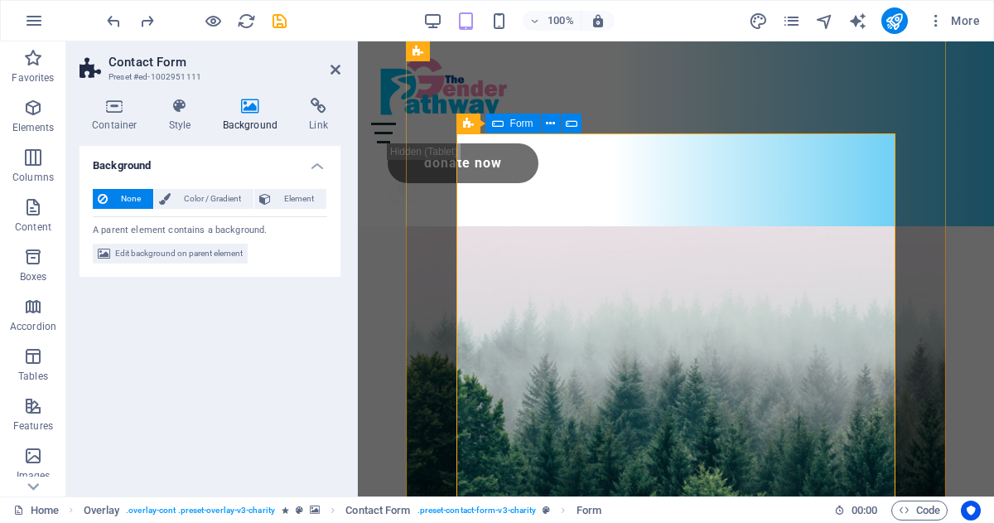
click at [175, 111] on icon at bounding box center [180, 106] width 47 height 17
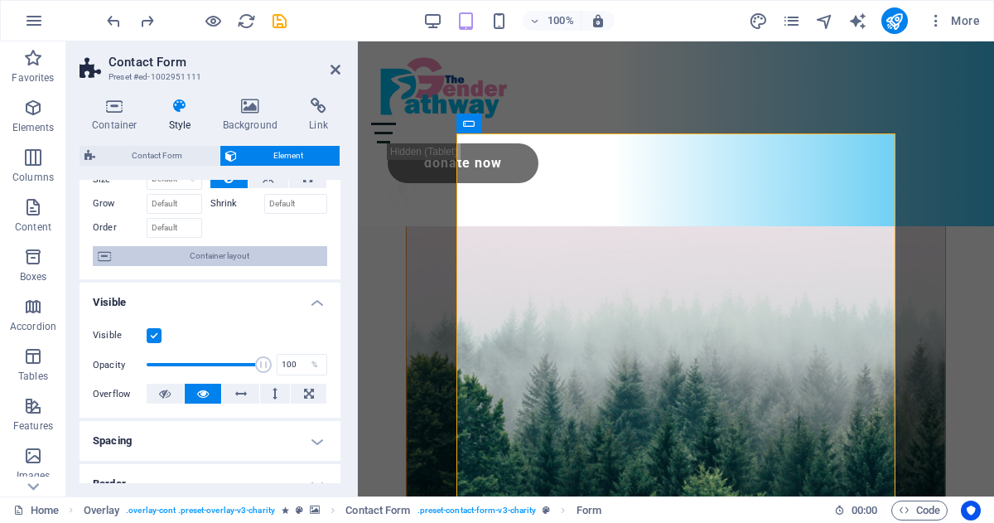
scroll to position [0, 0]
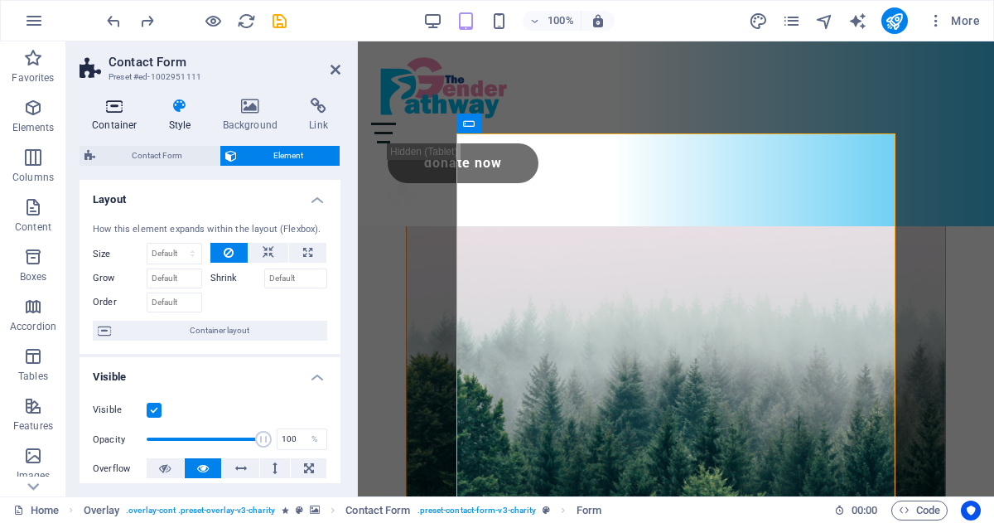
click at [112, 105] on icon at bounding box center [115, 106] width 70 height 17
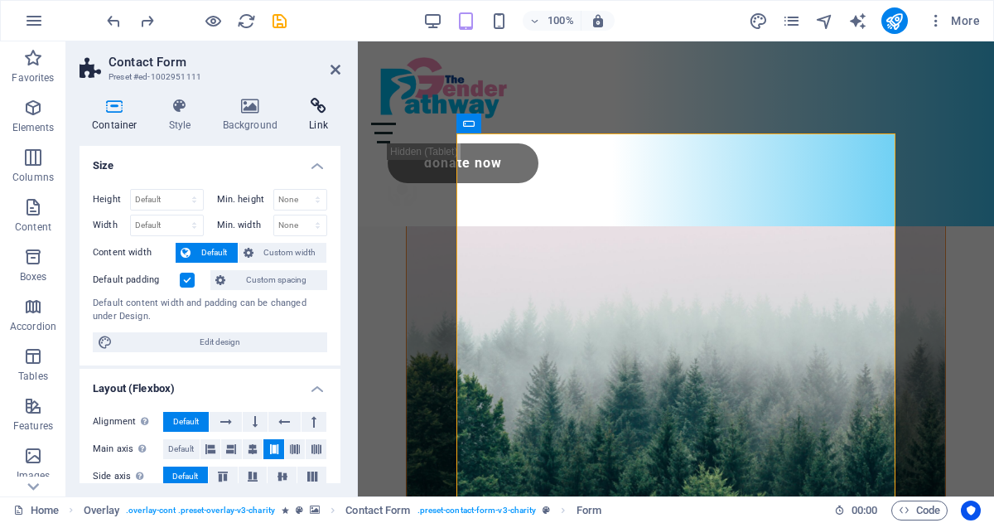
click at [320, 107] on icon at bounding box center [319, 106] width 44 height 17
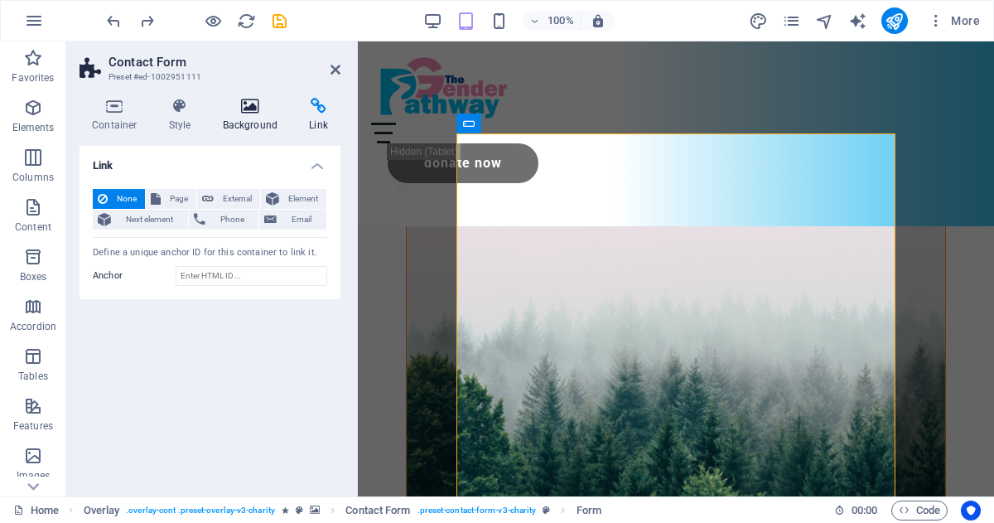
click at [244, 108] on icon at bounding box center [250, 106] width 80 height 17
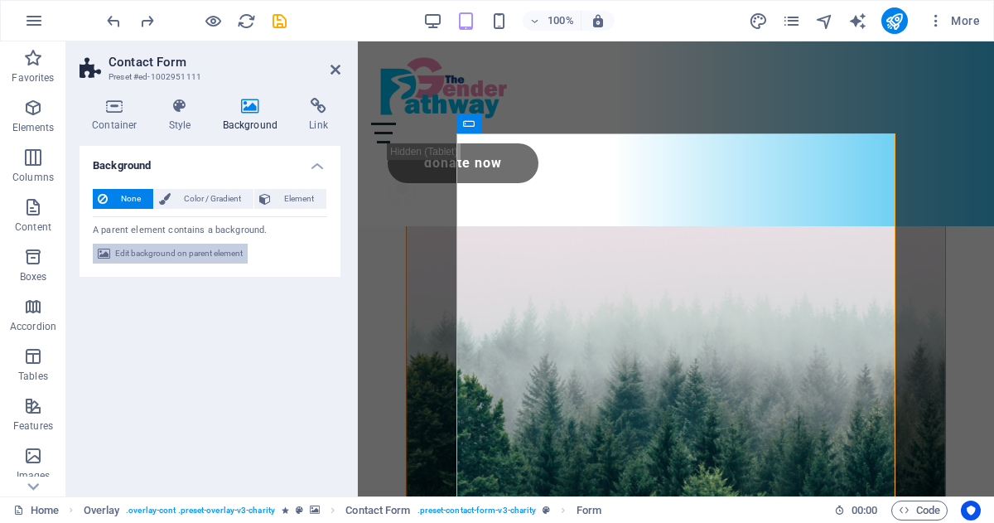
click at [155, 254] on span "Edit background on parent element" at bounding box center [179, 254] width 128 height 20
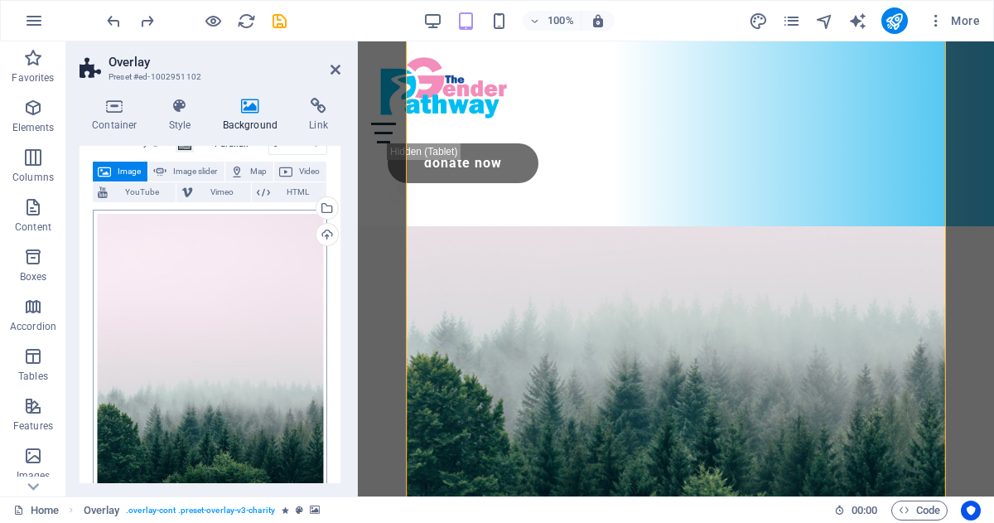
scroll to position [74, 0]
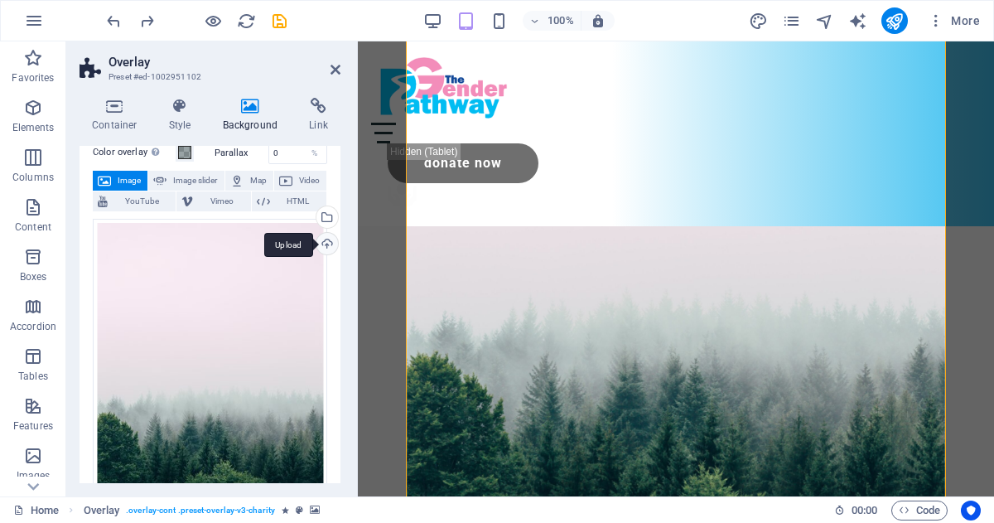
click at [323, 248] on div "Upload" at bounding box center [325, 245] width 25 height 25
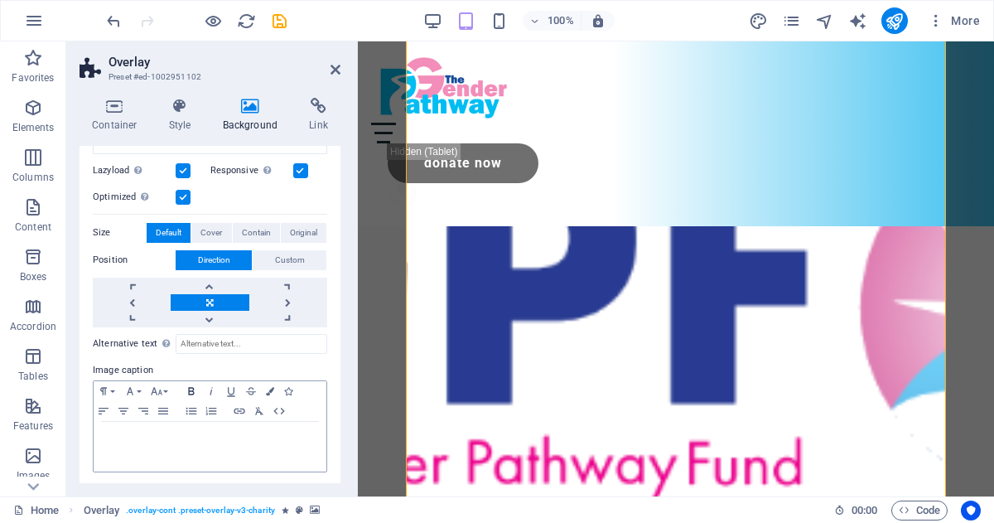
scroll to position [270, 0]
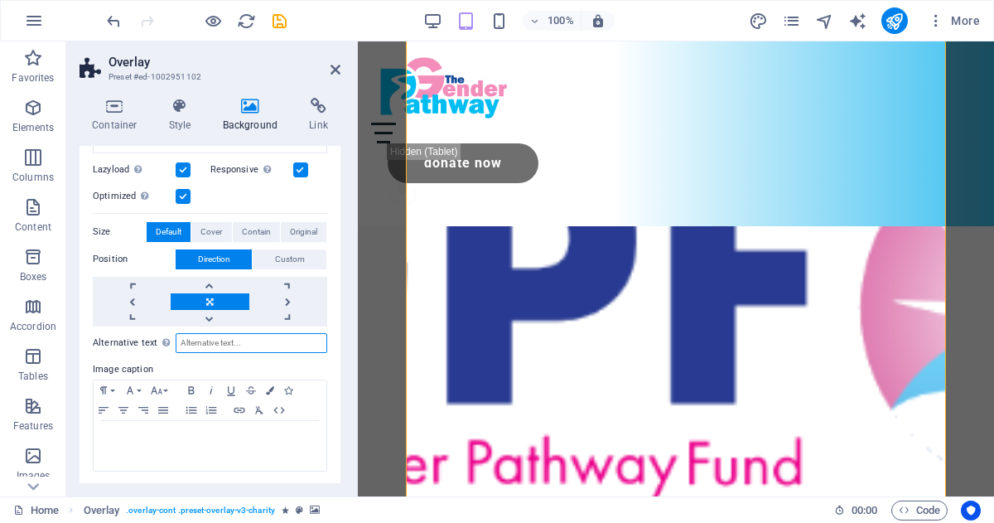
click at [192, 340] on input "Alternative text The alternative text is used by devices that cannot display im…" at bounding box center [252, 343] width 152 height 20
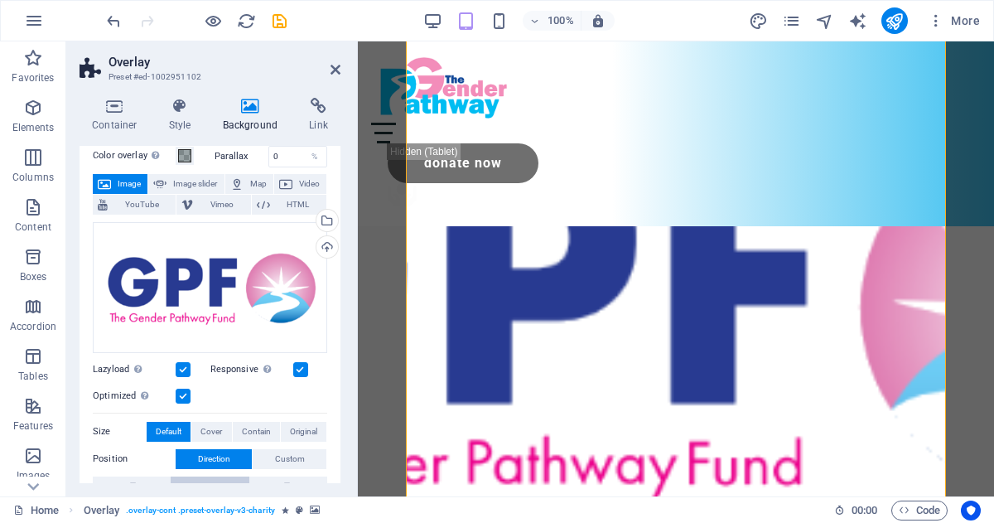
scroll to position [97, 0]
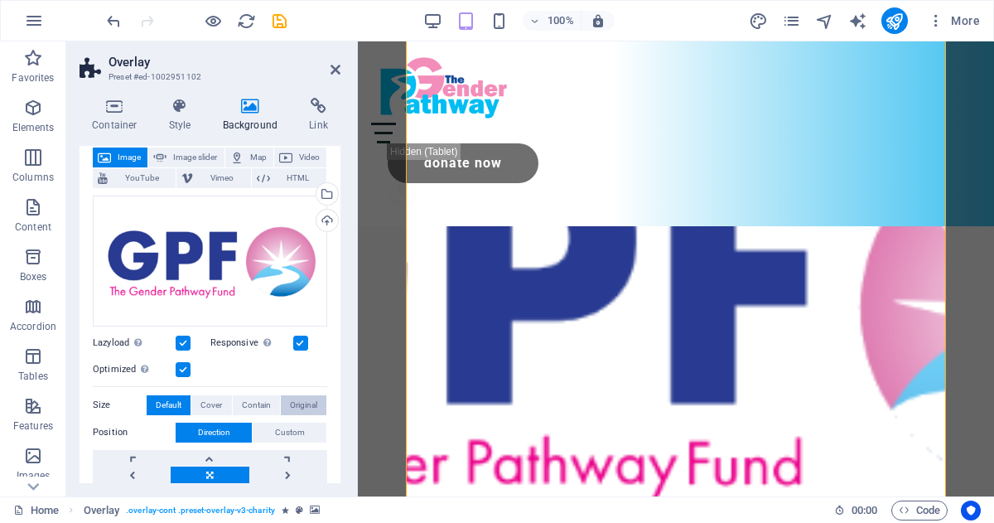
click at [304, 400] on span "Original" at bounding box center [303, 405] width 27 height 20
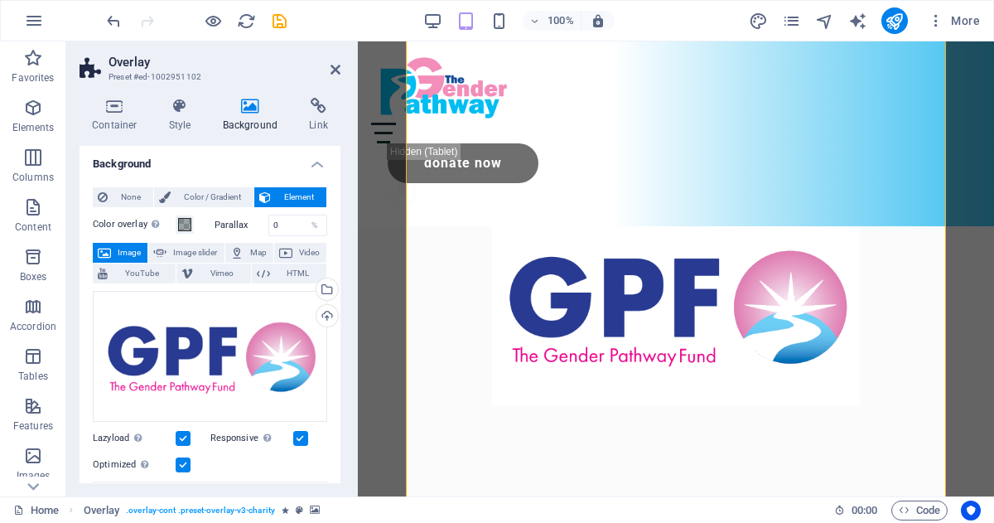
scroll to position [0, 0]
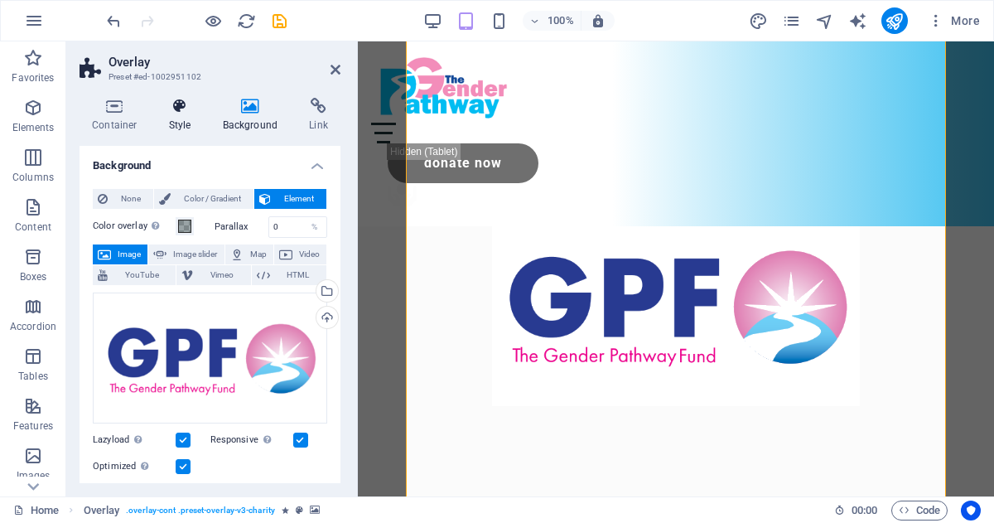
click at [184, 114] on h4 "Style" at bounding box center [184, 115] width 54 height 35
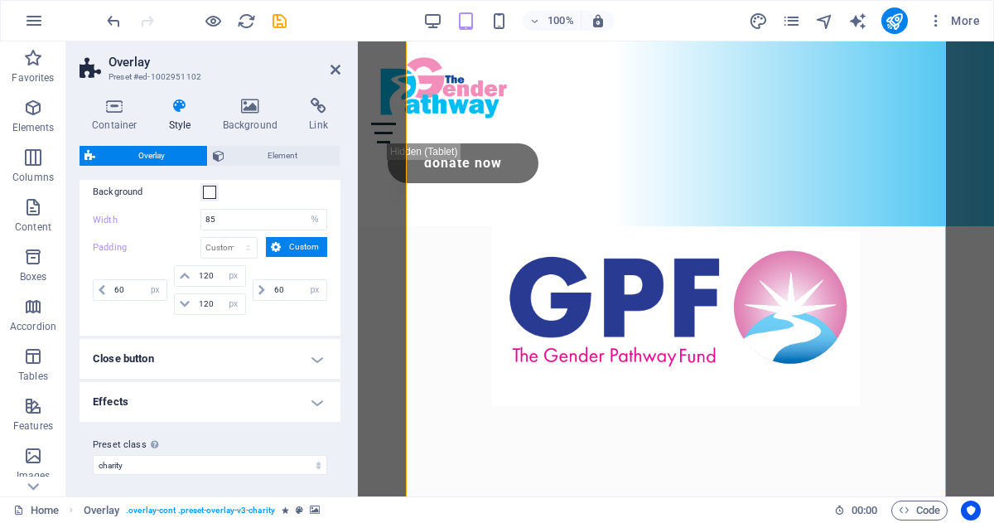
scroll to position [69, 0]
click at [123, 403] on h4 "Effects" at bounding box center [210, 397] width 261 height 40
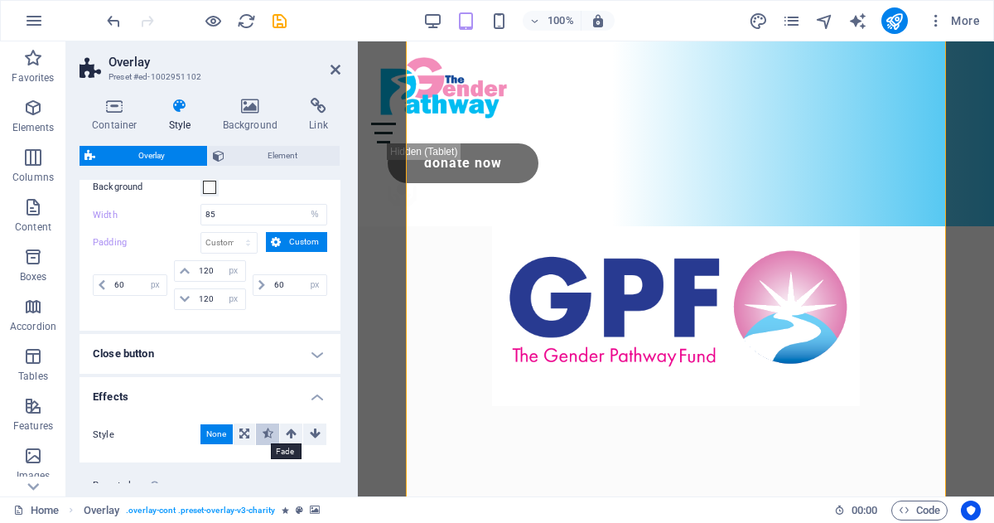
click at [268, 432] on icon at bounding box center [268, 433] width 11 height 20
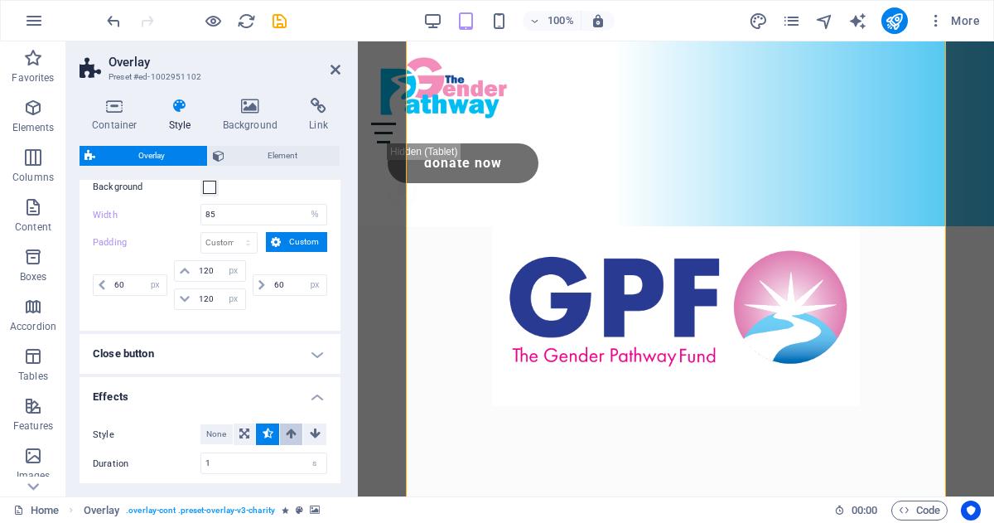
click at [286, 429] on icon at bounding box center [291, 433] width 11 height 20
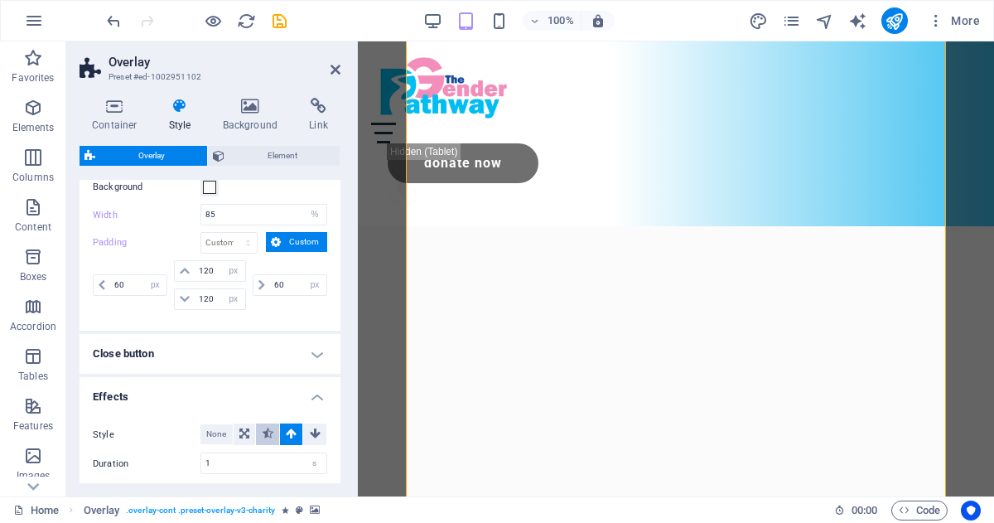
click at [263, 432] on icon at bounding box center [268, 433] width 11 height 20
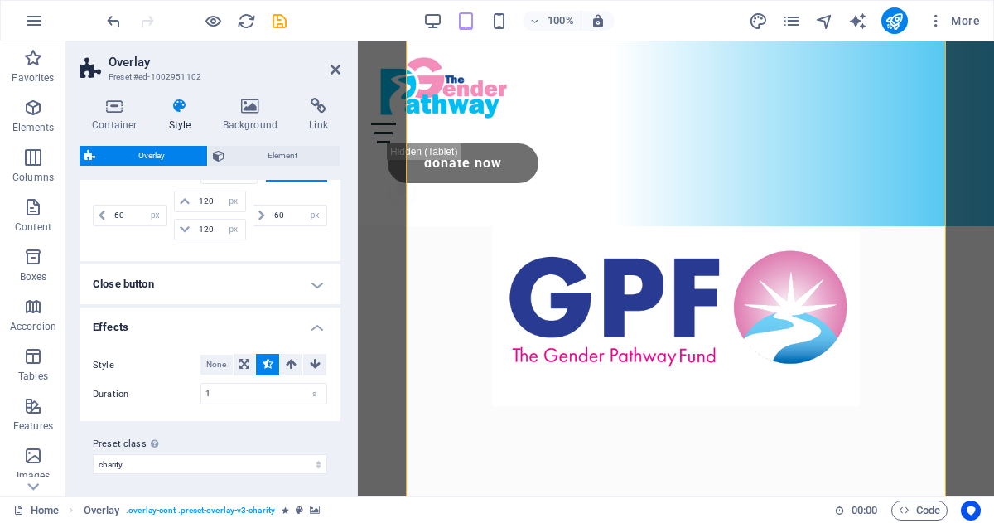
scroll to position [142, 0]
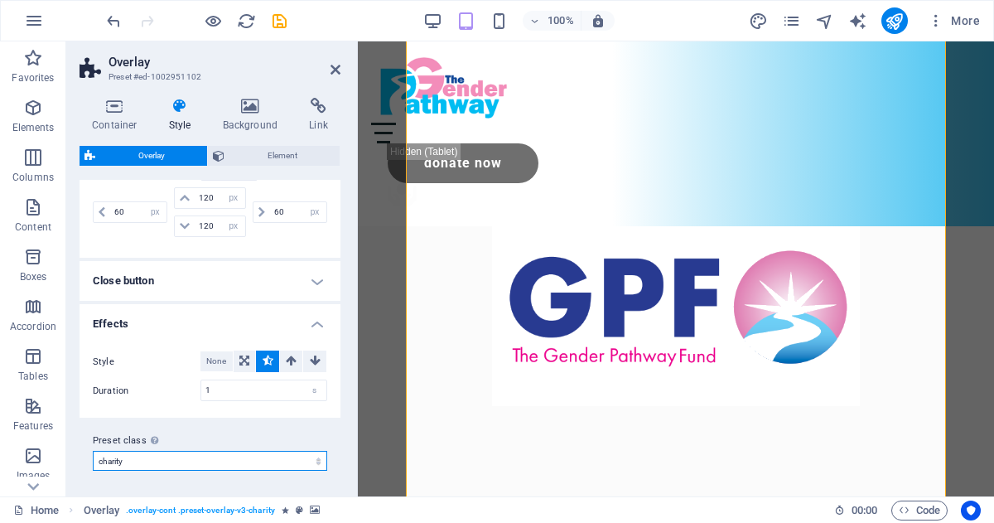
click at [175, 458] on select "charity Add preset class" at bounding box center [210, 461] width 234 height 20
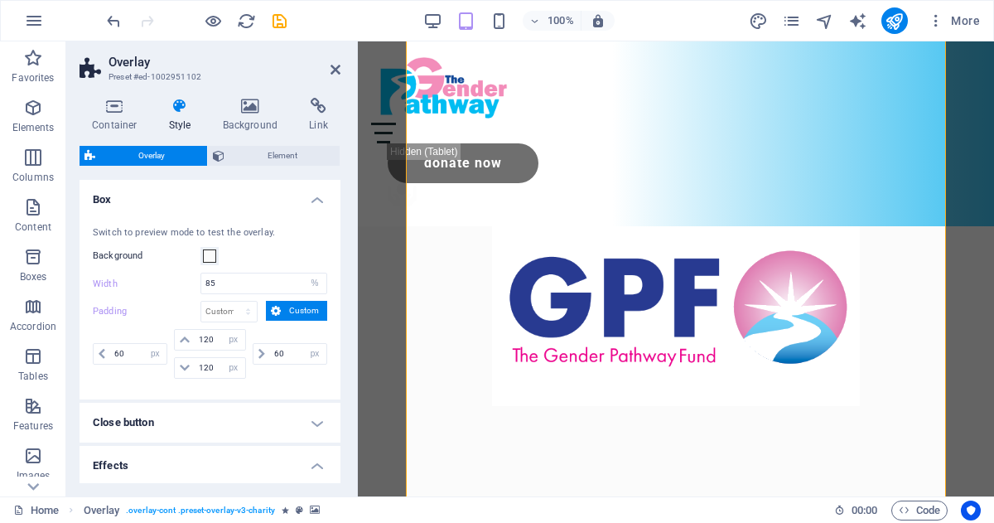
scroll to position [0, 0]
click at [888, 24] on icon "publish" at bounding box center [894, 21] width 19 height 19
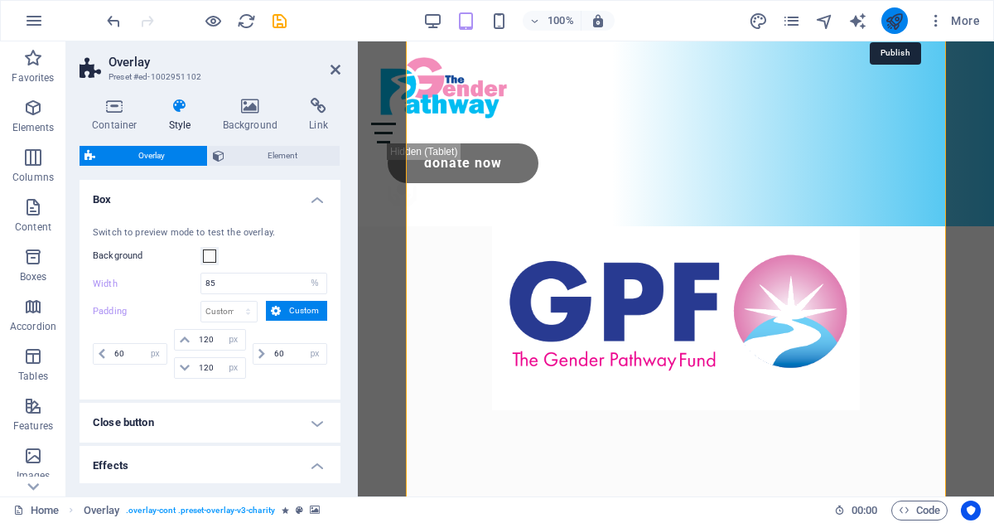
checkbox input "false"
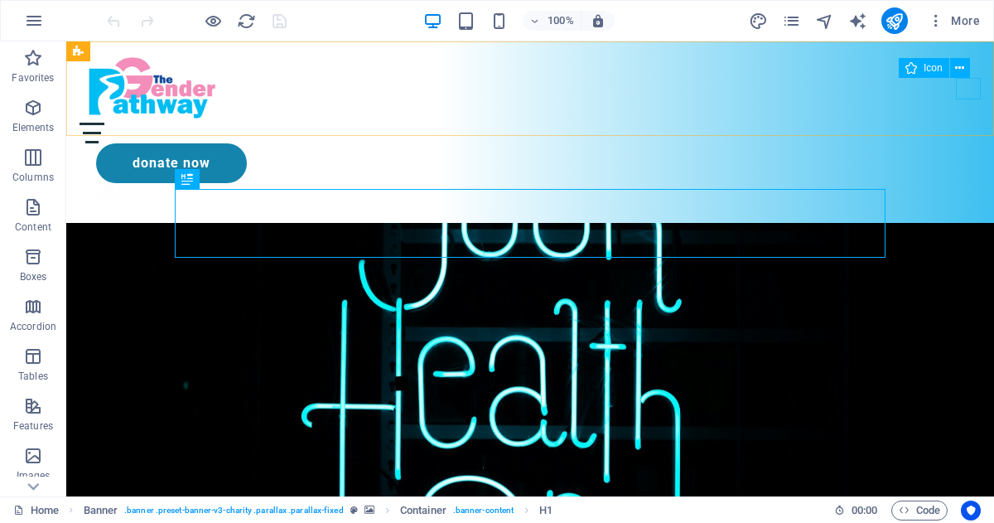
click at [963, 183] on figure ".fa-secondary{opacity:.4}" at bounding box center [538, 196] width 885 height 27
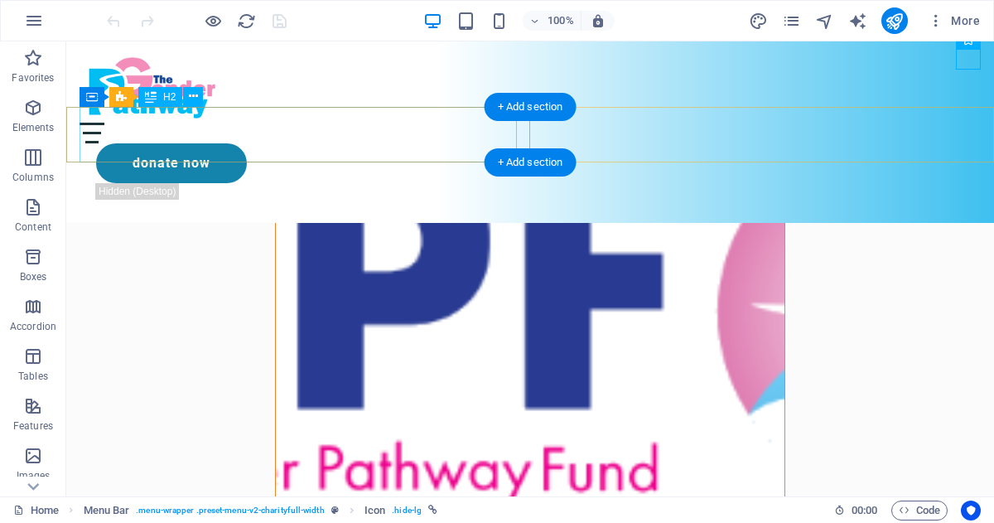
scroll to position [571, 0]
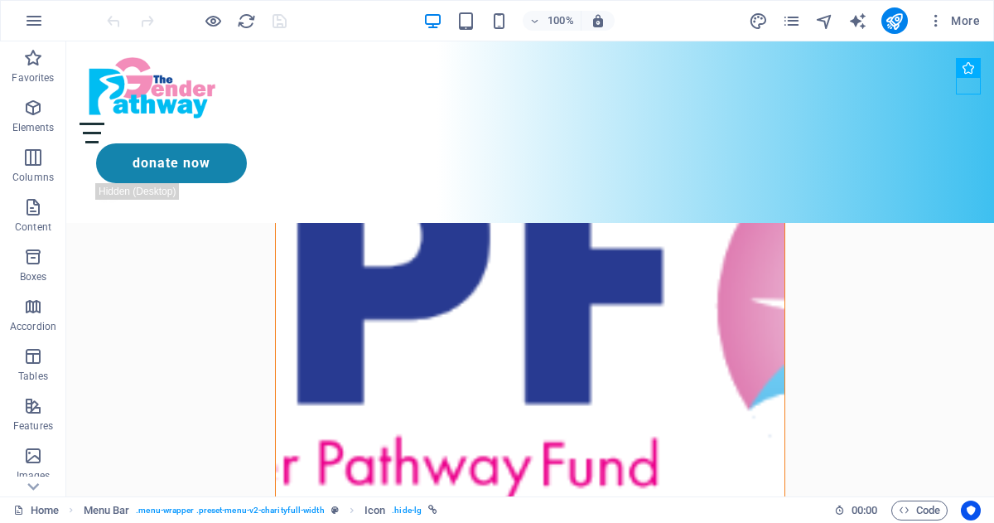
click at [303, 262] on figure at bounding box center [530, 304] width 509 height 645
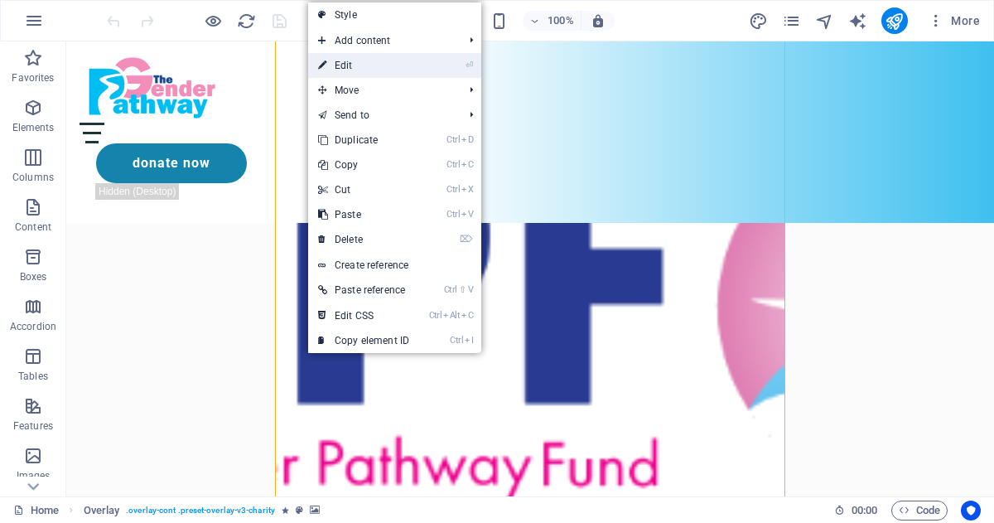
click at [352, 59] on link "⏎ Edit" at bounding box center [363, 65] width 111 height 25
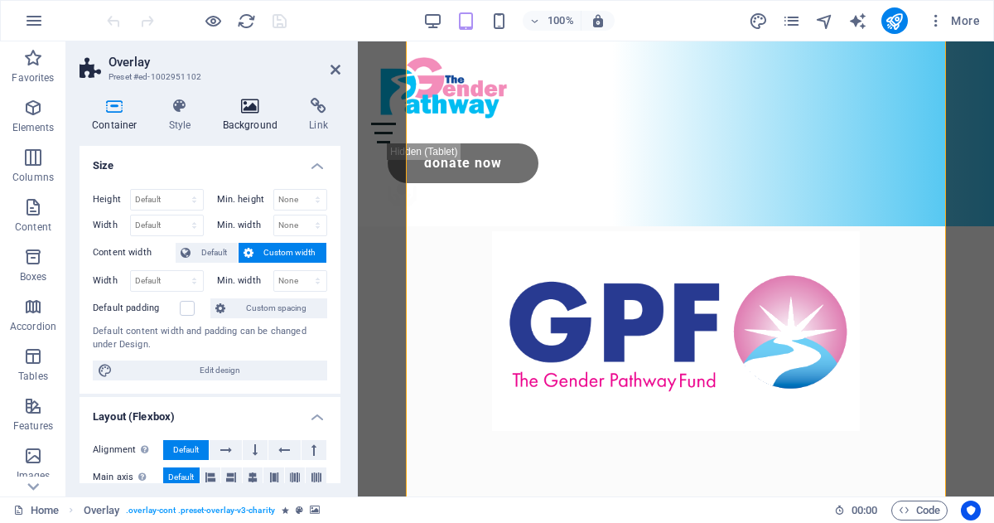
click at [251, 113] on icon at bounding box center [250, 106] width 80 height 17
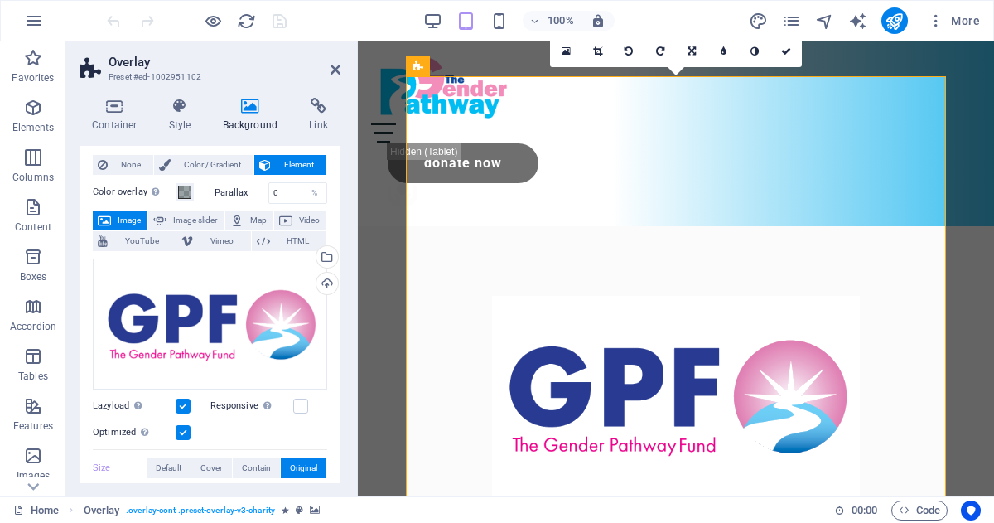
scroll to position [0, 0]
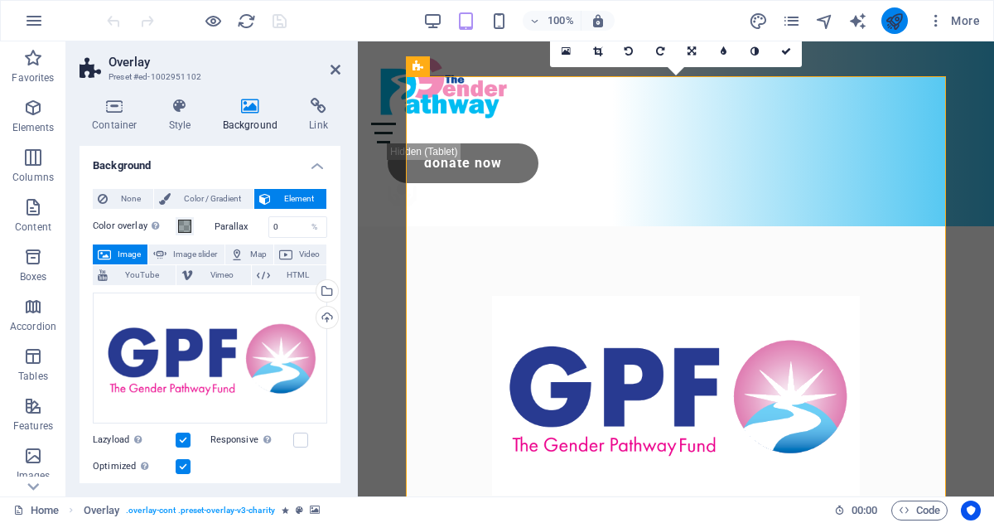
click at [896, 24] on icon "publish" at bounding box center [894, 21] width 19 height 19
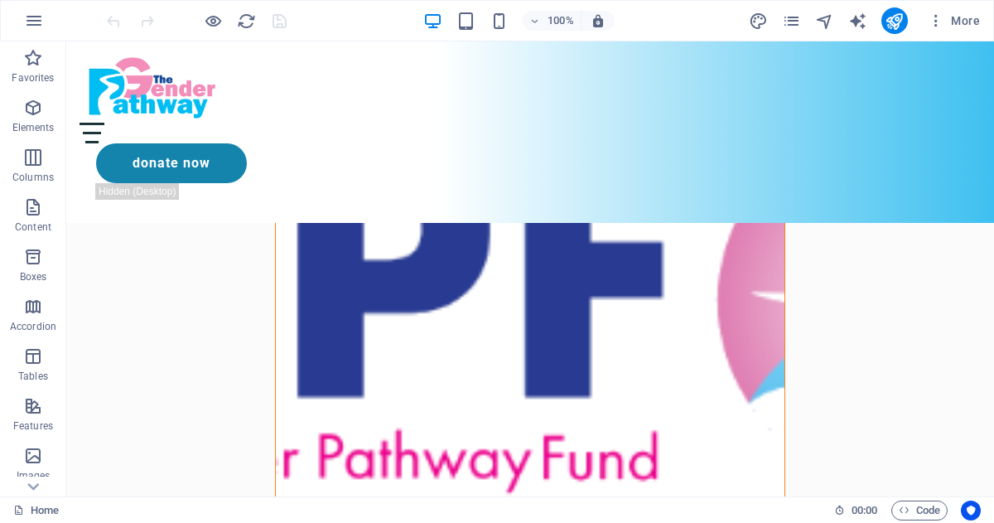
scroll to position [598, 0]
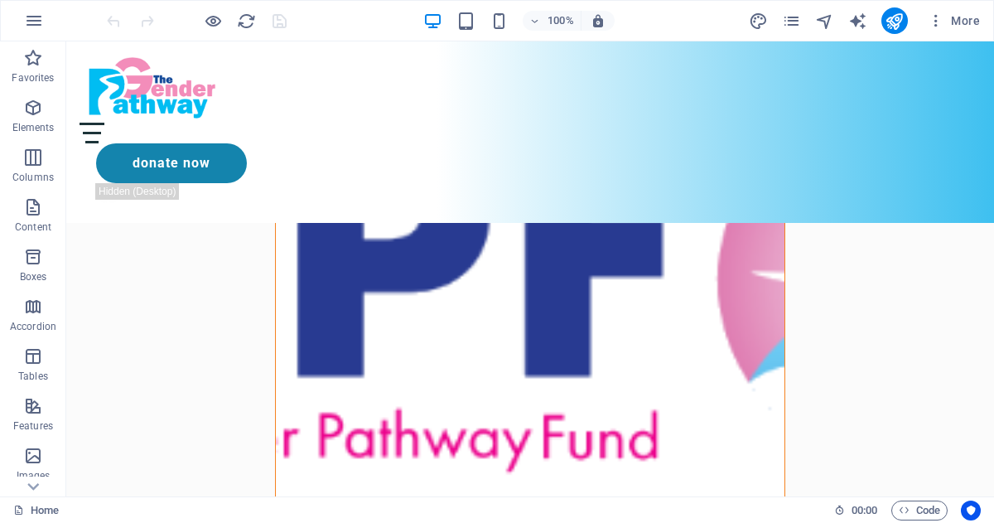
click at [329, 288] on figure at bounding box center [530, 276] width 509 height 645
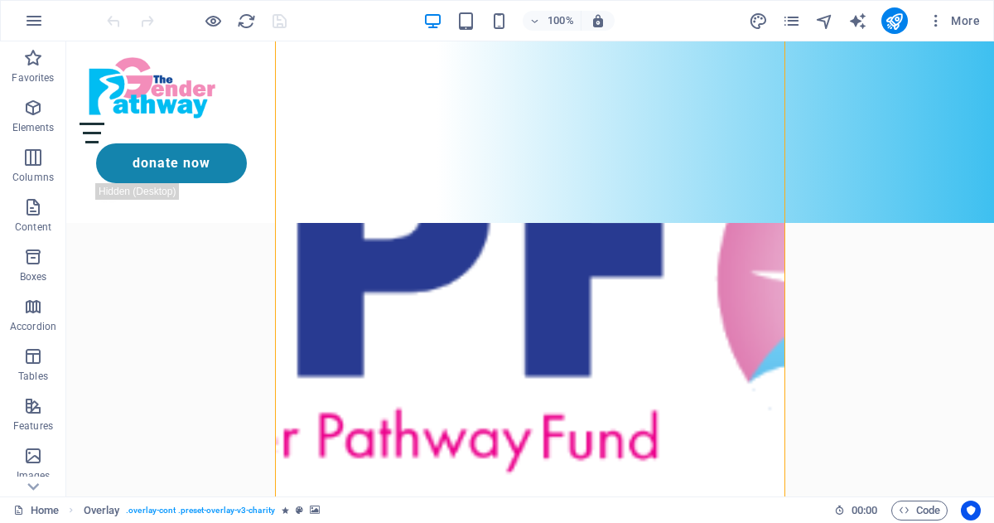
click at [329, 288] on figure at bounding box center [530, 276] width 509 height 645
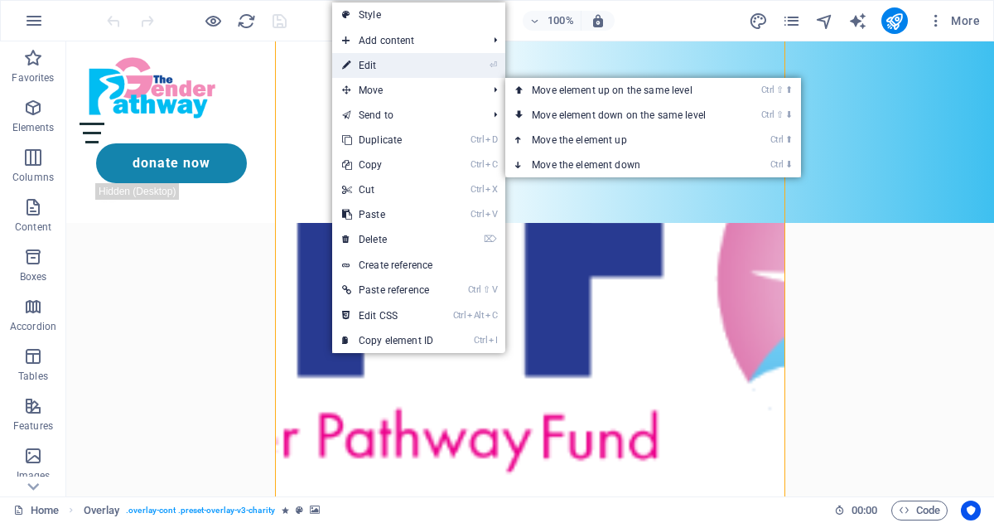
click at [378, 72] on link "⏎ Edit" at bounding box center [387, 65] width 111 height 25
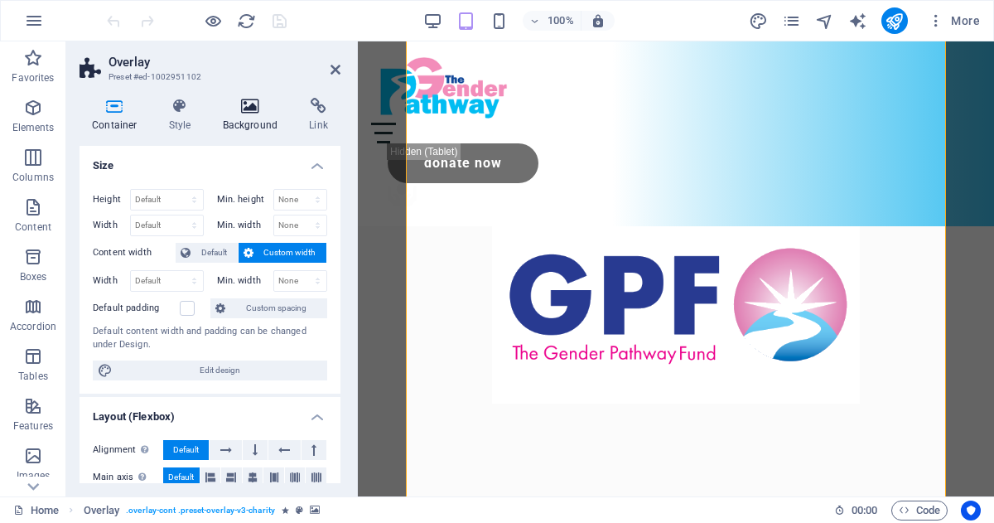
click at [253, 117] on h4 "Background" at bounding box center [253, 115] width 87 height 35
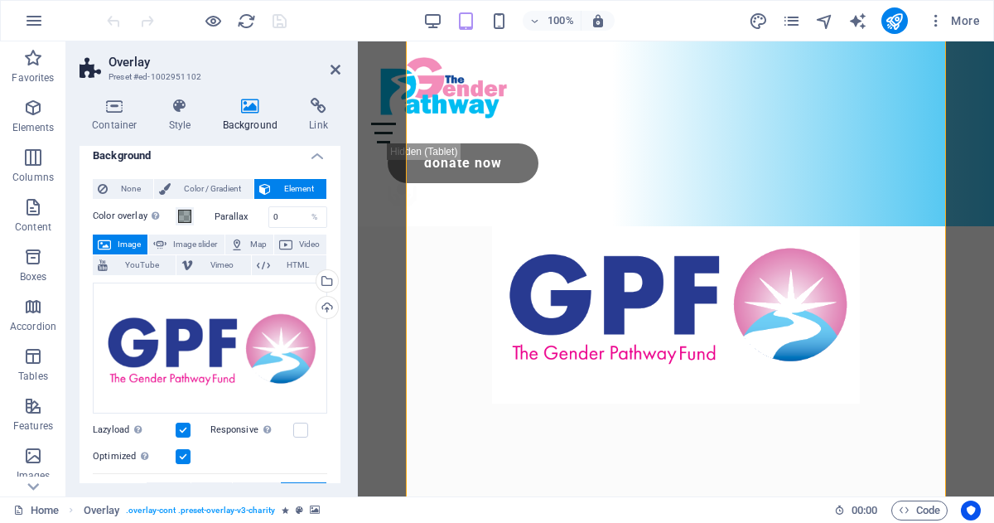
scroll to position [0, 0]
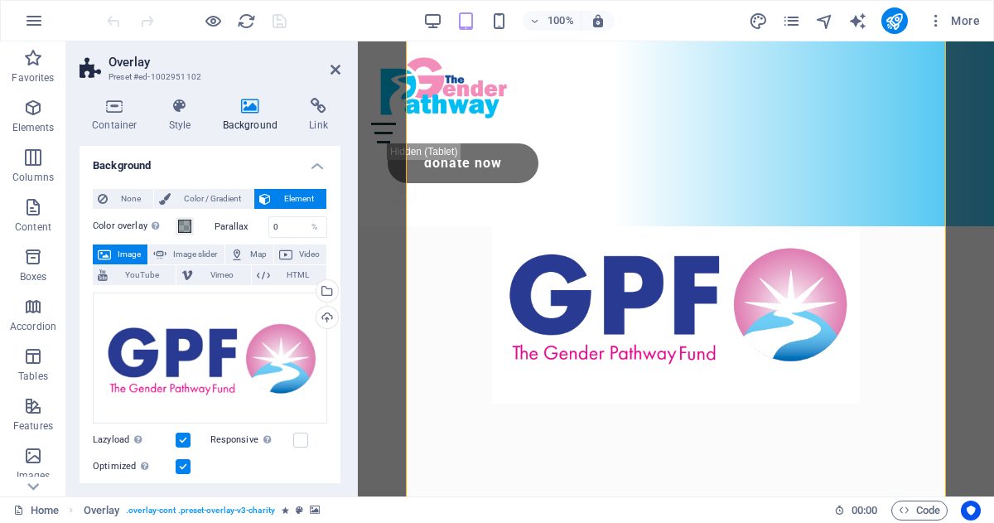
click at [447, 361] on figure at bounding box center [676, 303] width 539 height 636
click at [178, 104] on icon at bounding box center [180, 106] width 47 height 17
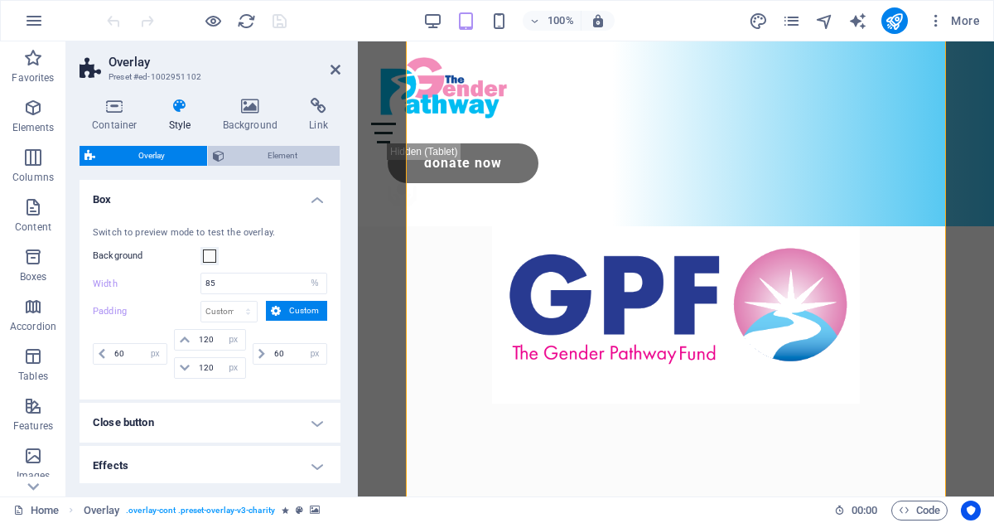
click at [225, 156] on button "Element" at bounding box center [274, 156] width 132 height 20
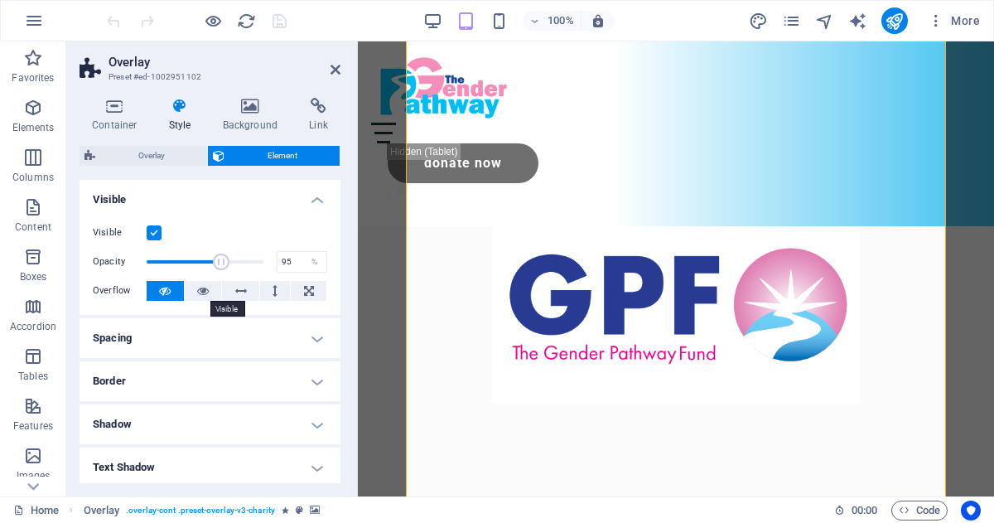
type input "100"
drag, startPoint x: 260, startPoint y: 261, endPoint x: 300, endPoint y: 260, distance: 39.8
click at [302, 273] on div "Opacity 100 %" at bounding box center [210, 261] width 234 height 25
click at [257, 104] on icon at bounding box center [250, 106] width 80 height 17
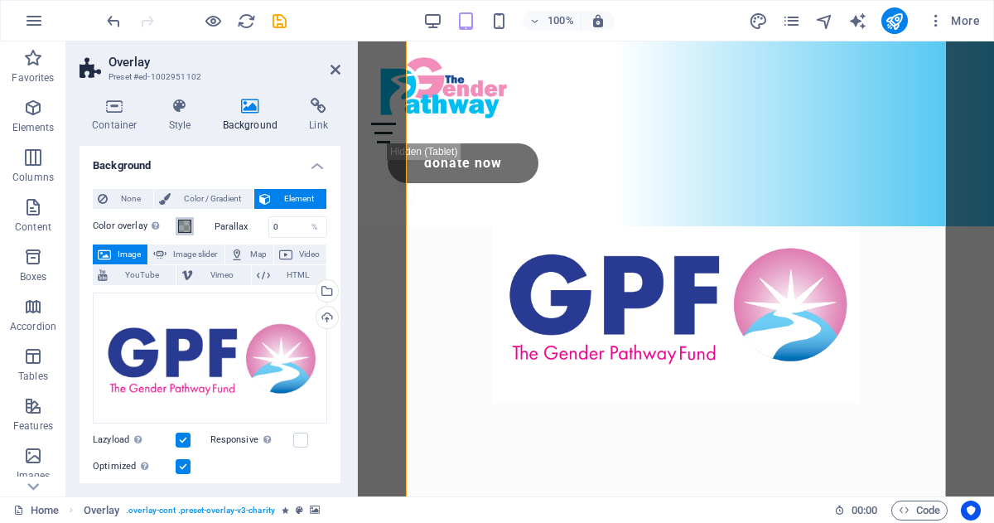
click at [183, 225] on span at bounding box center [184, 226] width 13 height 13
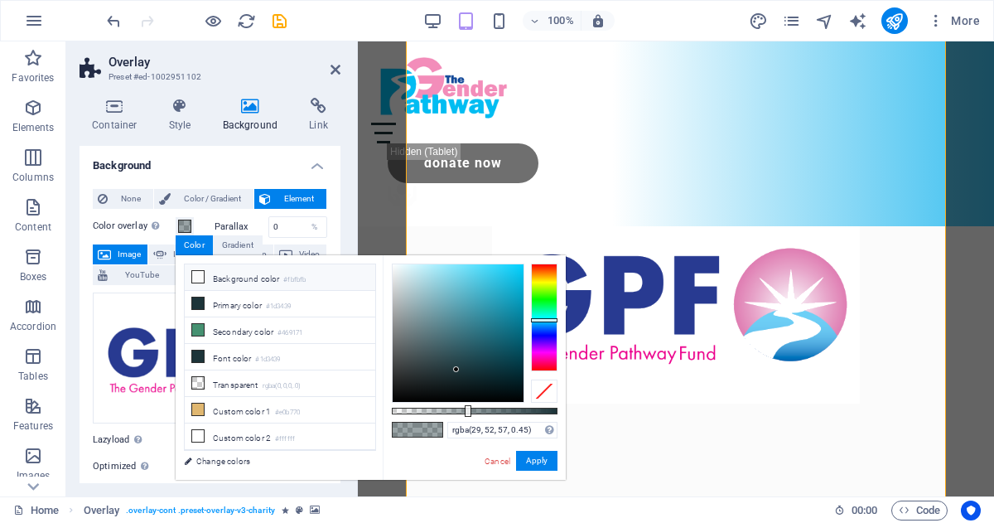
click at [200, 273] on icon at bounding box center [198, 277] width 12 height 12
type input "rgba(251, 251, 251, 0.45)"
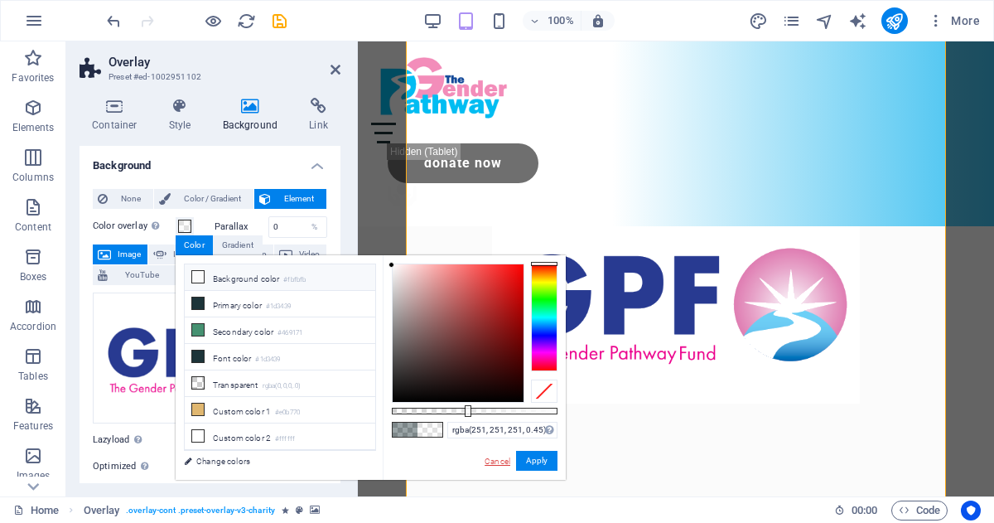
click at [495, 455] on link "Cancel" at bounding box center [497, 461] width 29 height 12
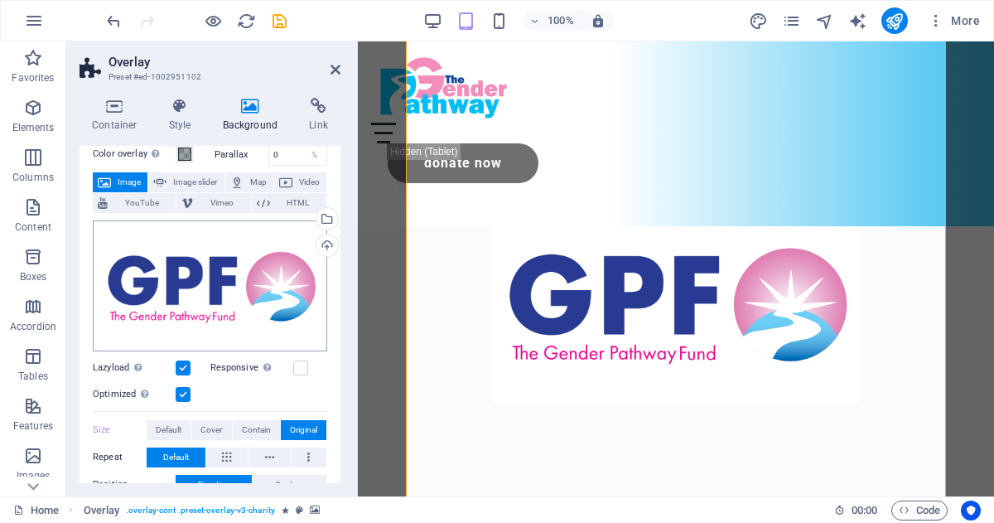
scroll to position [75, 0]
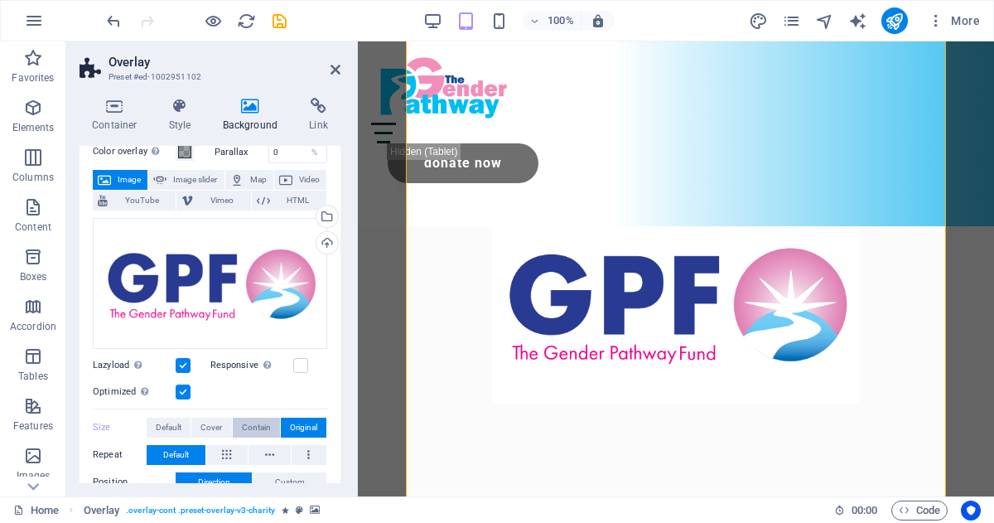
click at [249, 427] on span "Contain" at bounding box center [256, 428] width 29 height 20
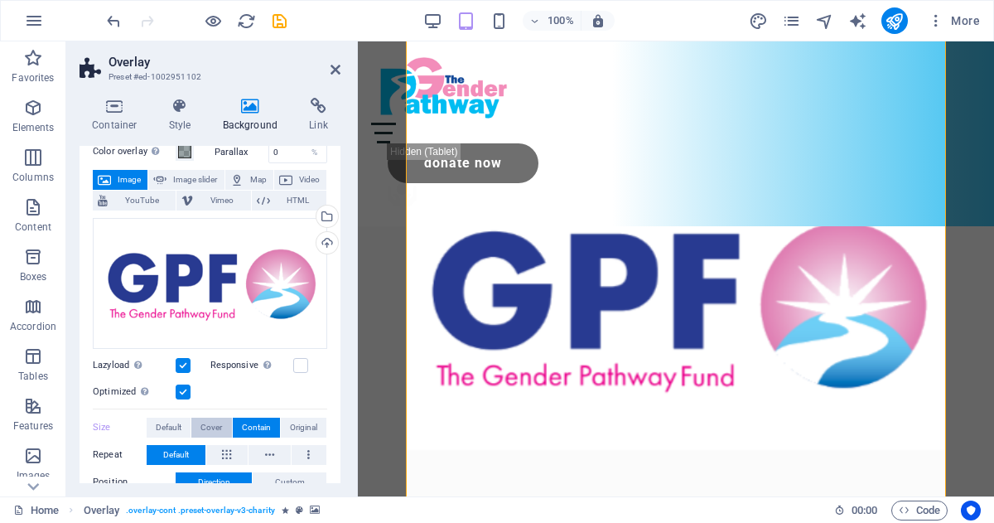
click at [208, 423] on span "Cover" at bounding box center [211, 428] width 22 height 20
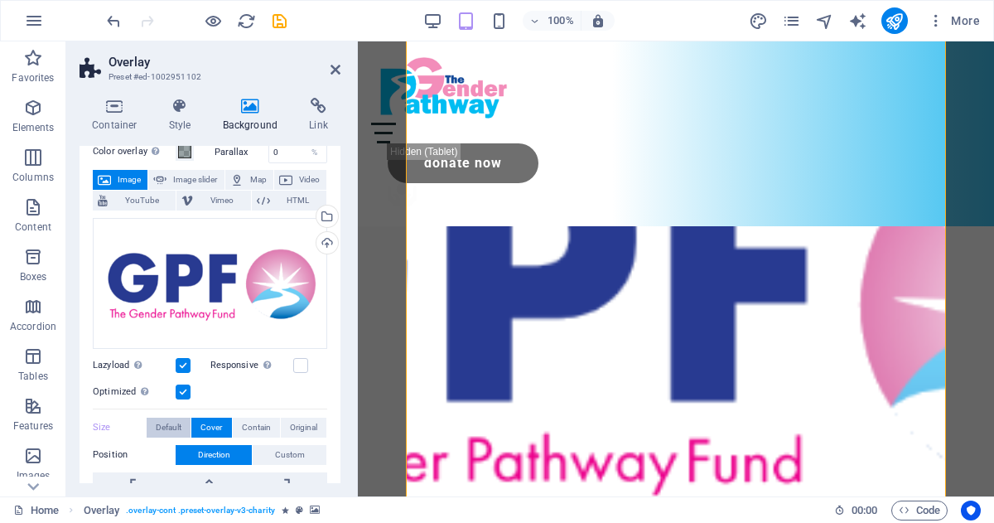
click at [169, 424] on span "Default" at bounding box center [169, 428] width 26 height 20
click at [302, 427] on span "Original" at bounding box center [303, 428] width 27 height 20
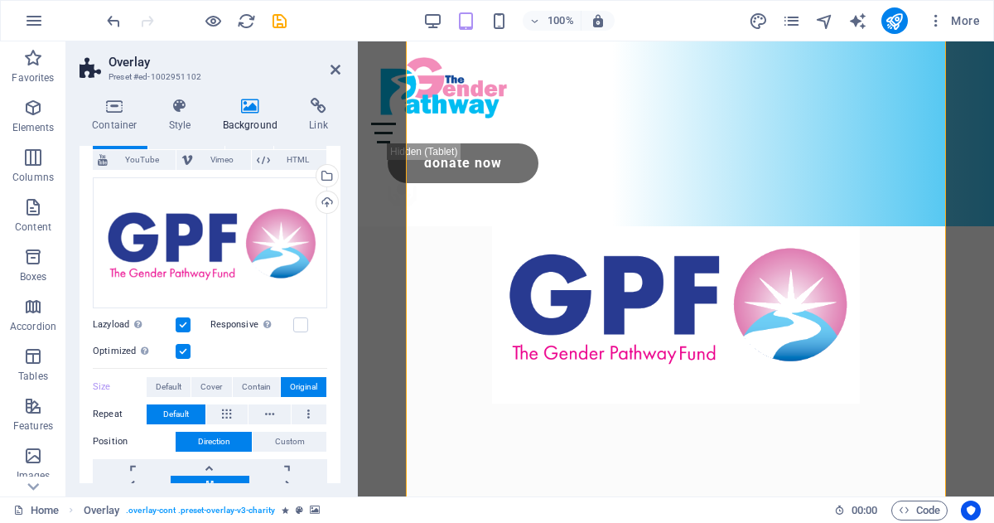
scroll to position [118, 0]
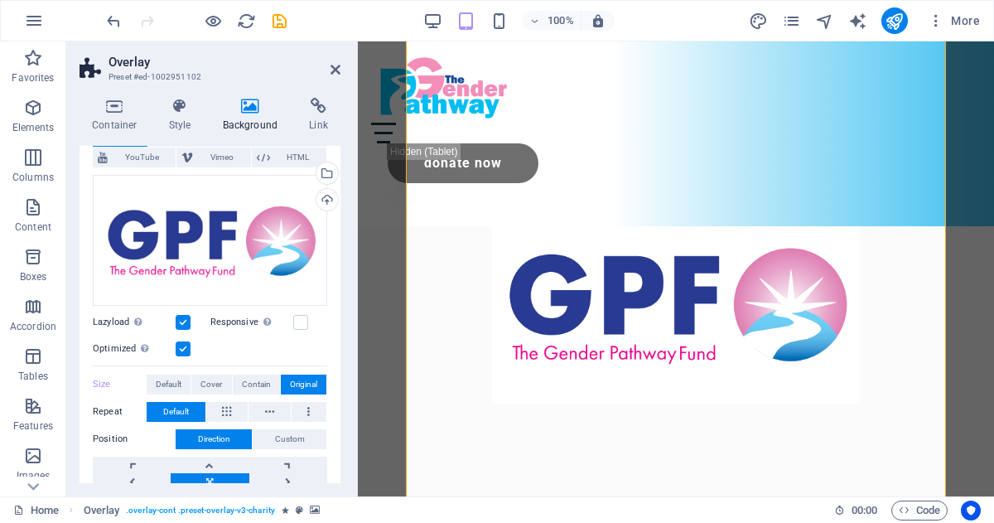
click at [415, 207] on figure at bounding box center [676, 303] width 539 height 636
click at [116, 114] on h4 "Container" at bounding box center [118, 115] width 77 height 35
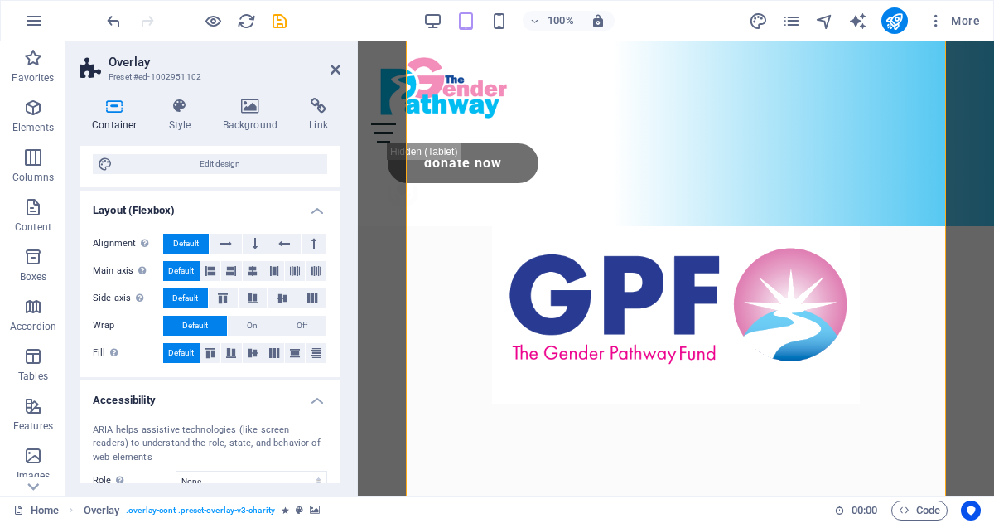
scroll to position [333, 0]
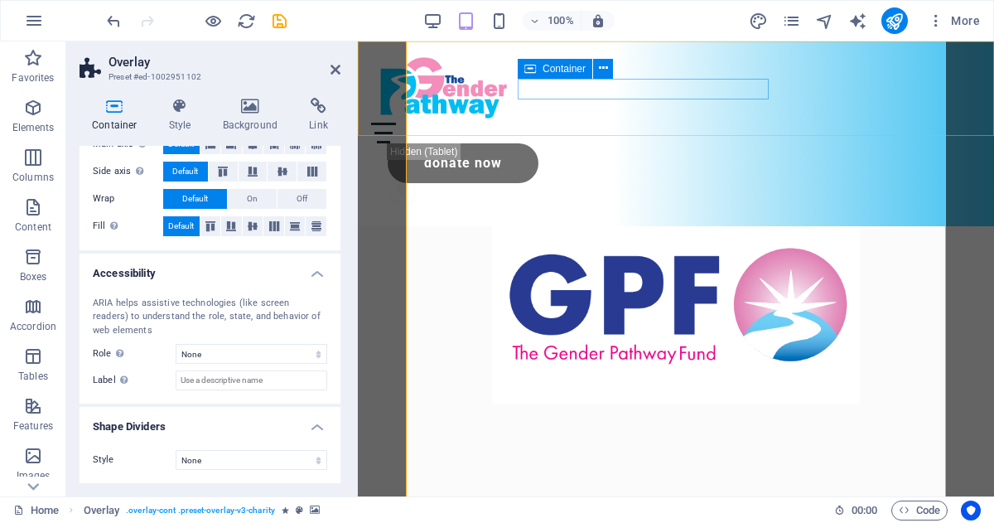
click at [600, 123] on div "Menu" at bounding box center [676, 133] width 610 height 21
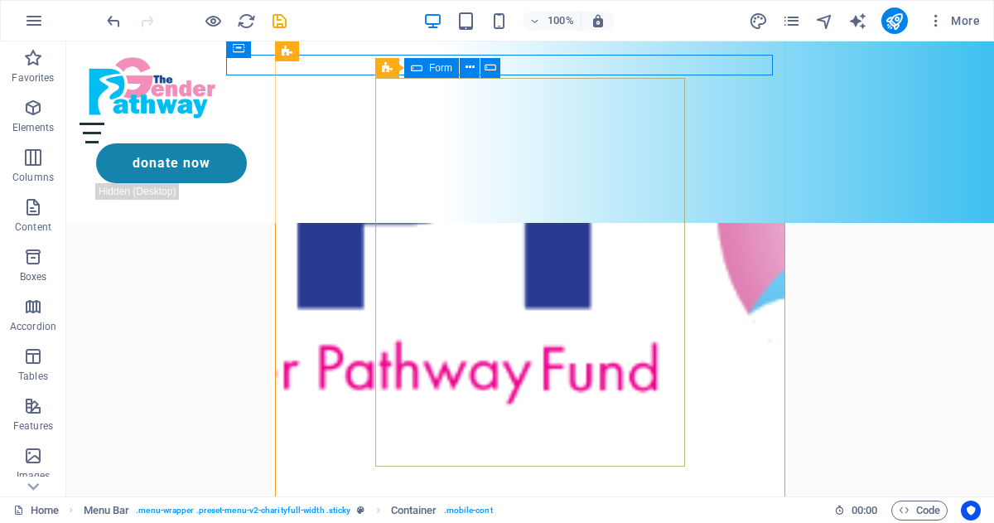
scroll to position [704, 0]
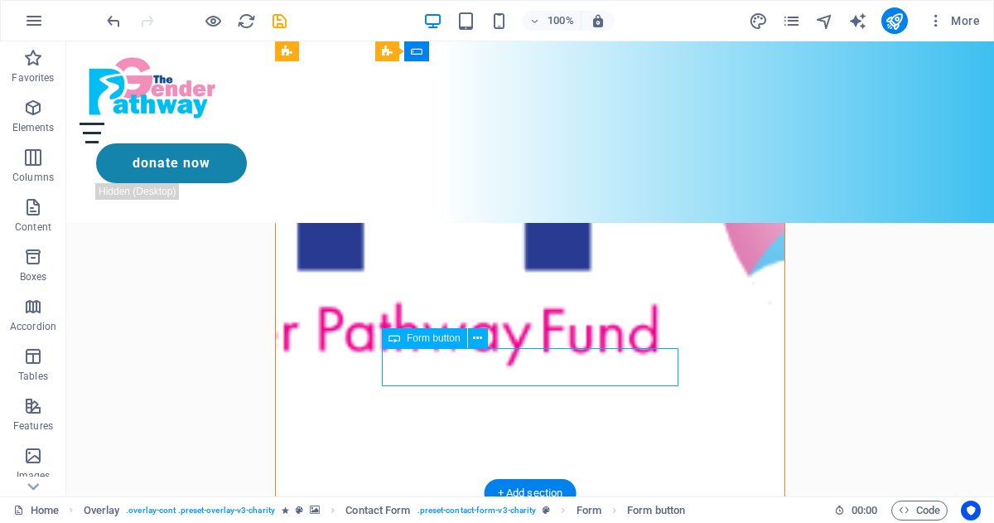
click at [476, 340] on icon at bounding box center [477, 338] width 9 height 17
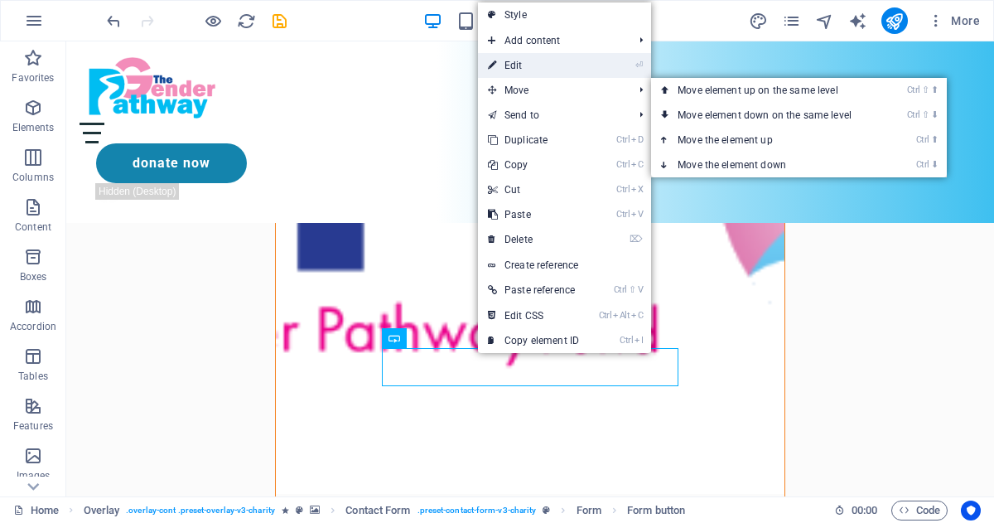
click at [533, 64] on link "⏎ Edit" at bounding box center [533, 65] width 111 height 25
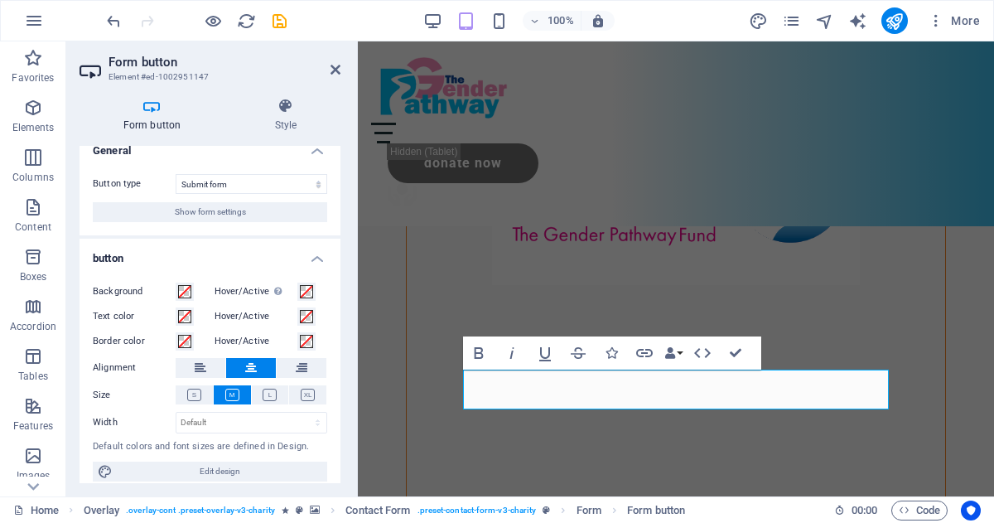
scroll to position [0, 0]
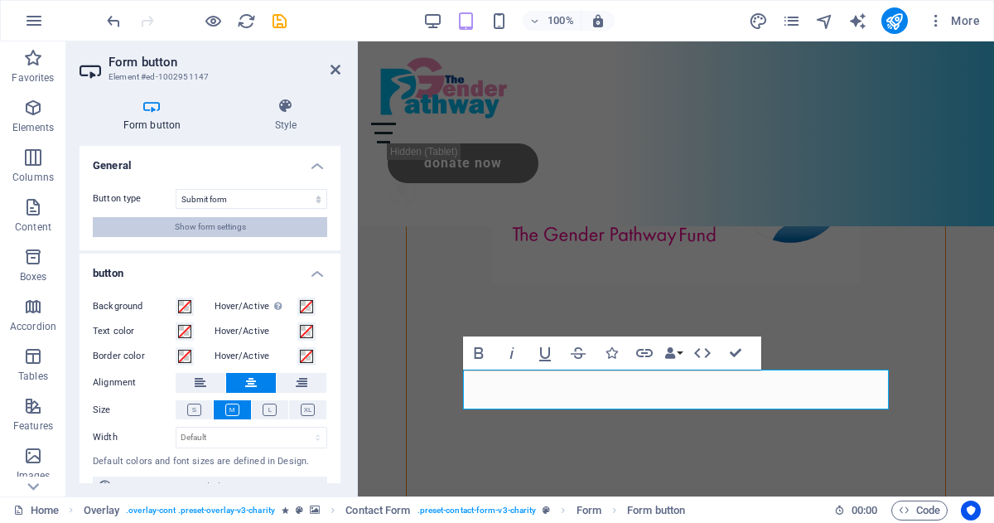
click at [205, 228] on span "Show form settings" at bounding box center [210, 227] width 71 height 20
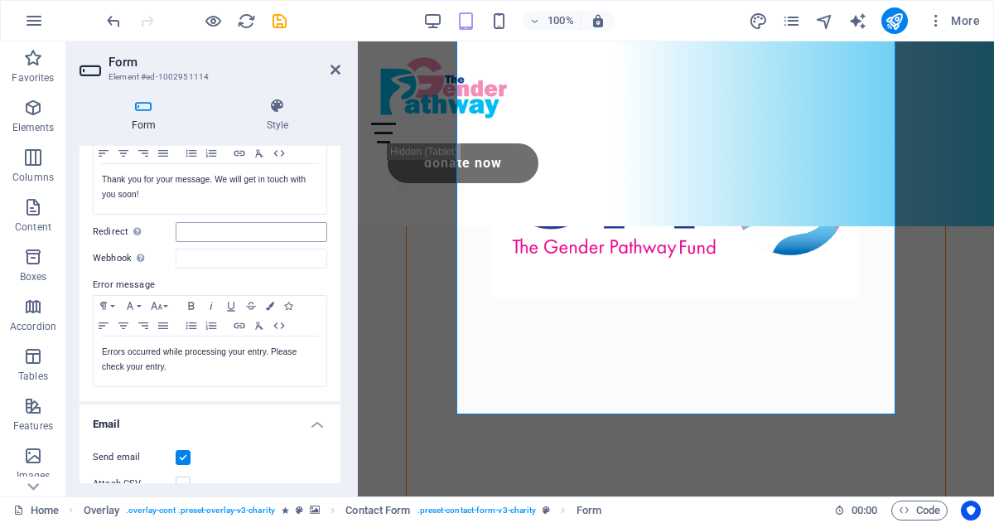
scroll to position [307, 0]
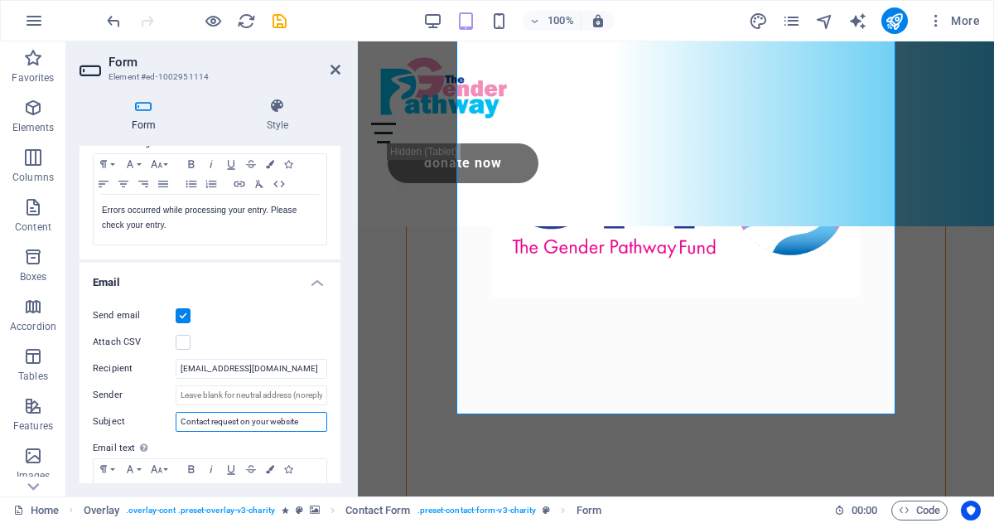
drag, startPoint x: 307, startPoint y: 422, endPoint x: 244, endPoint y: 427, distance: 63.2
click at [244, 427] on input "Contact request on your website" at bounding box center [252, 422] width 152 height 20
type input "Contact request"
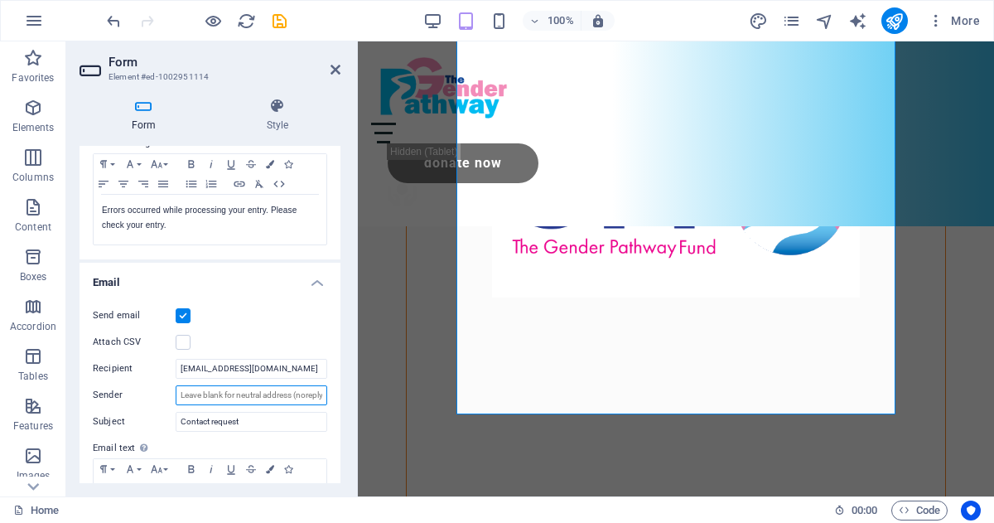
click at [268, 389] on input "Sender" at bounding box center [252, 395] width 152 height 20
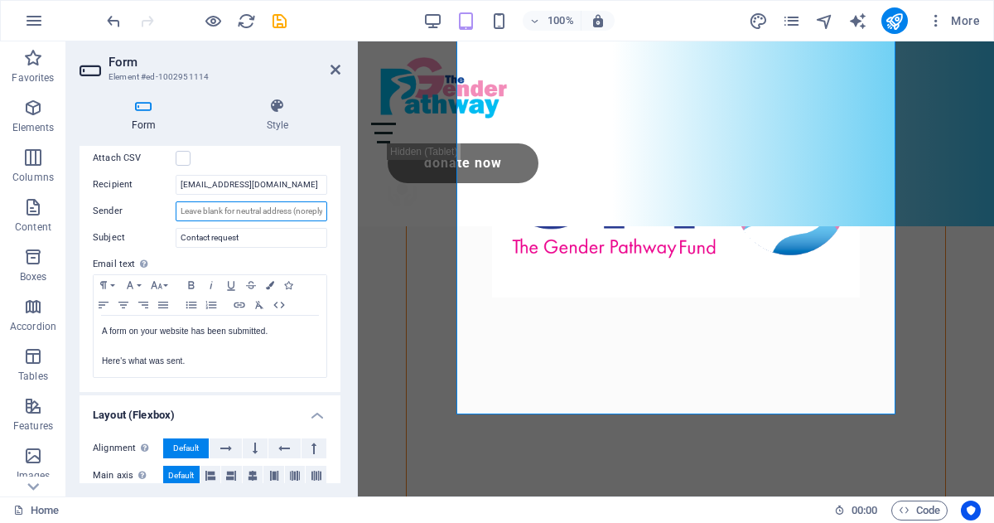
scroll to position [501, 0]
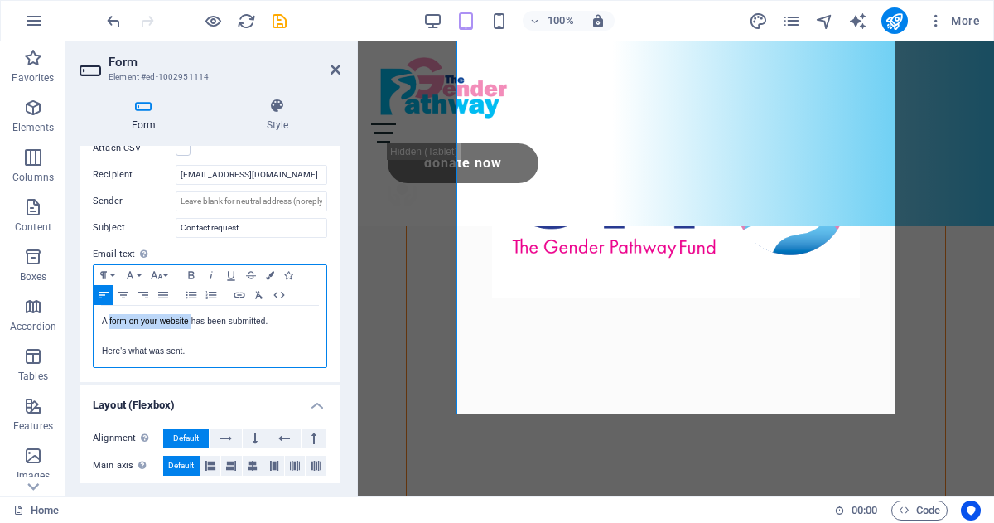
drag, startPoint x: 191, startPoint y: 323, endPoint x: 110, endPoint y: 321, distance: 81.2
click at [110, 321] on p "A form on your website has been submitted." at bounding box center [210, 321] width 216 height 15
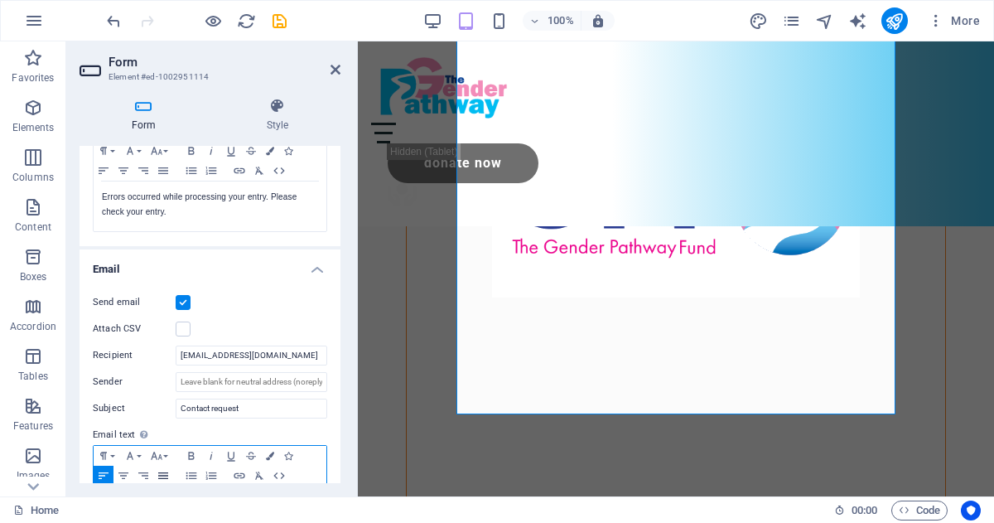
scroll to position [313, 0]
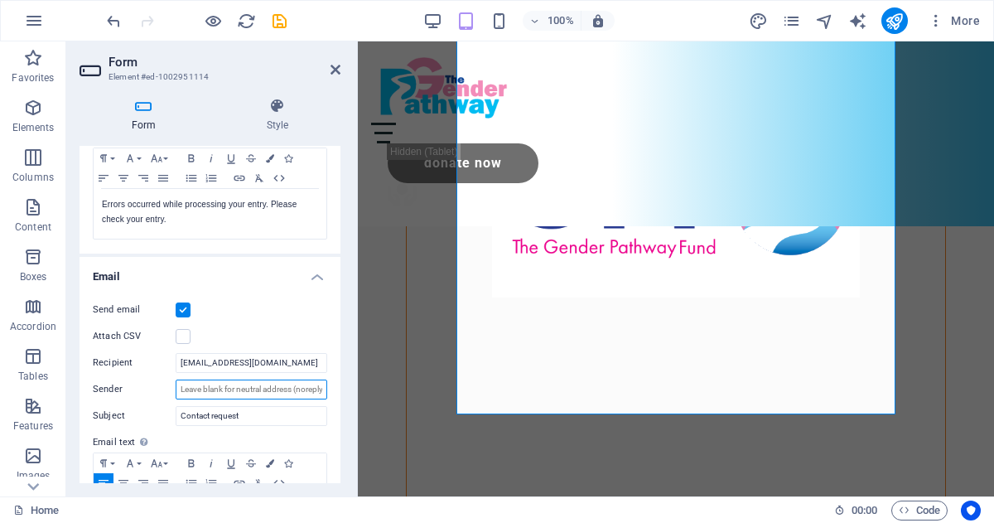
click at [195, 392] on input "Sender" at bounding box center [252, 389] width 152 height 20
drag, startPoint x: 235, startPoint y: 530, endPoint x: 251, endPoint y: 534, distance: 16.1
click at [251, 522] on html "Individual Home Favorites Elements Columns Content Boxes Accordion Tables Featu…" at bounding box center [497, 261] width 994 height 523
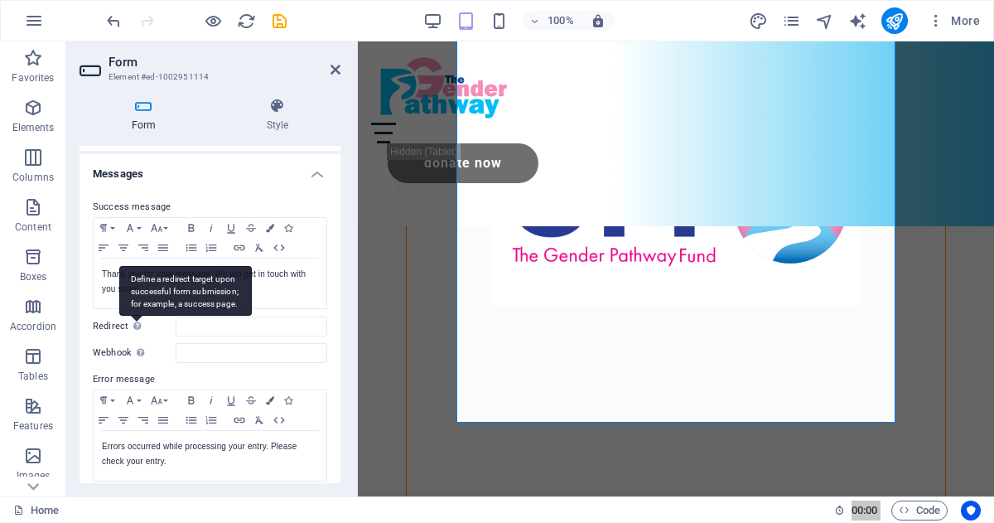
scroll to position [73, 0]
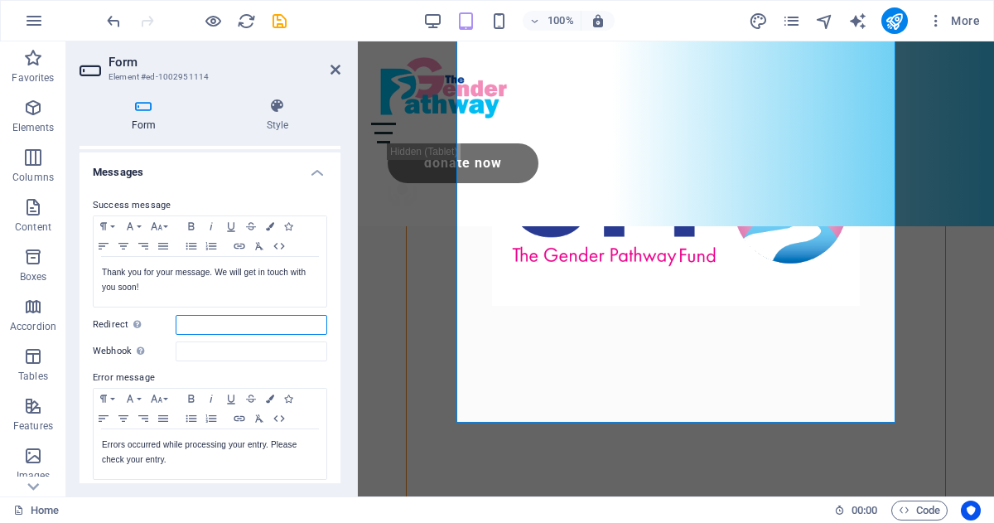
click at [197, 325] on input "Redirect Define a redirect target upon successful form submission; for example,…" at bounding box center [252, 325] width 152 height 20
type input "."
click at [198, 352] on input "Webhook A webhook is a push notification from this form to another server. Ever…" at bounding box center [252, 351] width 152 height 20
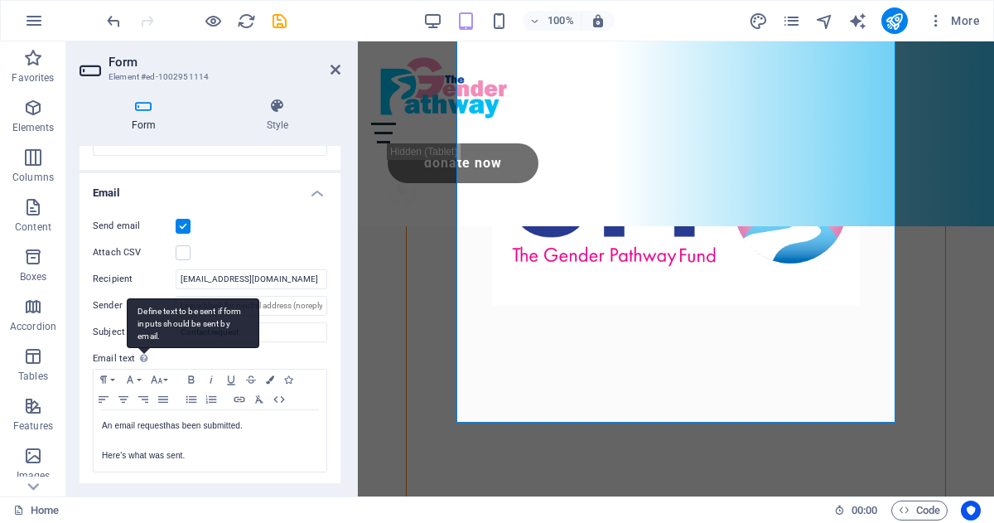
scroll to position [399, 0]
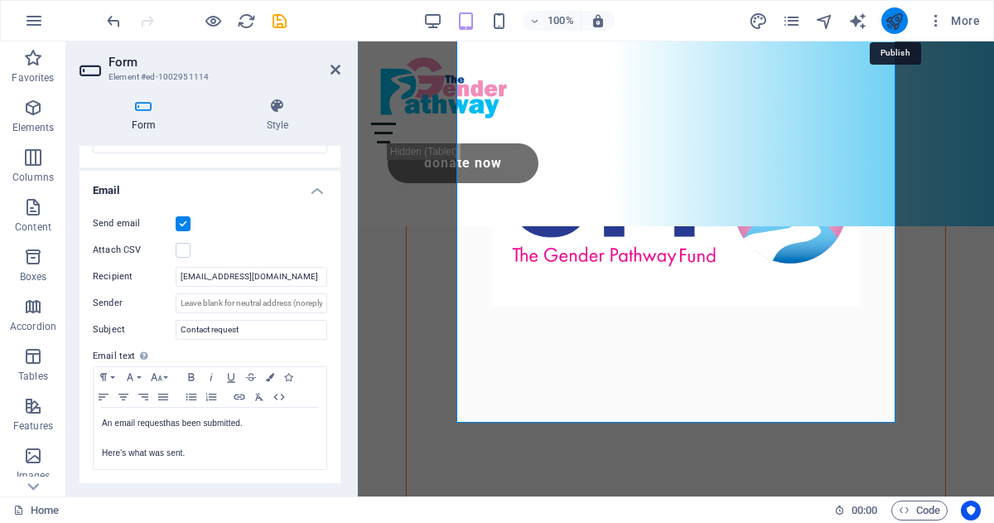
click at [891, 21] on icon "publish" at bounding box center [894, 21] width 19 height 19
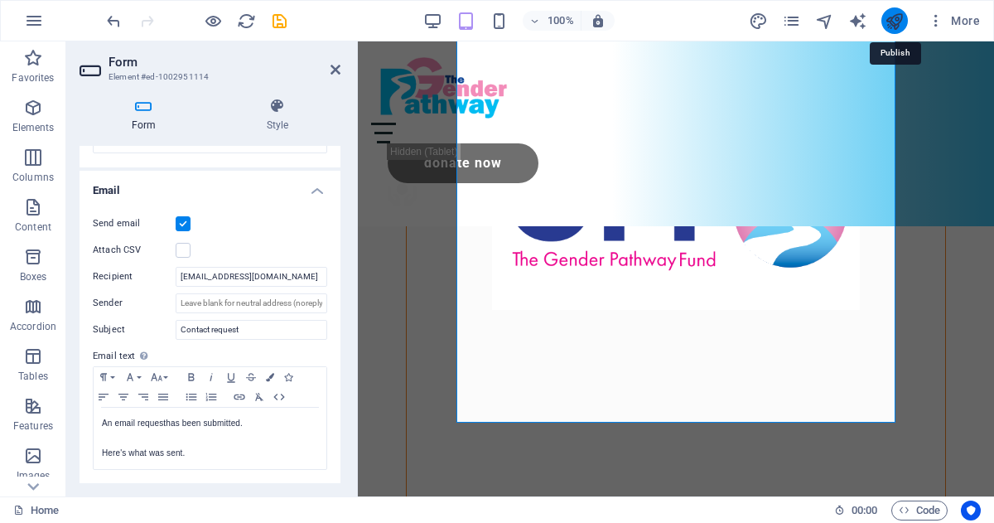
checkbox input "false"
